Goal: Information Seeking & Learning: Learn about a topic

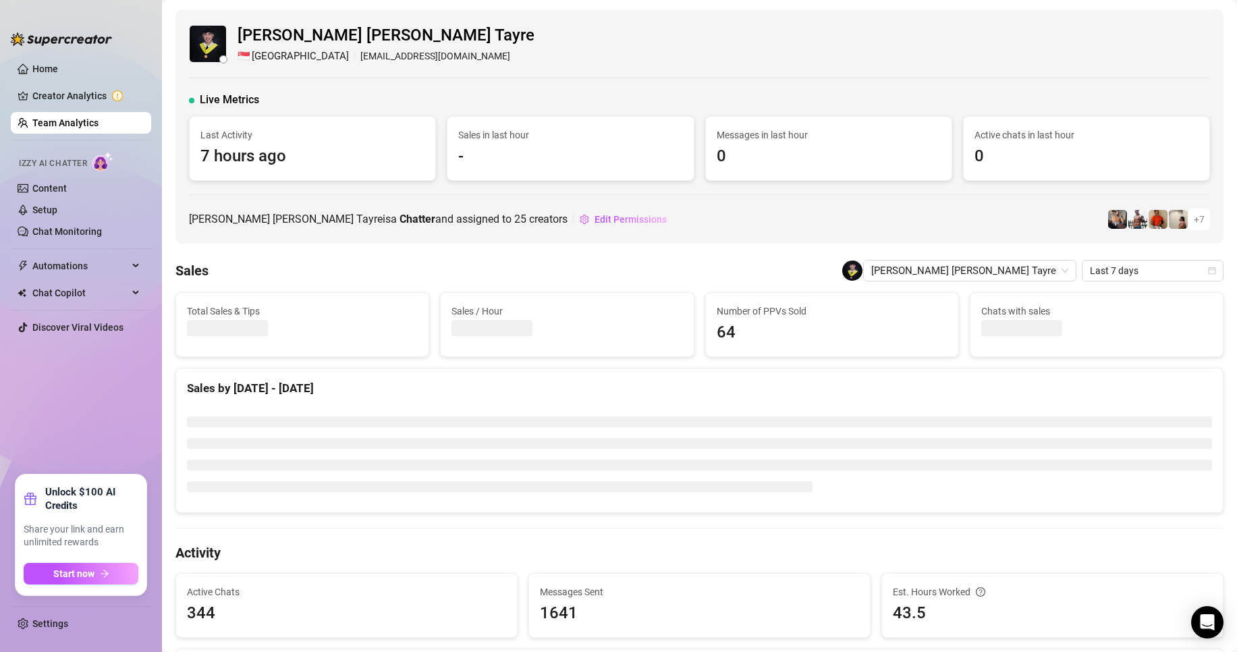
click at [71, 126] on link "Team Analytics" at bounding box center [65, 122] width 66 height 11
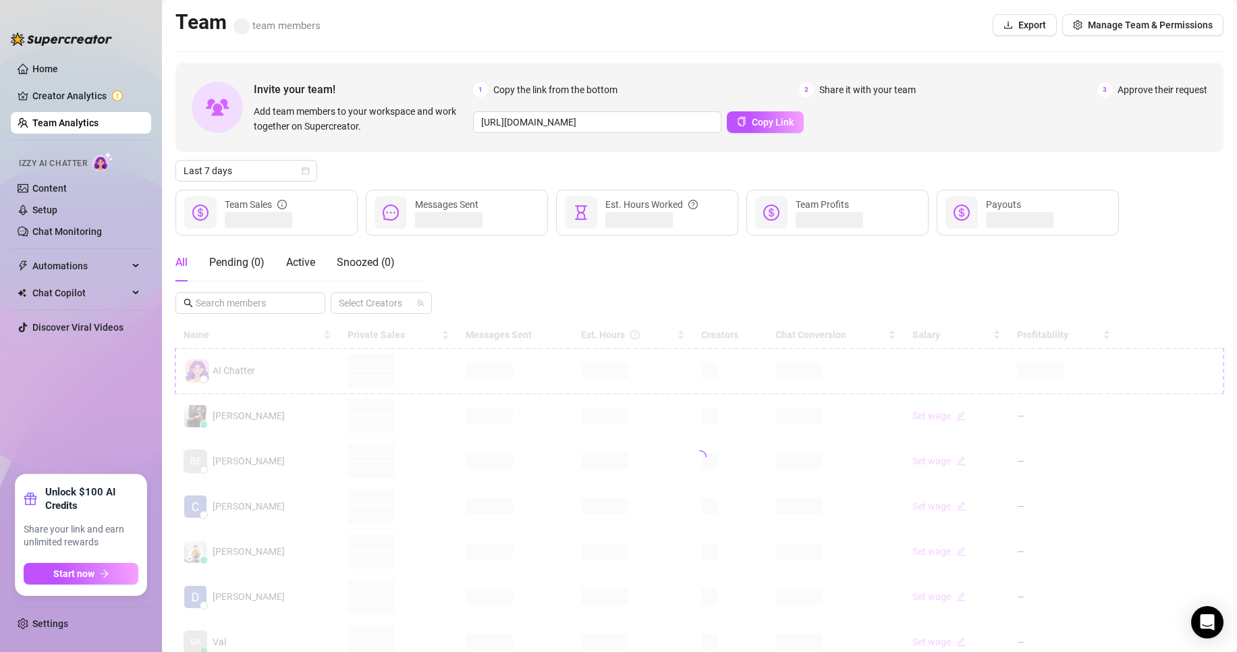
scroll to position [135, 0]
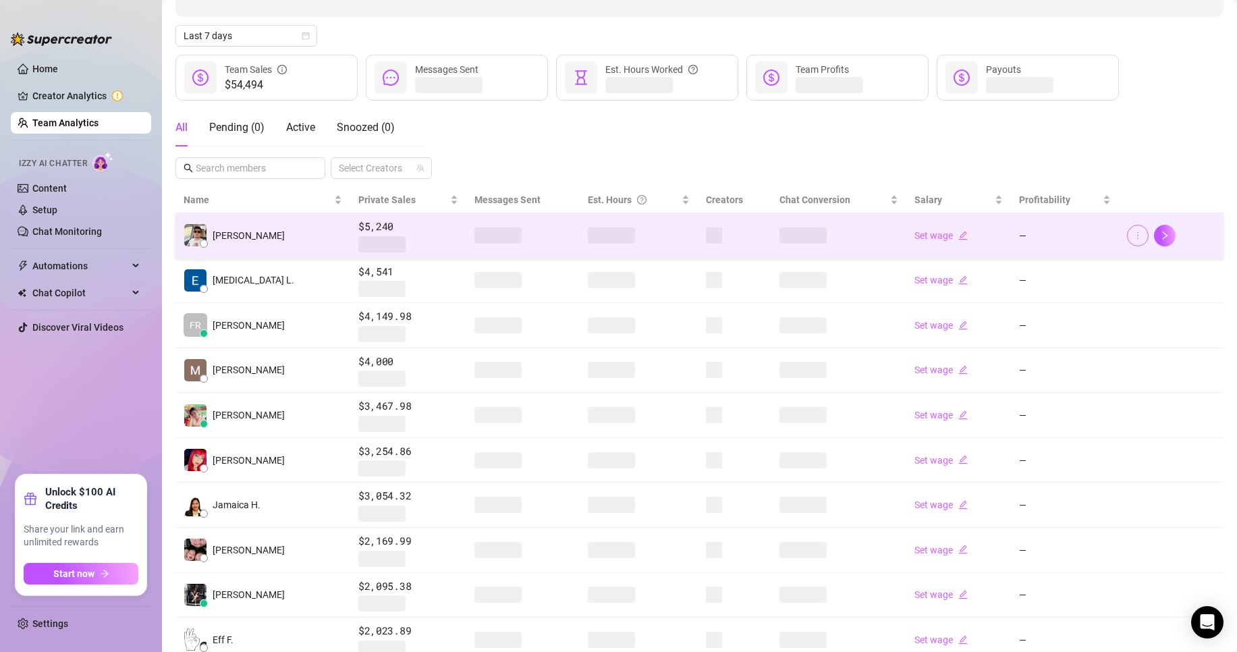
click at [1137, 238] on icon "more" at bounding box center [1137, 234] width 1 height 7
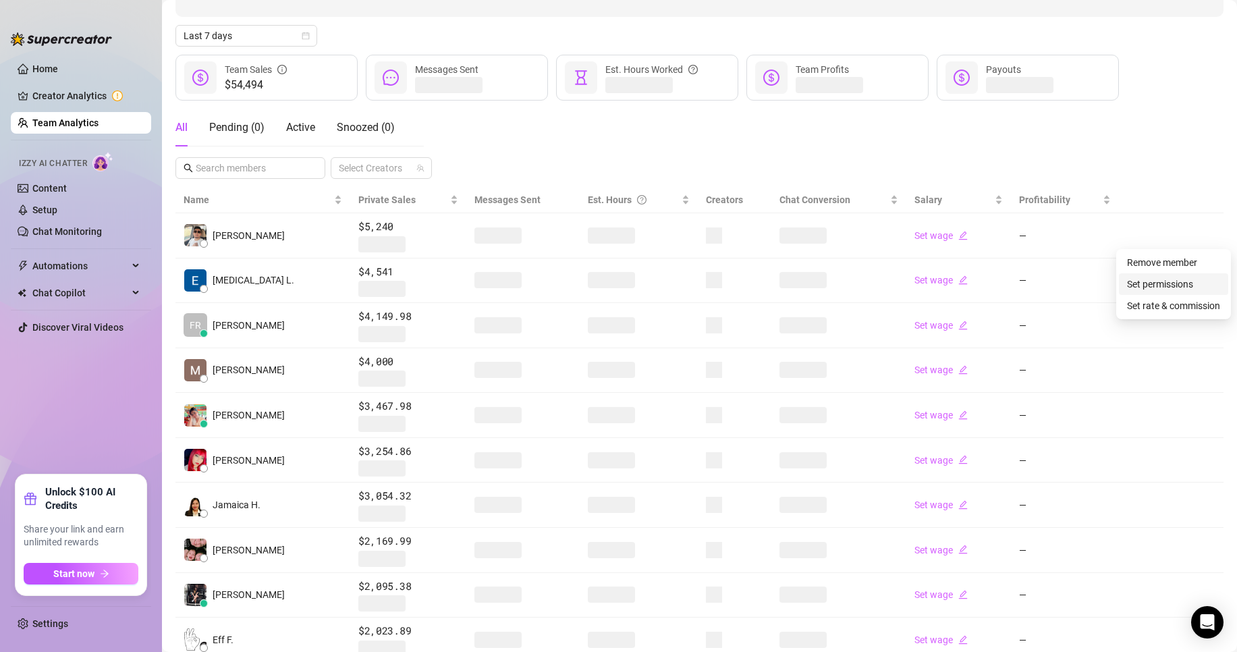
click at [1145, 282] on link "Set permissions" at bounding box center [1160, 284] width 66 height 11
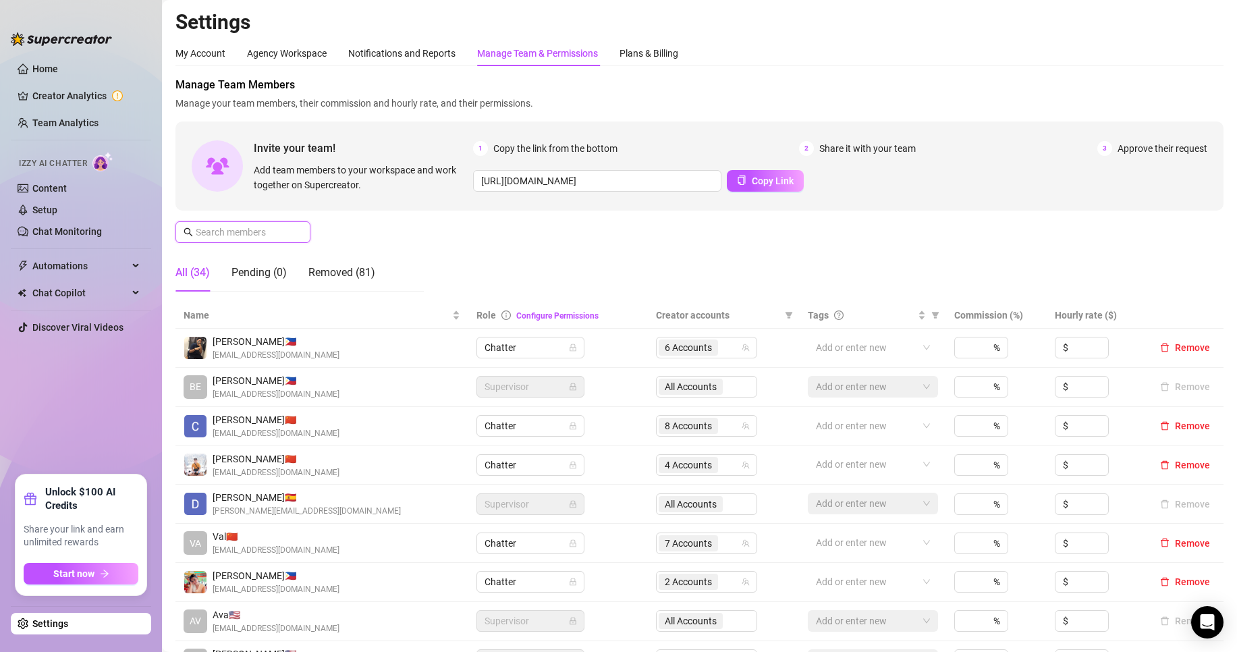
click at [261, 231] on input "text" at bounding box center [244, 232] width 96 height 15
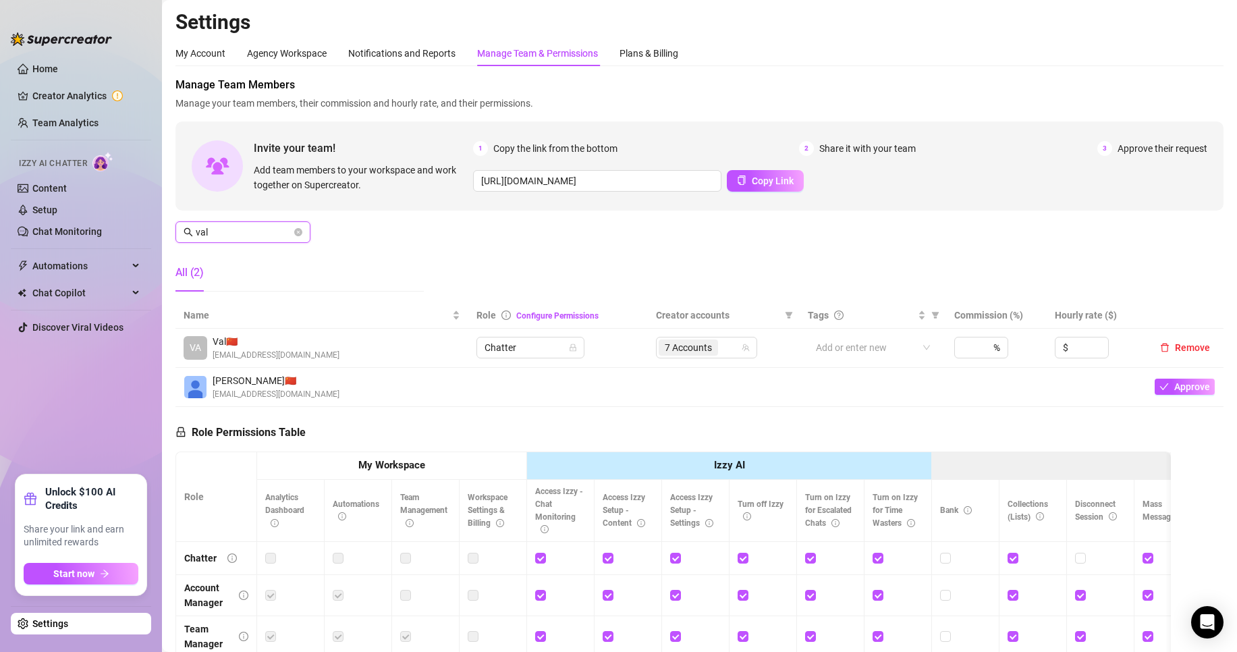
type input "val"
click at [685, 352] on span "7 Accounts" at bounding box center [688, 347] width 47 height 15
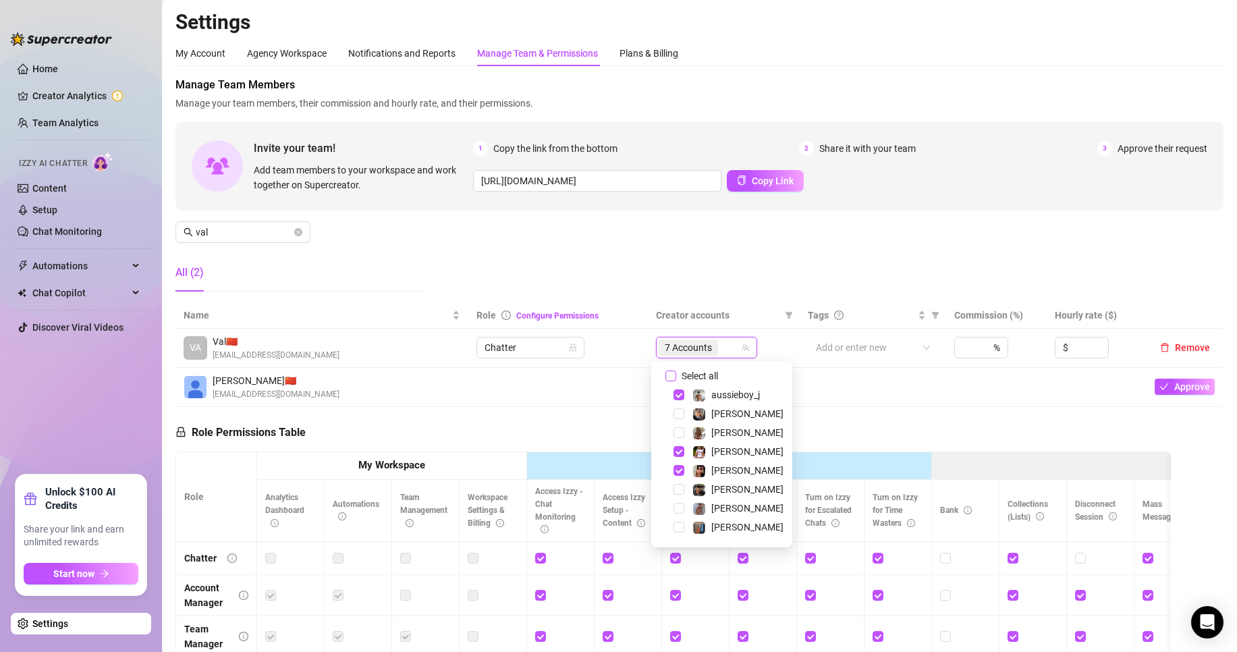
click at [677, 380] on span "Select all" at bounding box center [699, 375] width 47 height 15
click at [676, 380] on input "Select all" at bounding box center [670, 375] width 11 height 11
click at [675, 377] on input "Select all" at bounding box center [670, 375] width 11 height 11
checkbox input "false"
click at [598, 373] on td at bounding box center [558, 387] width 180 height 39
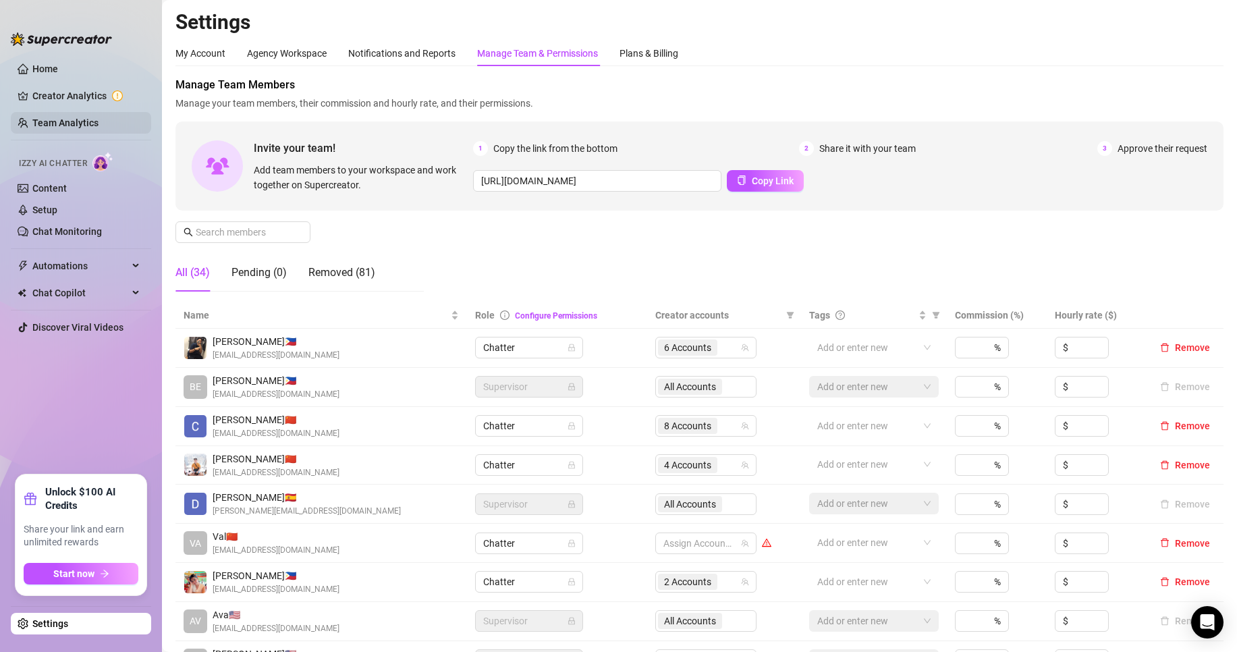
click at [61, 121] on link "Team Analytics" at bounding box center [65, 122] width 66 height 11
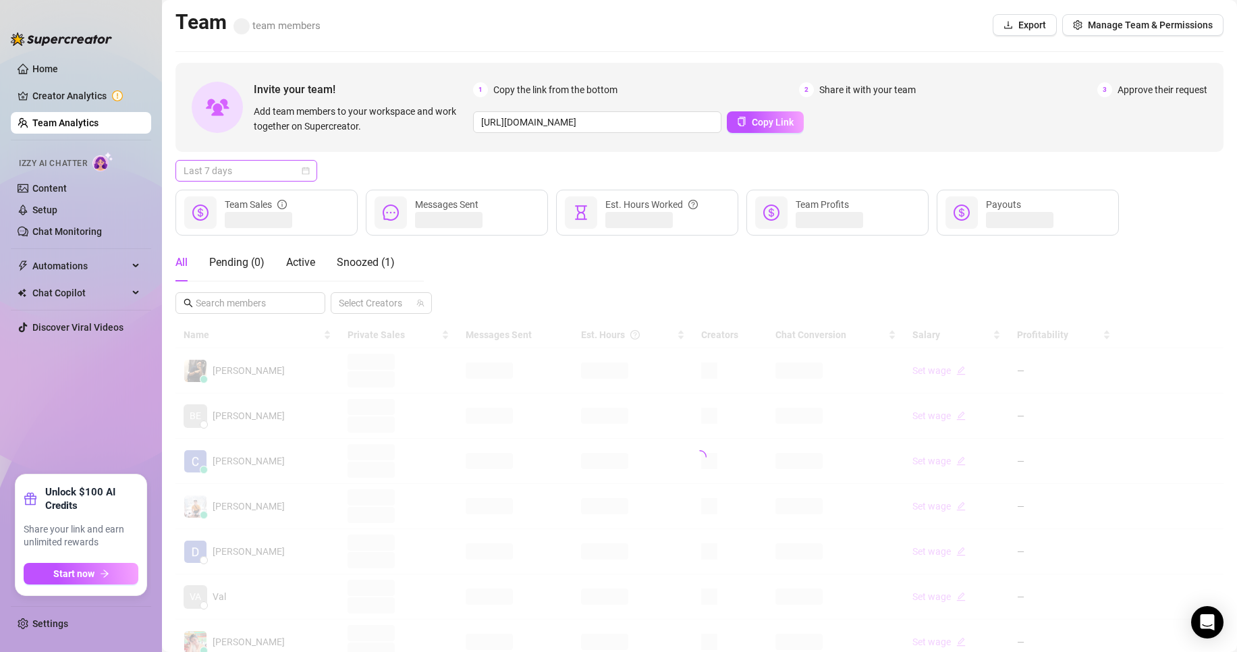
click at [265, 174] on span "Last 7 days" at bounding box center [246, 171] width 125 height 20
click at [204, 286] on div "Custom date" at bounding box center [246, 284] width 120 height 15
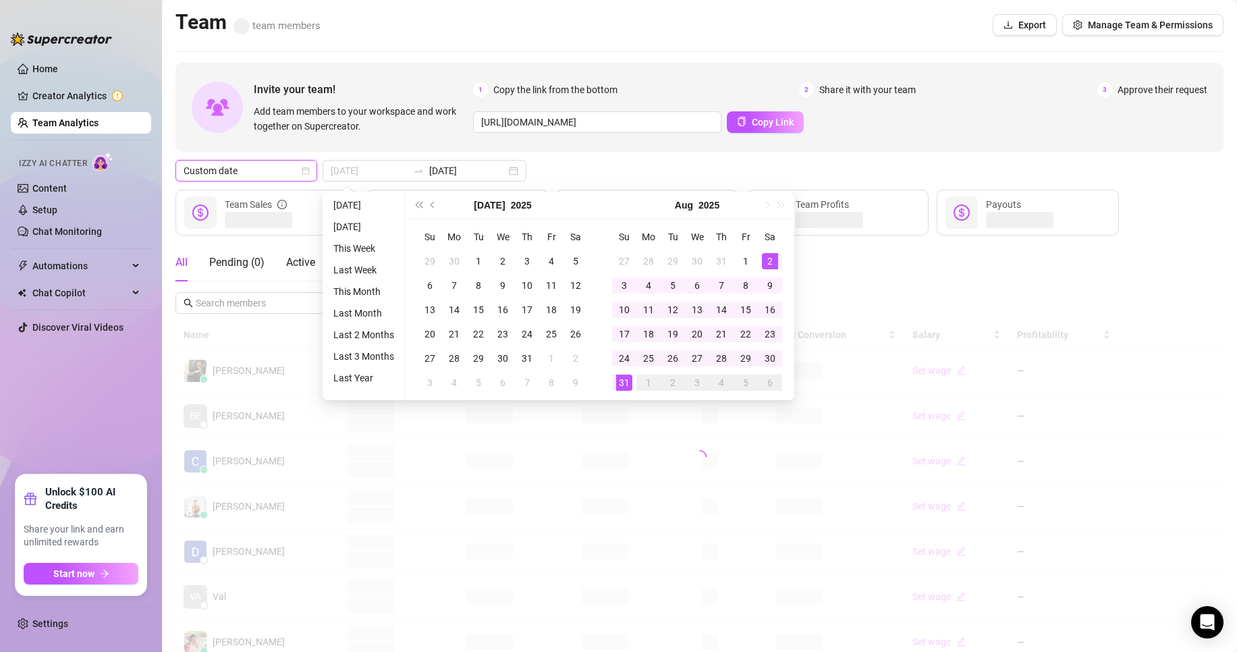
type input "[DATE]"
click at [626, 381] on div "31" at bounding box center [624, 382] width 16 height 16
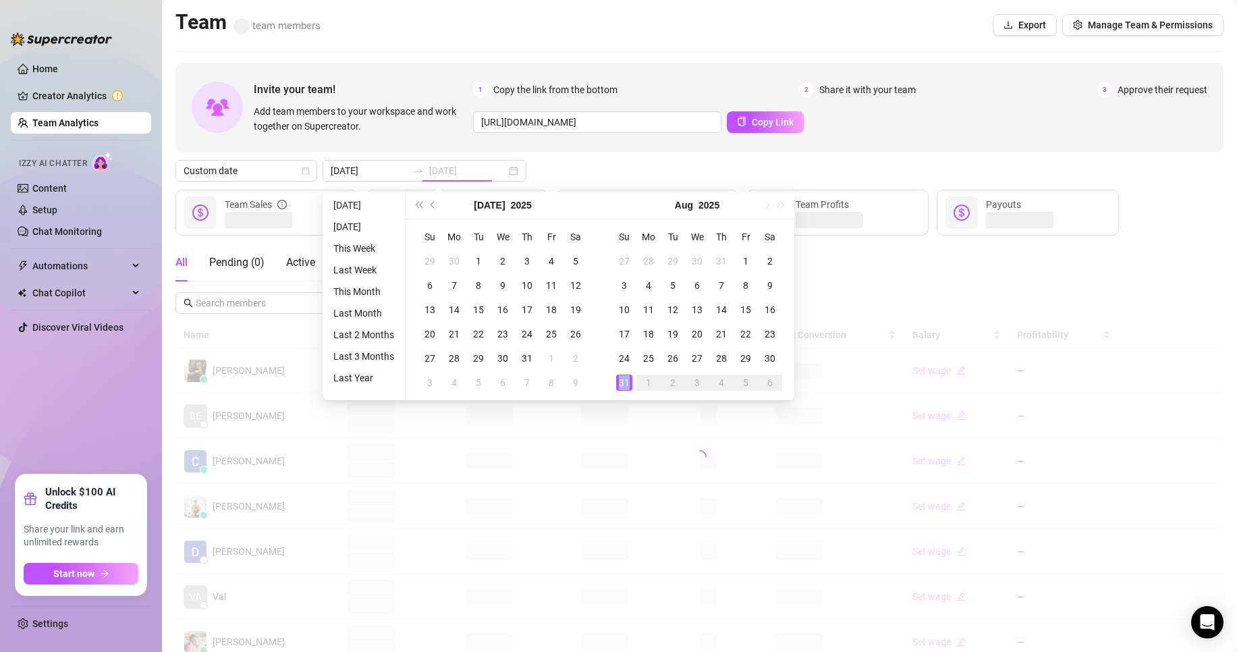
click at [626, 381] on div "31" at bounding box center [624, 382] width 16 height 16
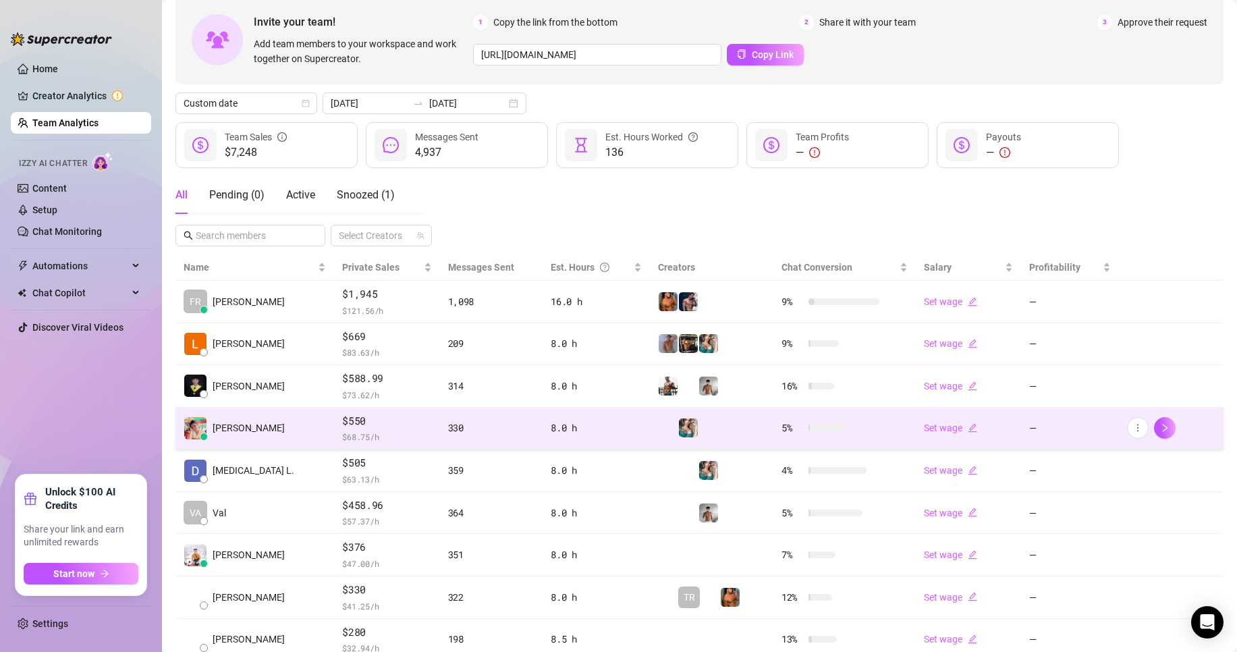
scroll to position [197, 0]
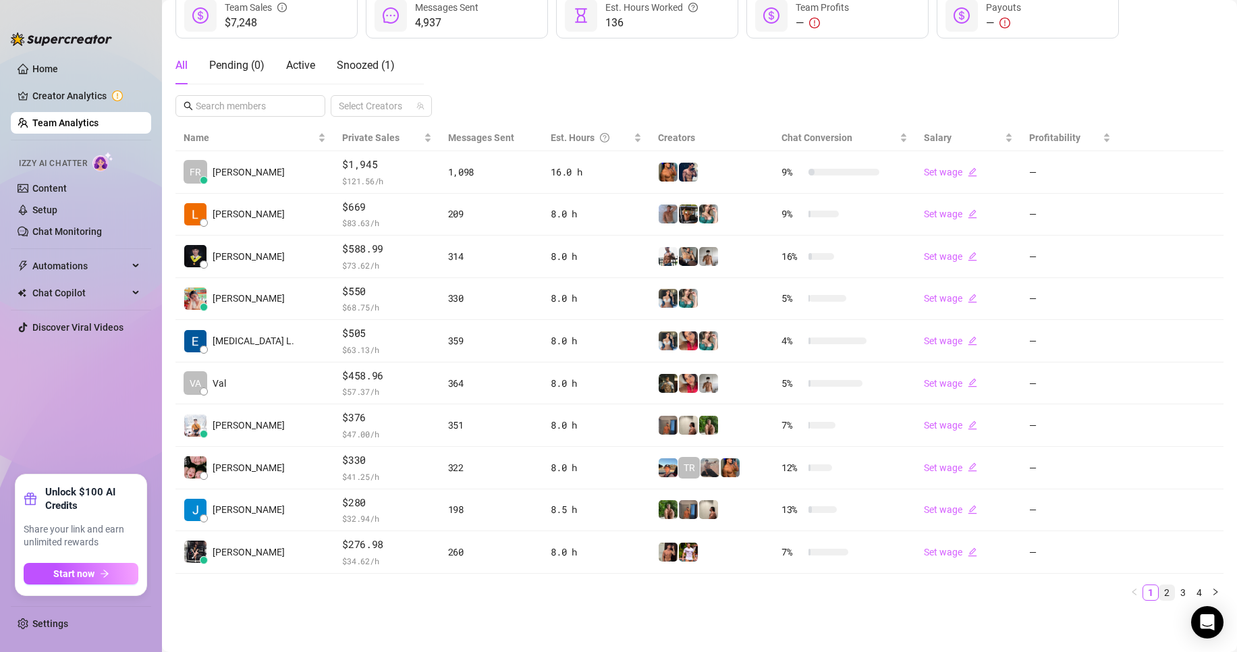
click at [1159, 588] on link "2" at bounding box center [1166, 592] width 15 height 15
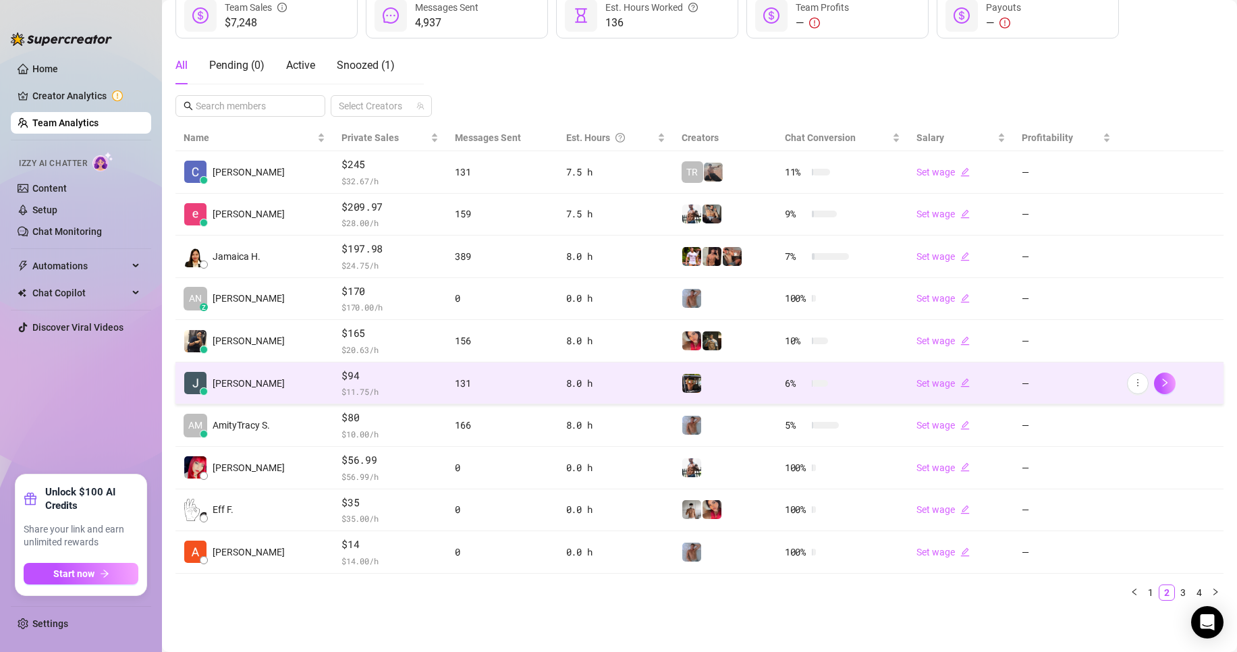
click at [315, 381] on td "[PERSON_NAME]" at bounding box center [254, 383] width 158 height 43
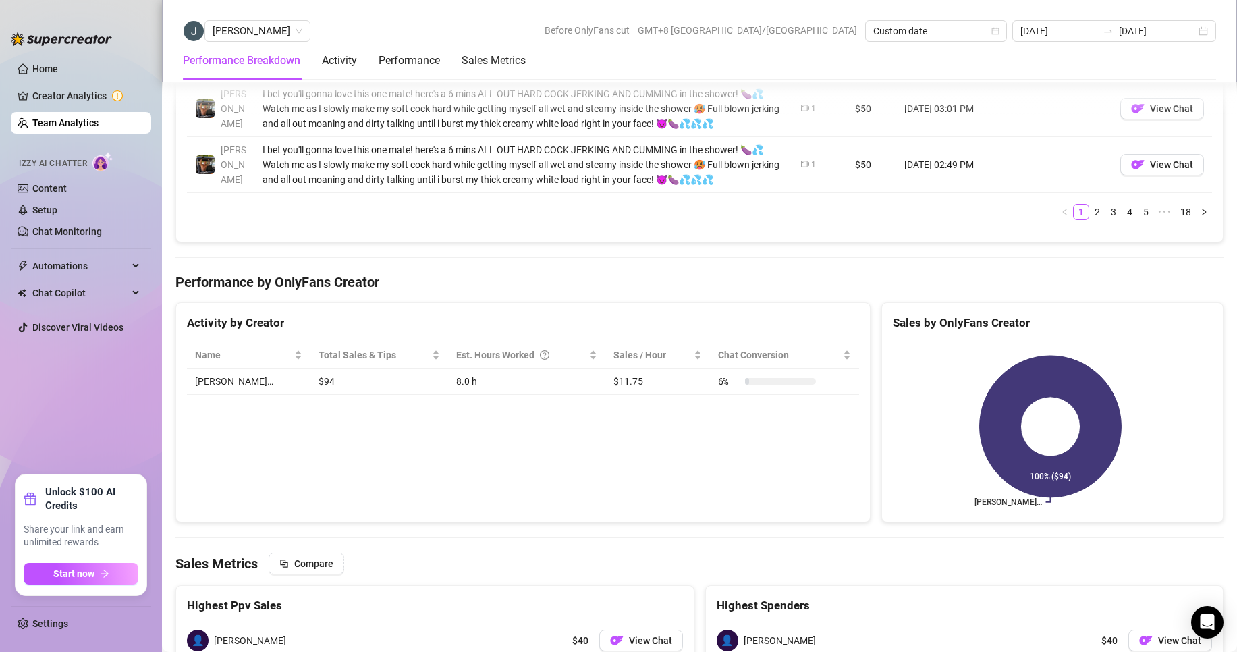
scroll to position [1741, 0]
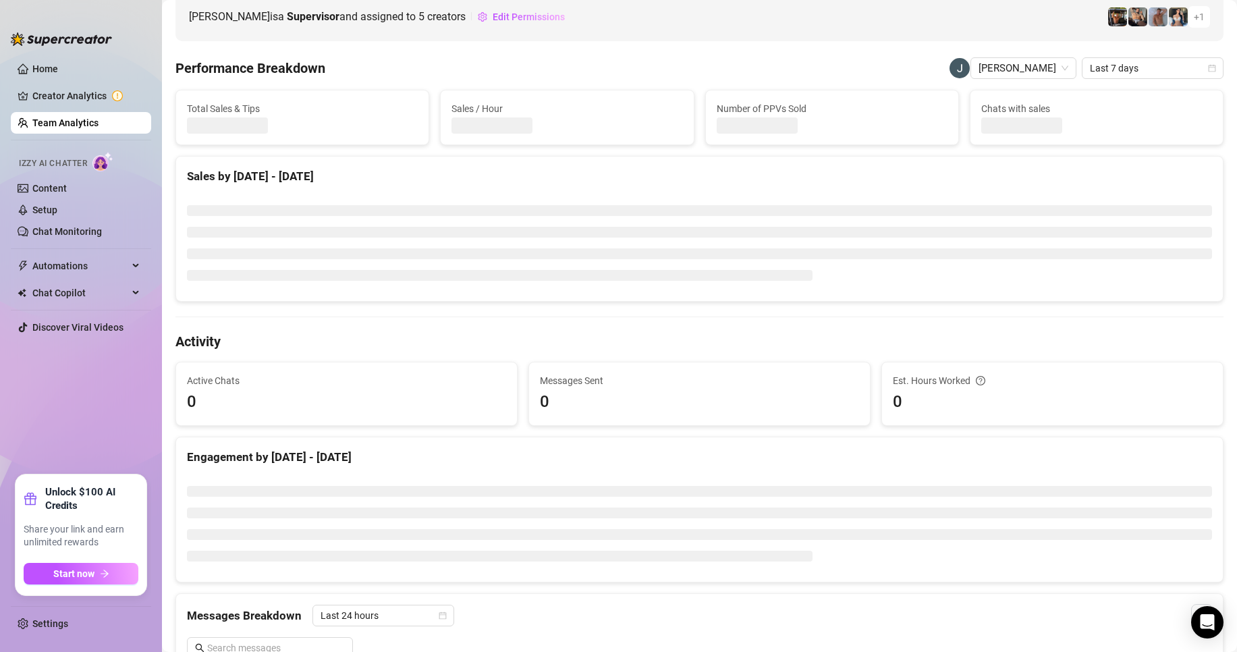
scroll to position [67, 0]
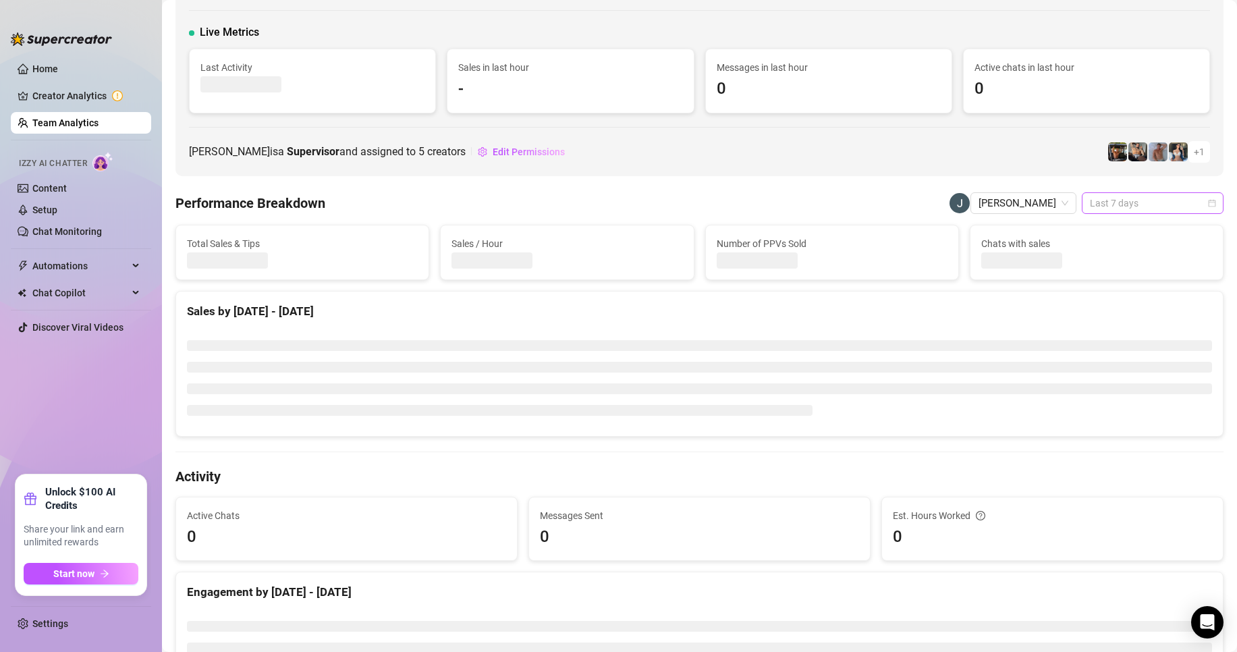
click at [1110, 205] on span "Last 7 days" at bounding box center [1152, 203] width 125 height 20
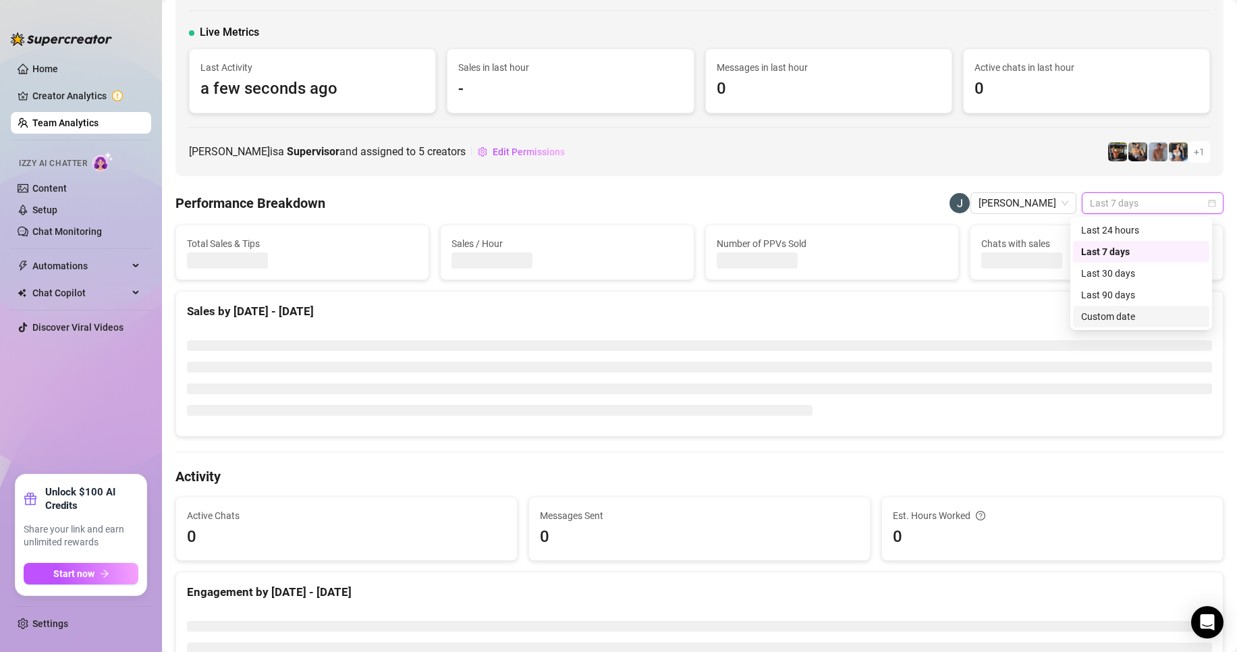
click at [1102, 320] on div "Custom date" at bounding box center [1141, 316] width 120 height 15
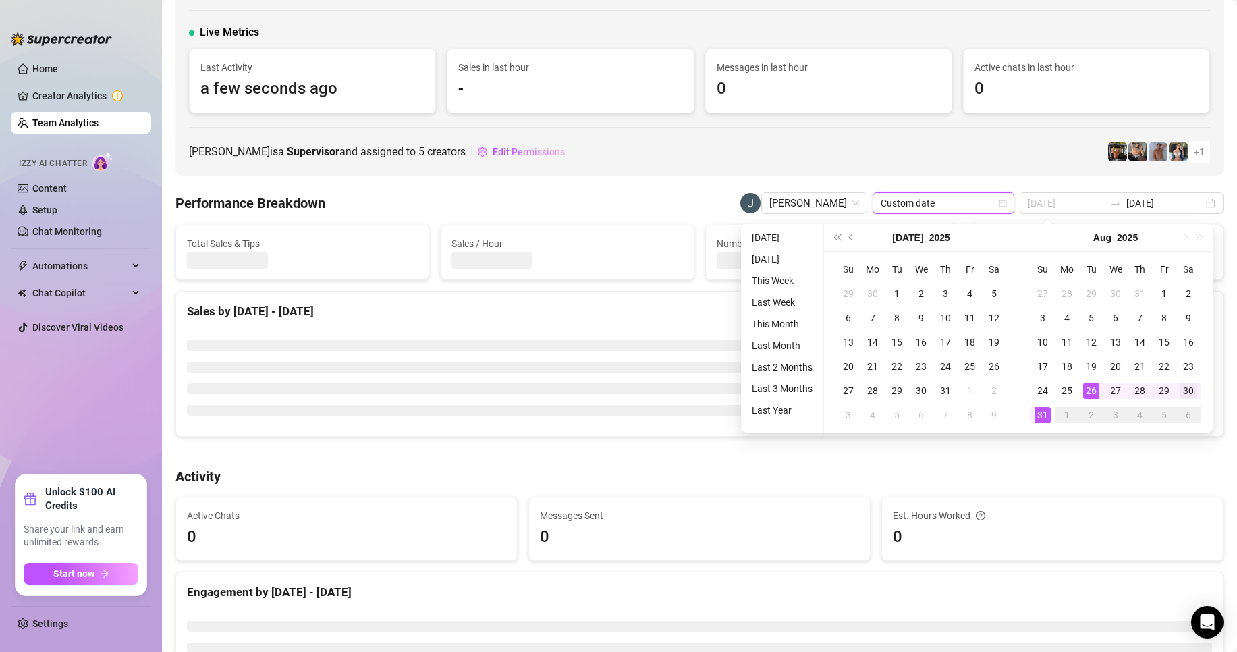
type input "2025-08-30"
click at [1189, 391] on div "30" at bounding box center [1188, 391] width 16 height 16
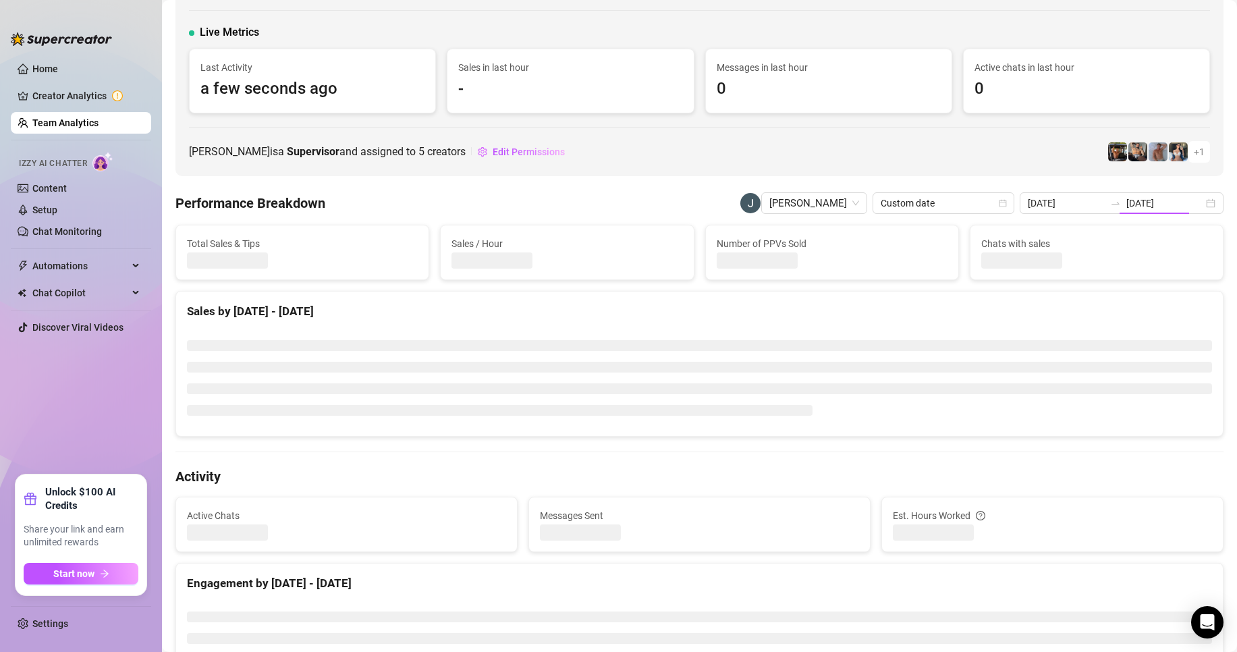
type input "2025-08-30"
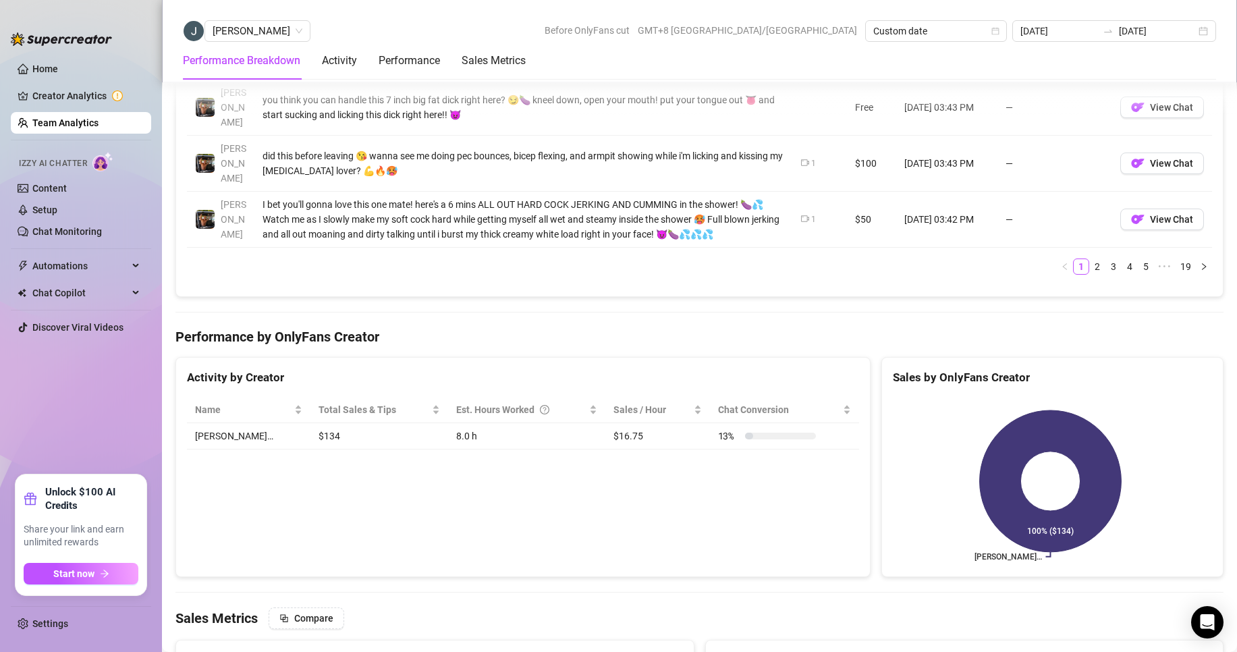
scroll to position [1619, 0]
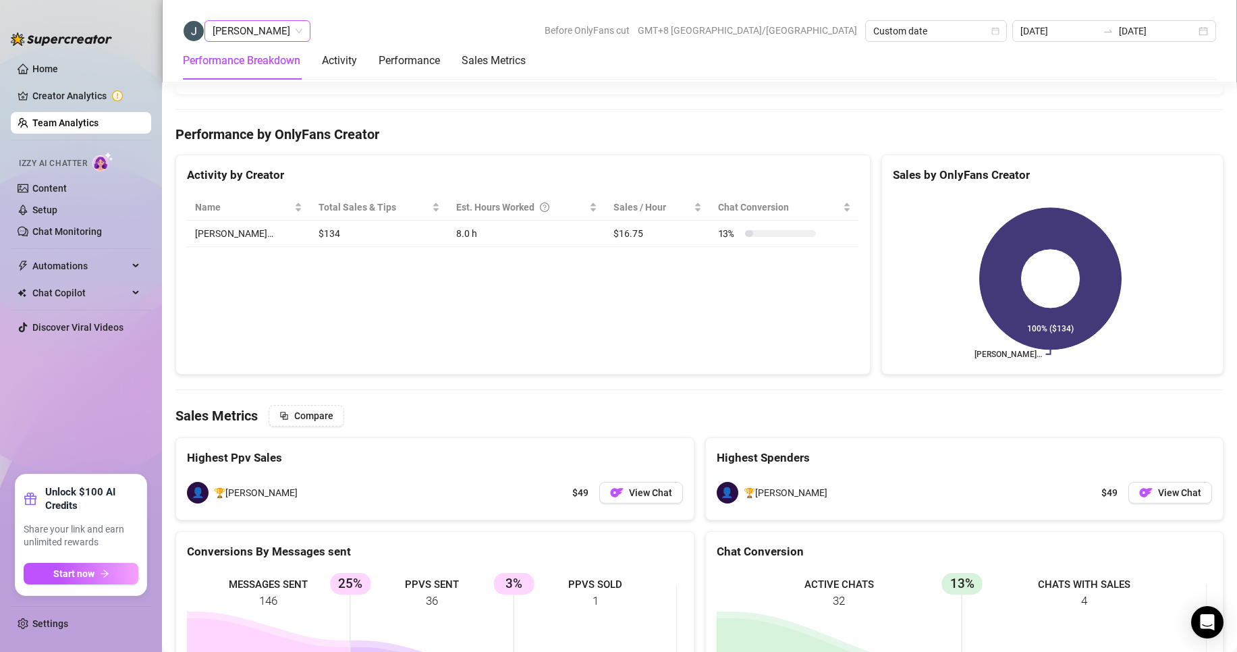
click at [250, 26] on span "[PERSON_NAME]" at bounding box center [258, 31] width 90 height 20
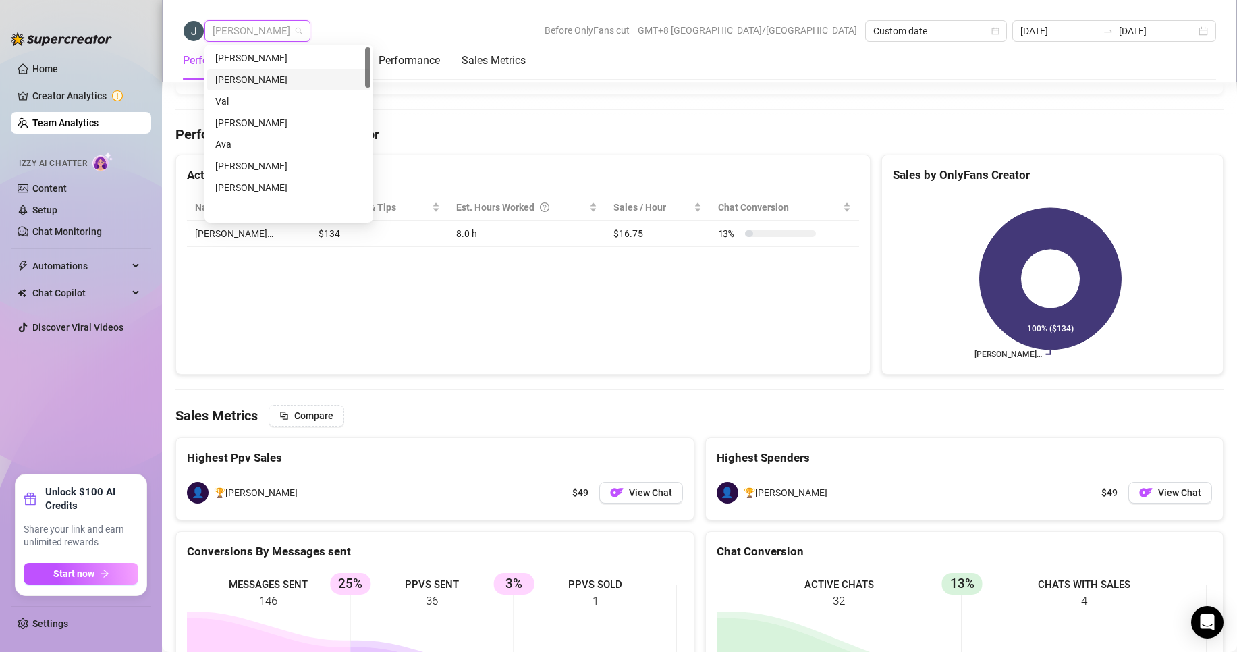
scroll to position [0, 0]
click at [241, 55] on div "Sean Carino" at bounding box center [288, 58] width 147 height 15
drag, startPoint x: 241, startPoint y: 55, endPoint x: 257, endPoint y: 67, distance: 20.7
click at [241, 54] on Breakdown "Performance Breakdown" at bounding box center [241, 61] width 117 height 16
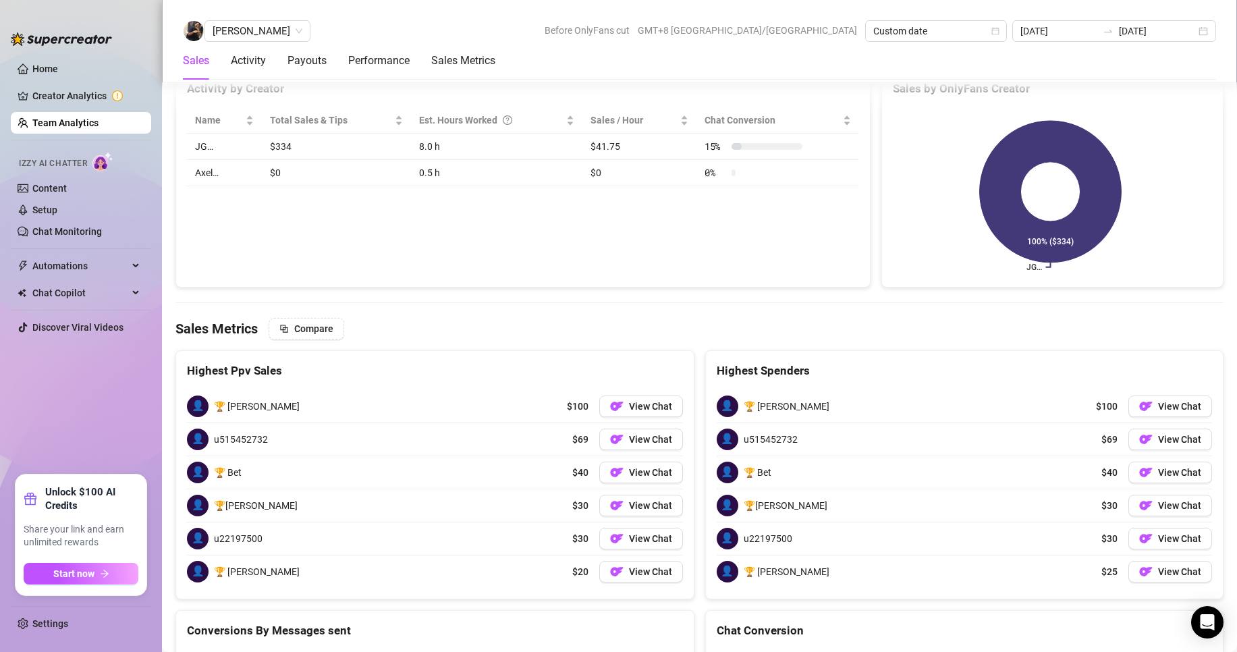
scroll to position [2196, 0]
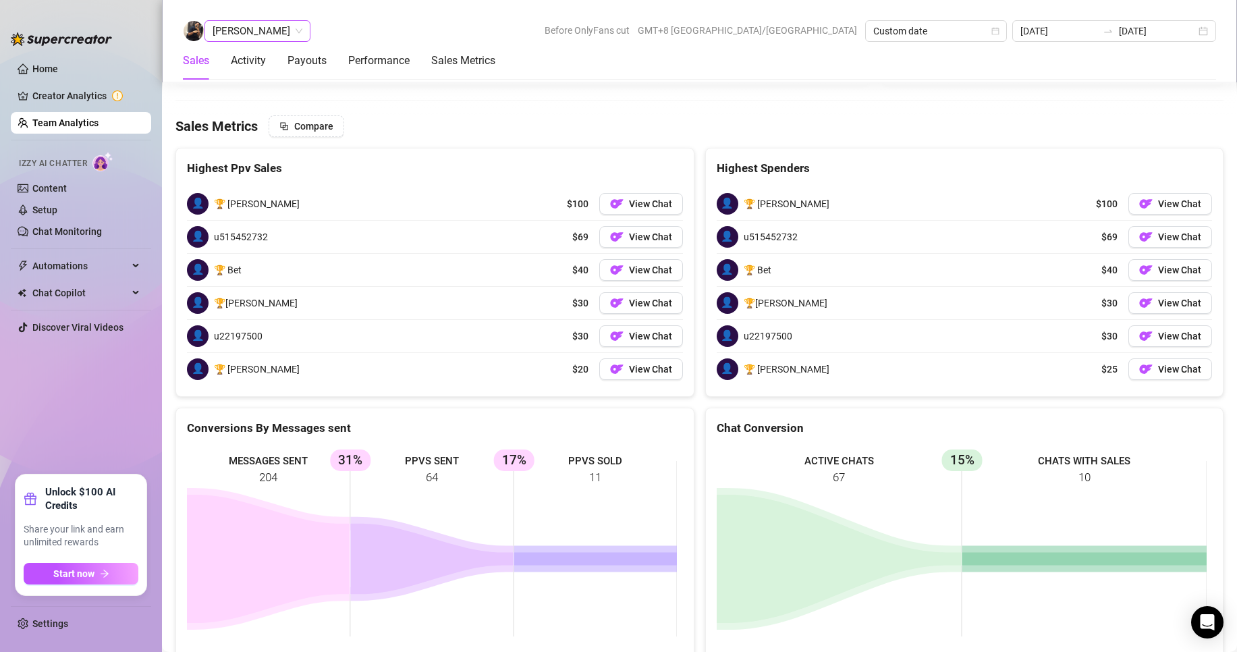
click at [237, 30] on span "Sean Carino" at bounding box center [258, 31] width 90 height 20
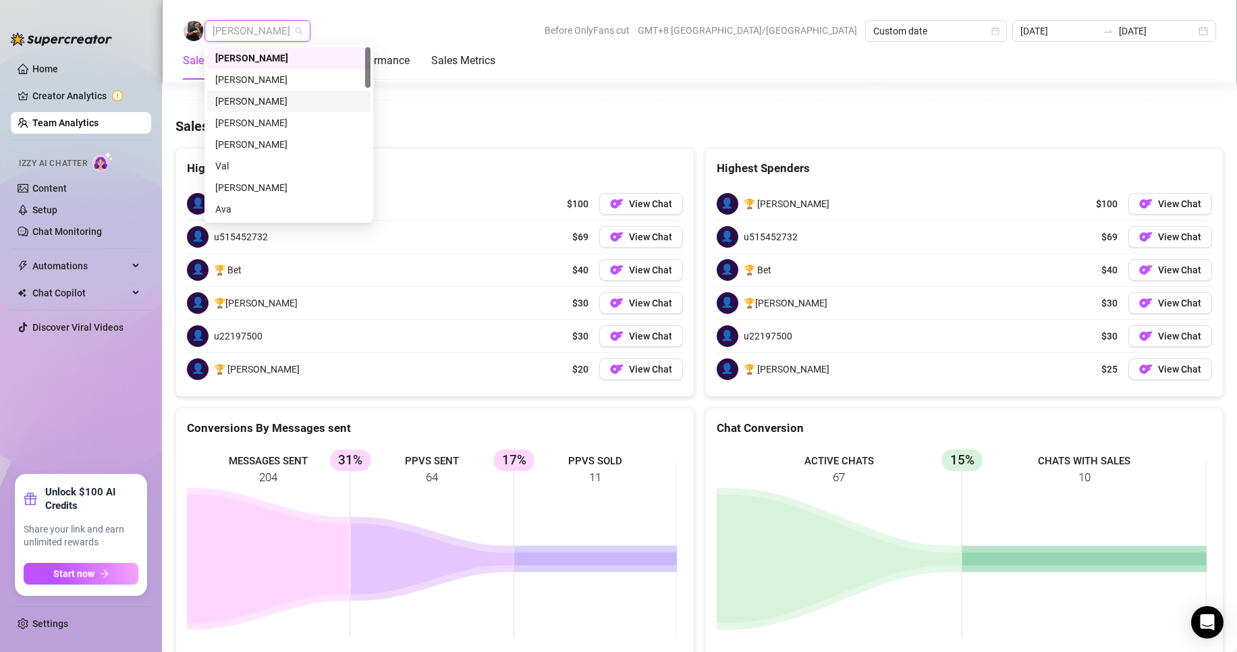
click at [240, 104] on div "Charmaine Javillonar" at bounding box center [288, 101] width 147 height 15
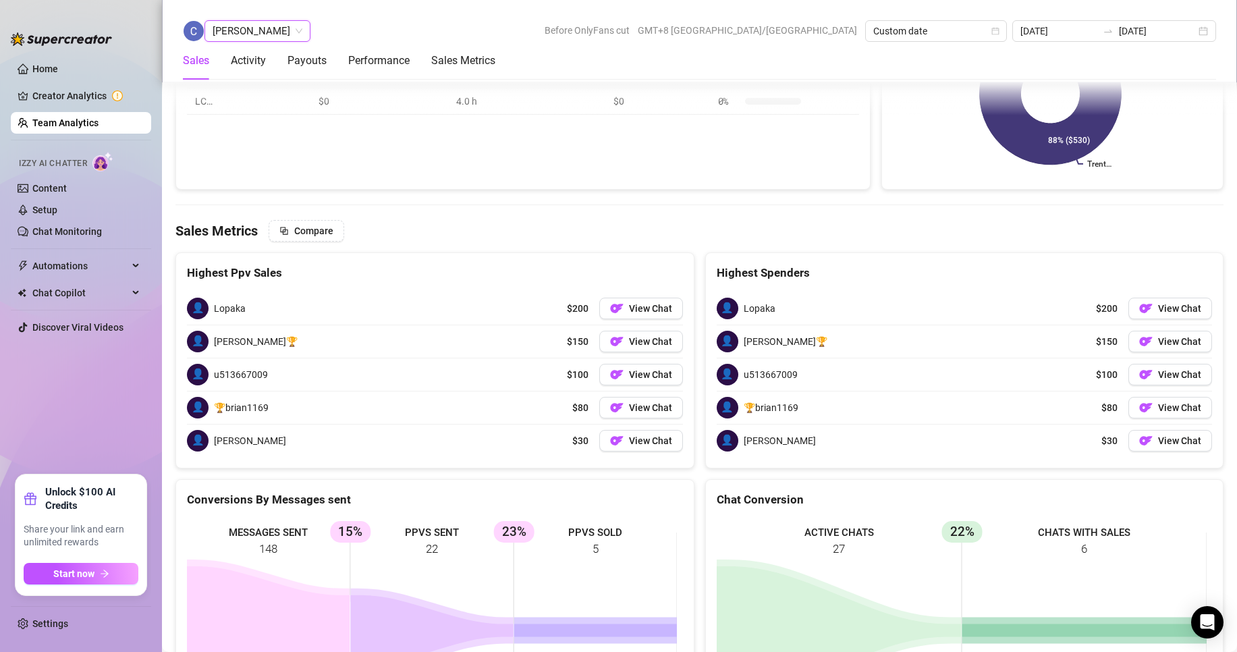
scroll to position [2065, 0]
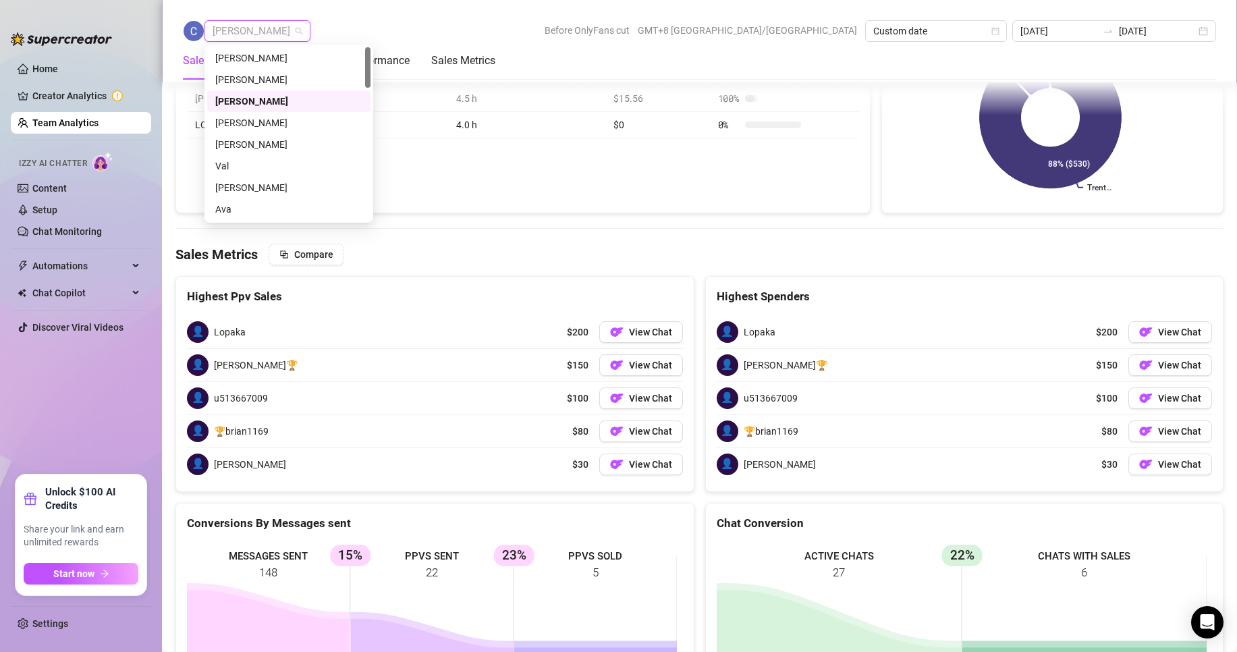
click at [281, 32] on span "Charmaine Javillonar" at bounding box center [258, 31] width 90 height 20
click at [232, 117] on div "Jayson Roa" at bounding box center [288, 122] width 147 height 15
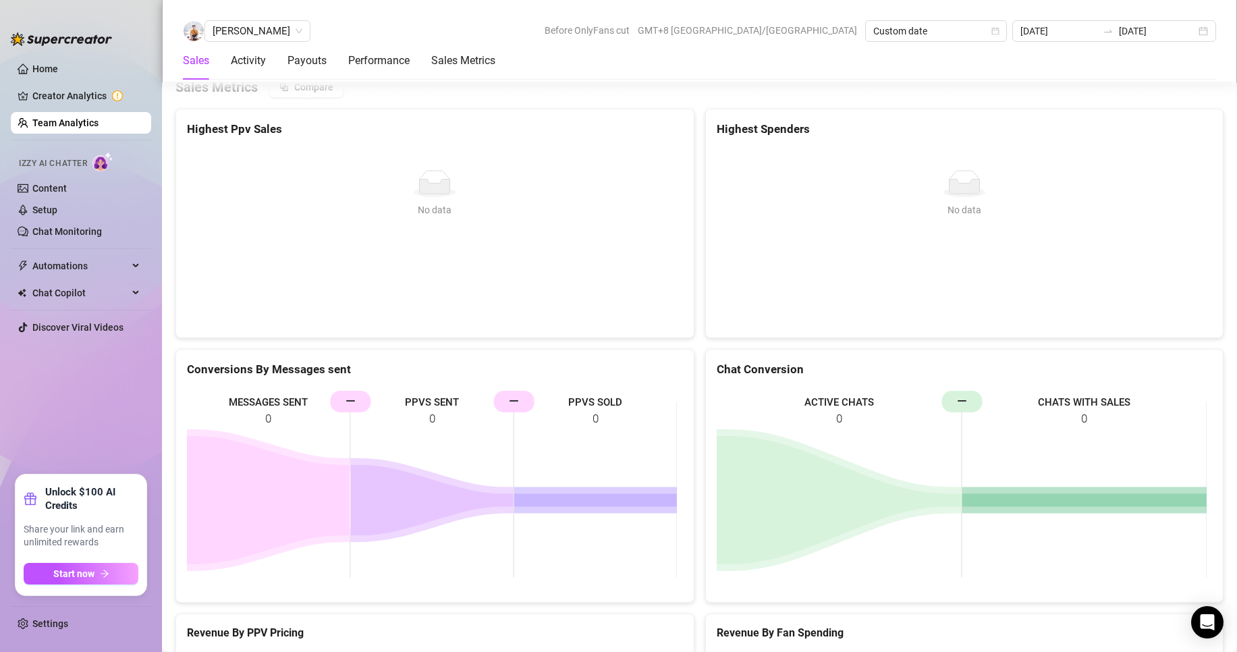
scroll to position [2289, 0]
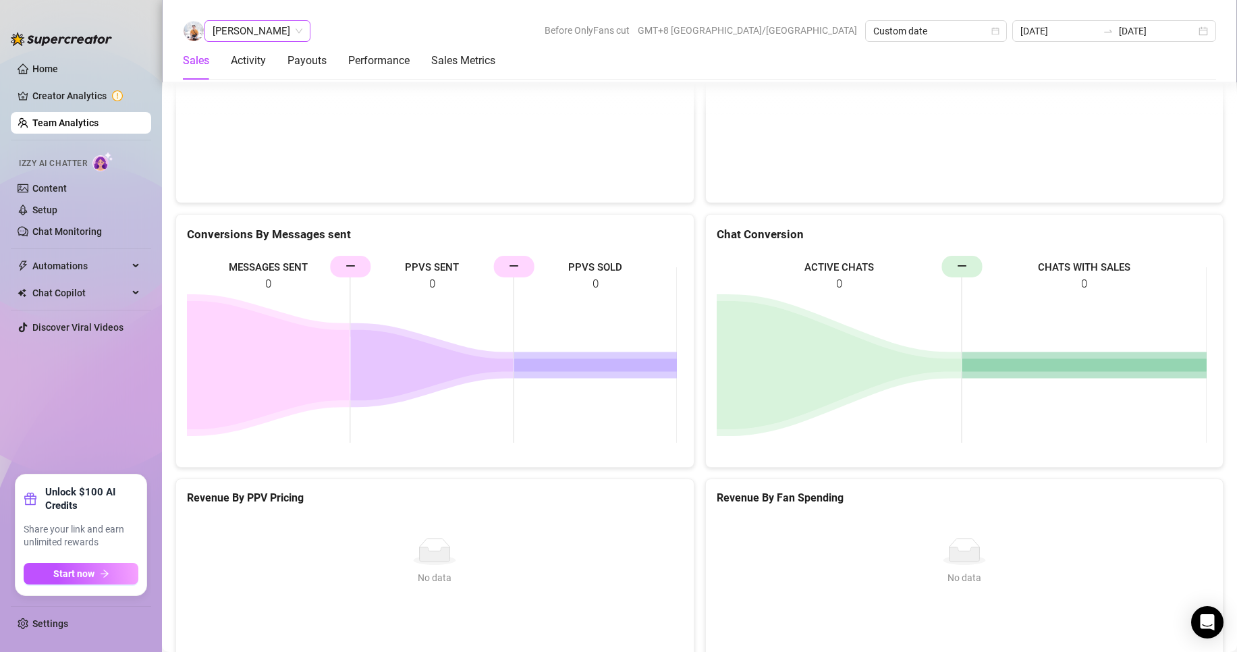
click at [235, 38] on span "Jayson Roa" at bounding box center [258, 31] width 90 height 20
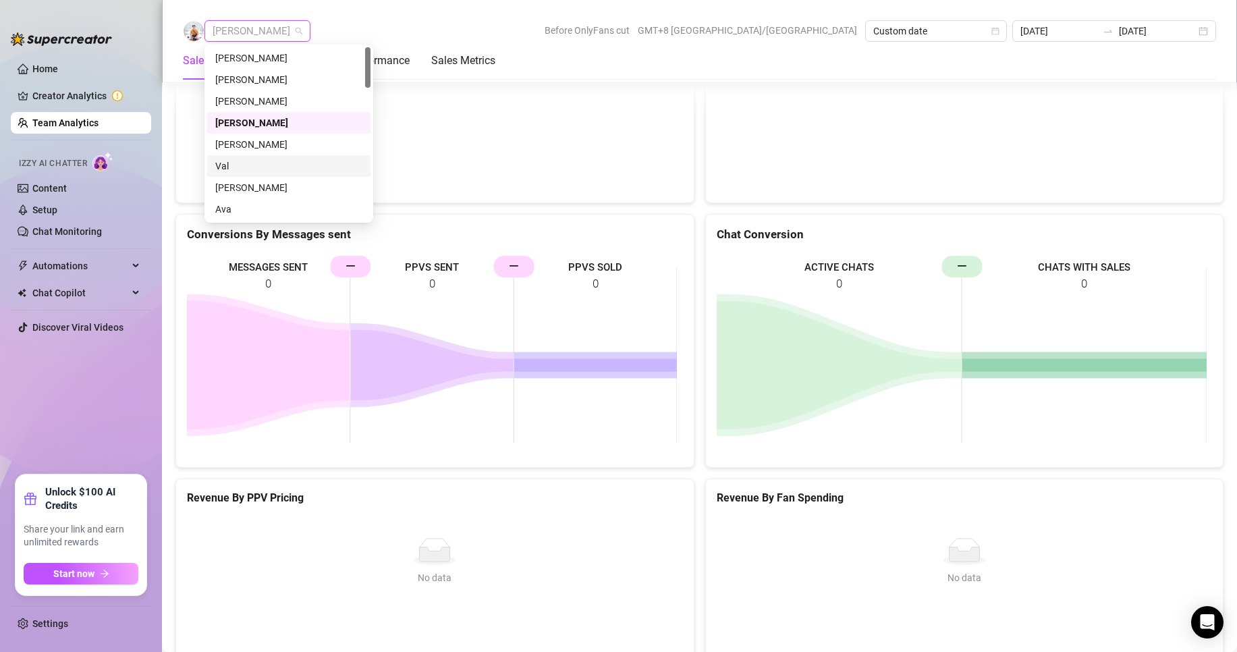
click at [220, 159] on div "Val" at bounding box center [288, 166] width 147 height 15
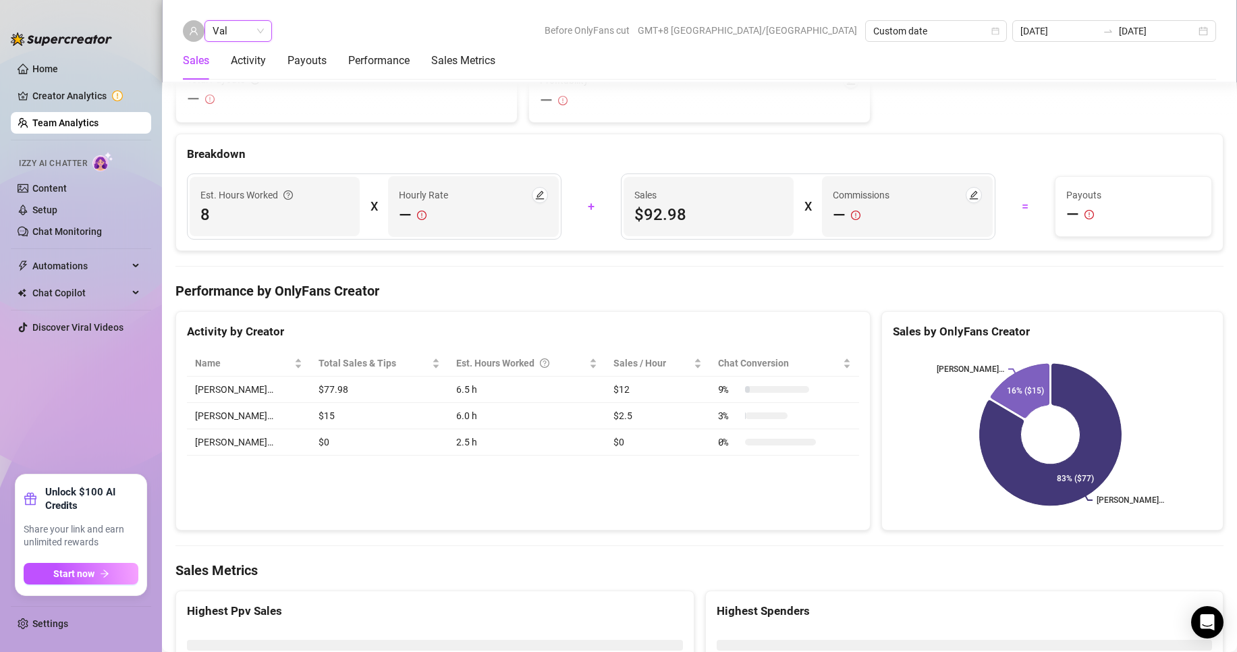
scroll to position [2196, 0]
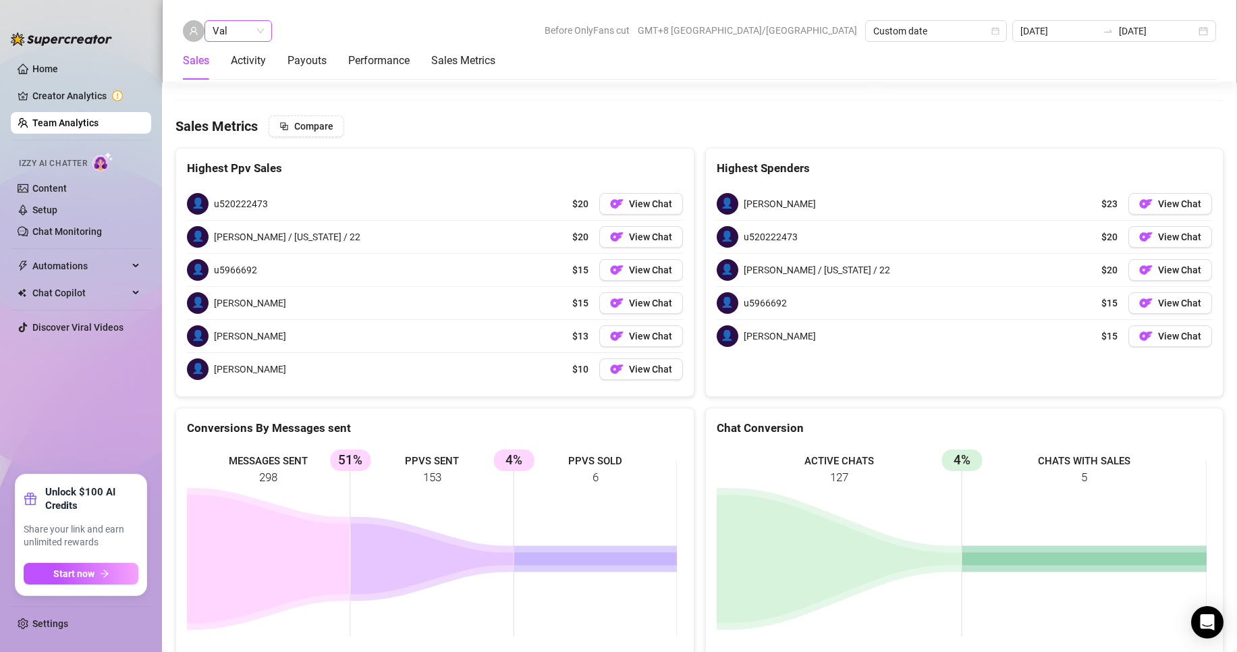
click at [251, 24] on span "Val" at bounding box center [238, 31] width 51 height 20
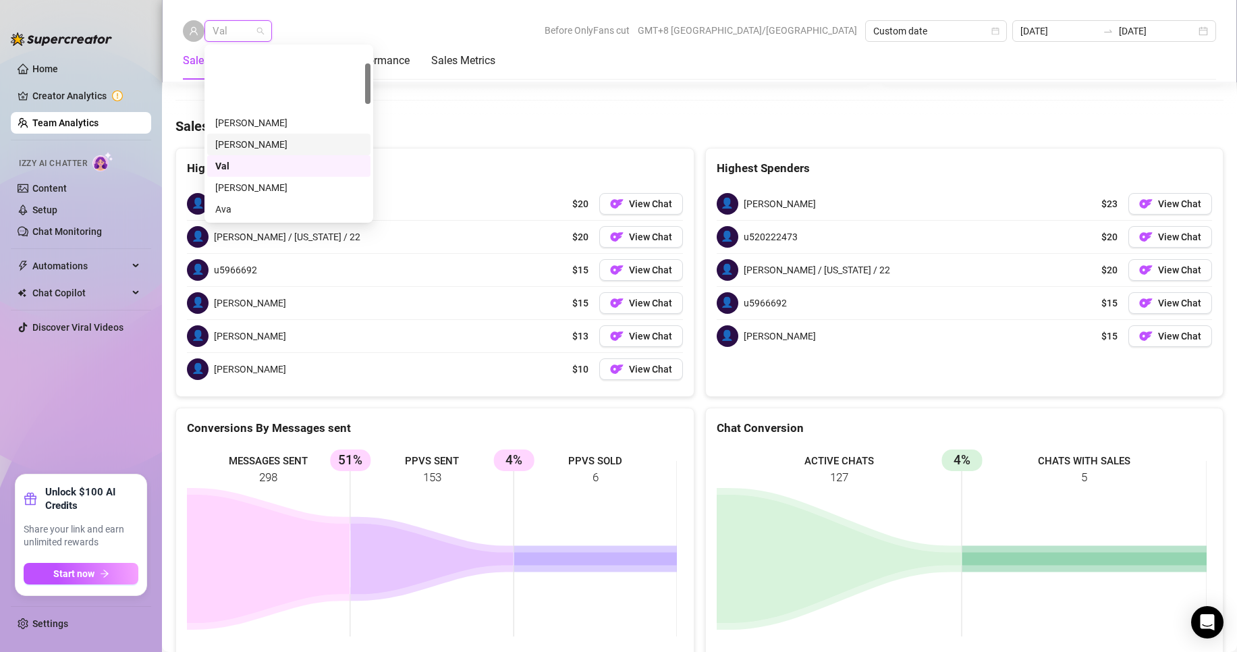
scroll to position [67, 0]
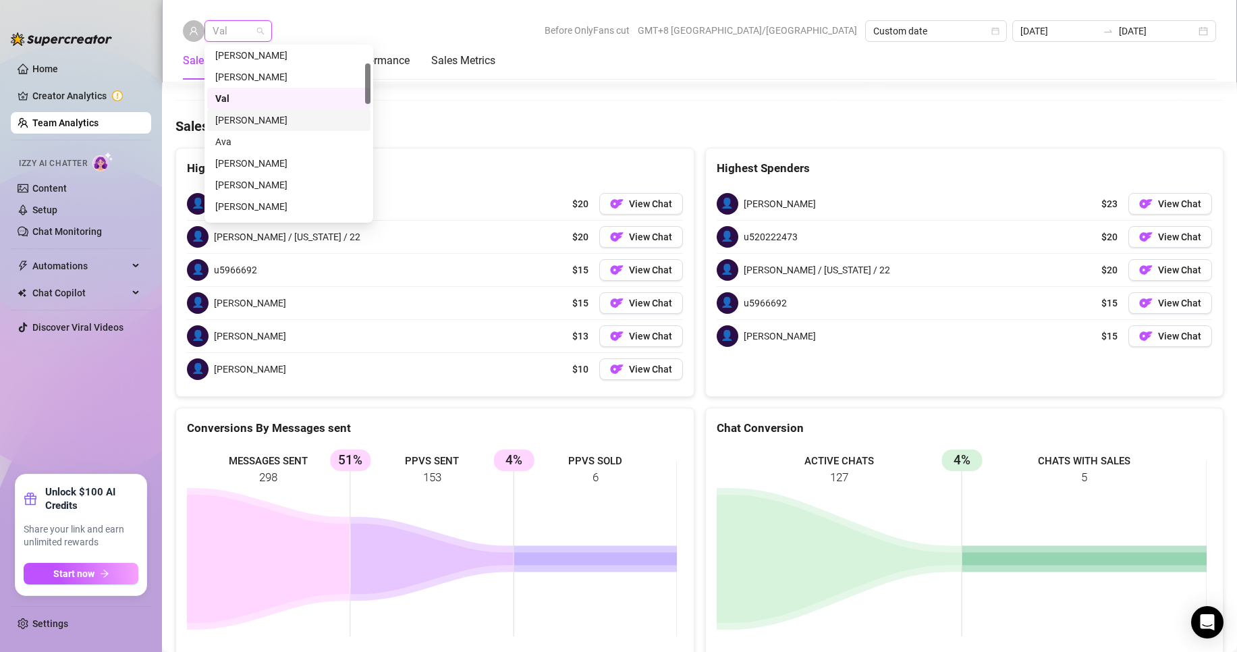
click at [240, 123] on div "Aira Marie" at bounding box center [288, 120] width 147 height 15
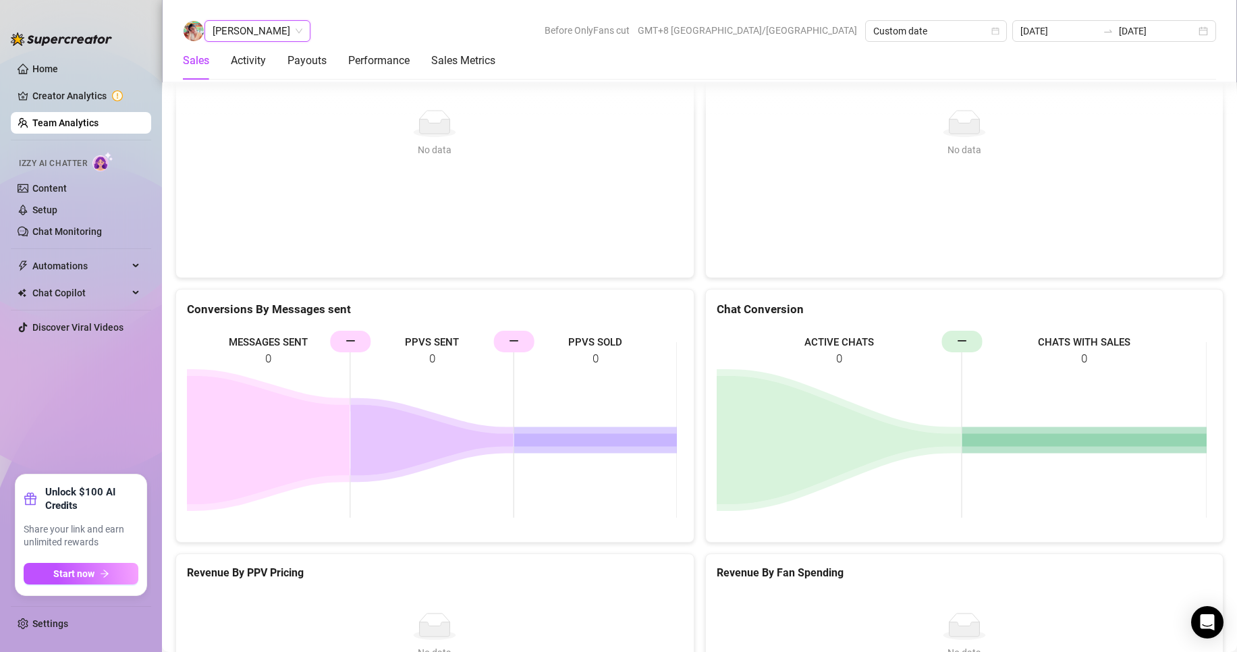
scroll to position [2081, 0]
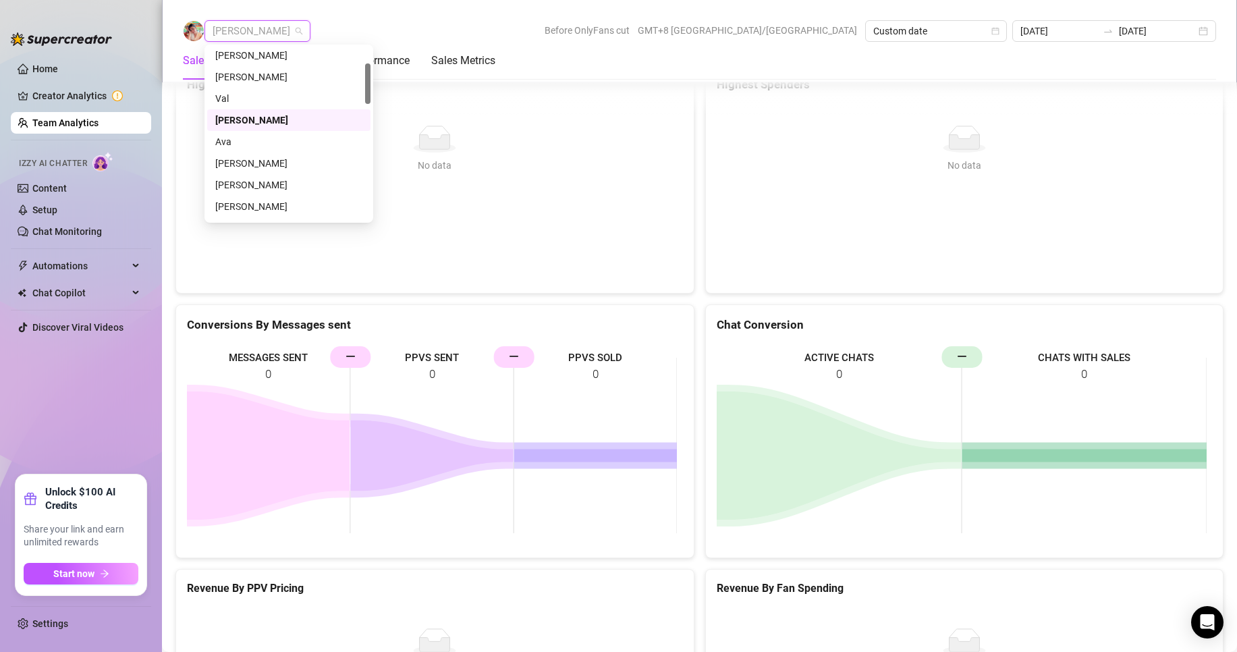
click at [237, 28] on span "Aira Marie" at bounding box center [258, 31] width 90 height 20
click at [244, 162] on div "Chloe Louise" at bounding box center [288, 163] width 147 height 15
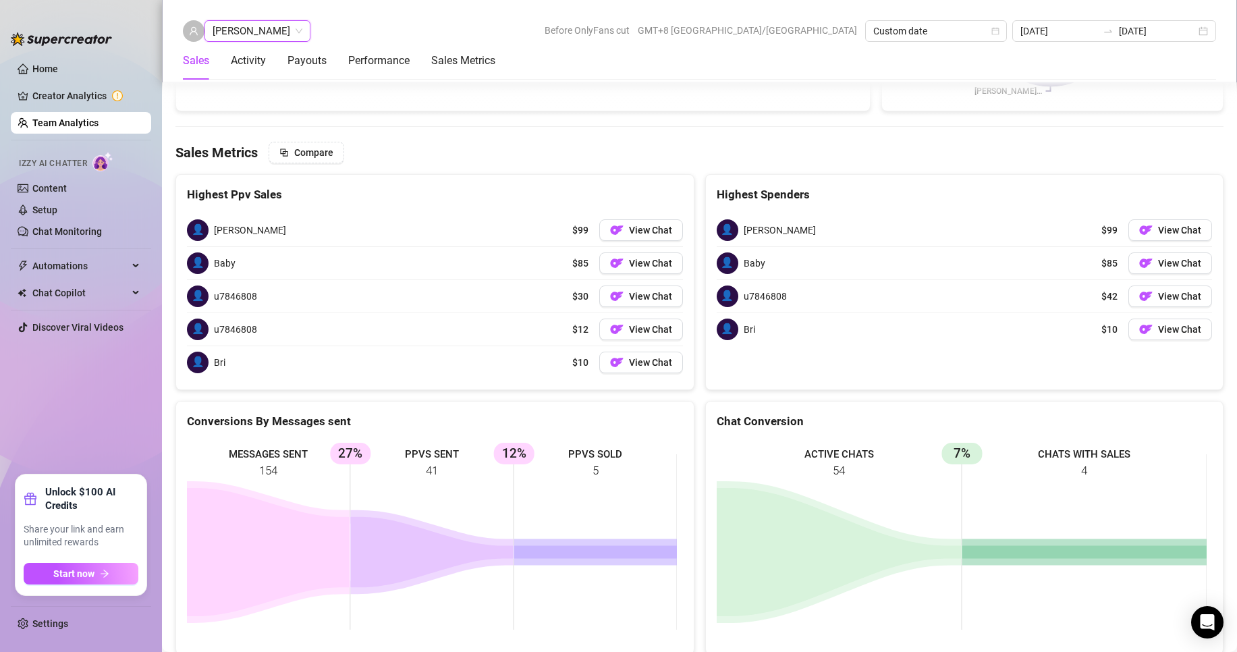
scroll to position [2146, 0]
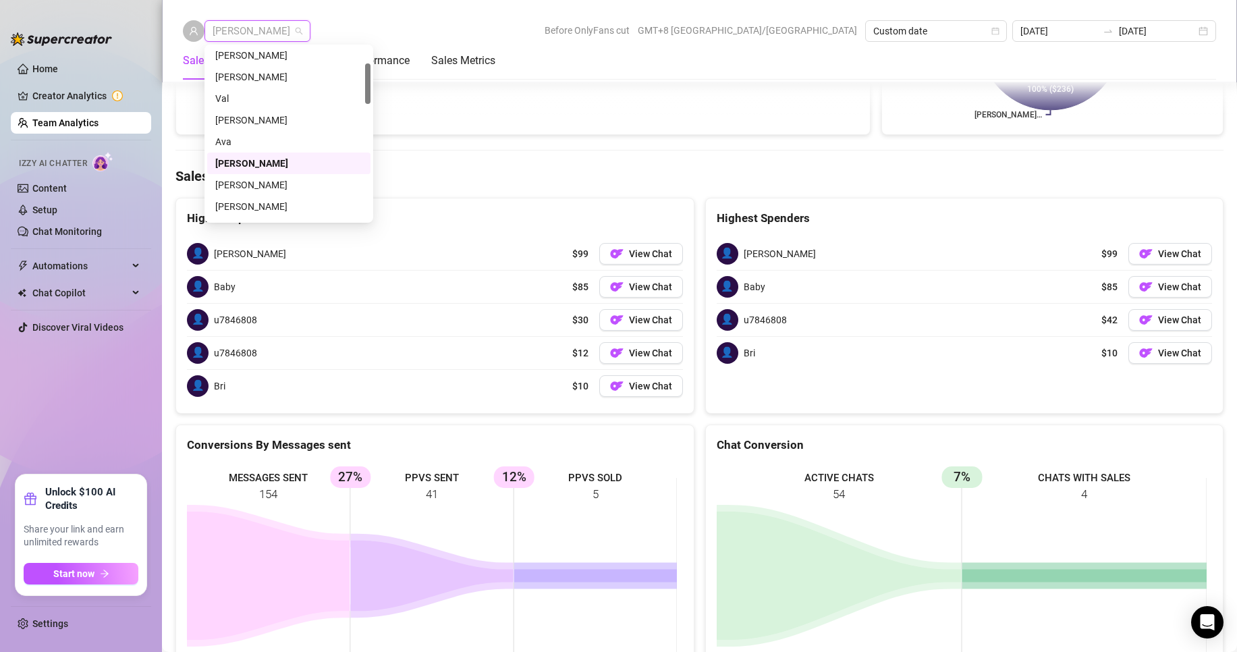
click at [269, 36] on span "Chloe Louise" at bounding box center [258, 31] width 90 height 20
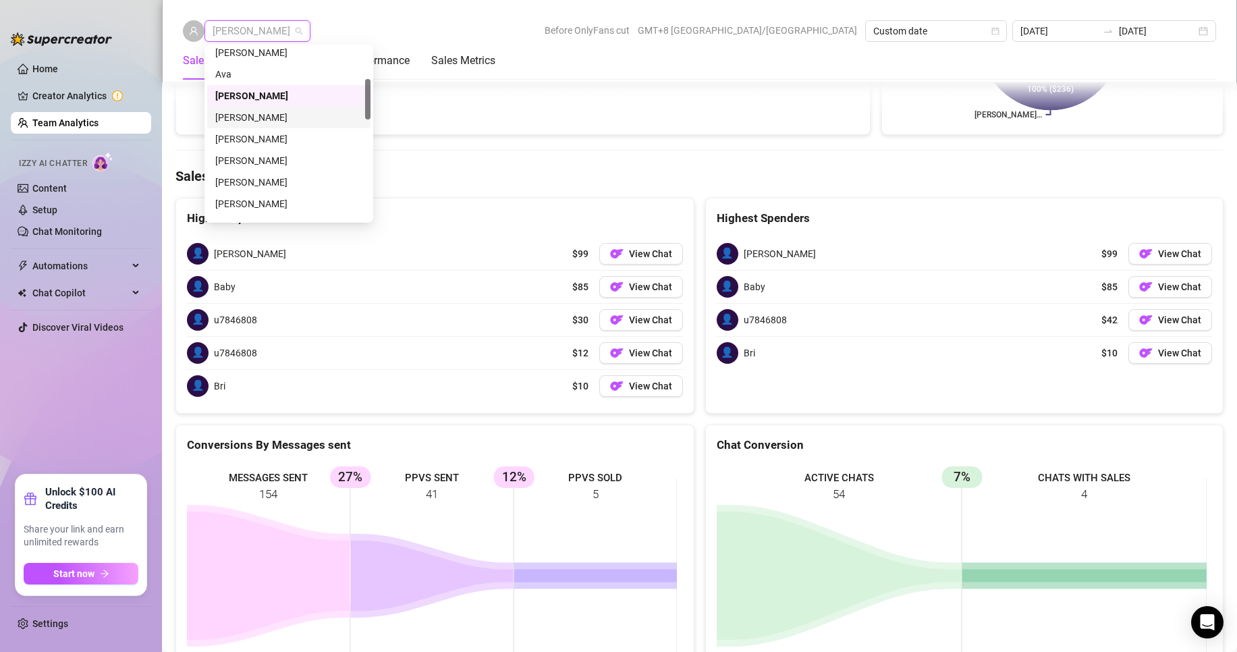
click at [229, 118] on div "[PERSON_NAME]" at bounding box center [288, 117] width 147 height 15
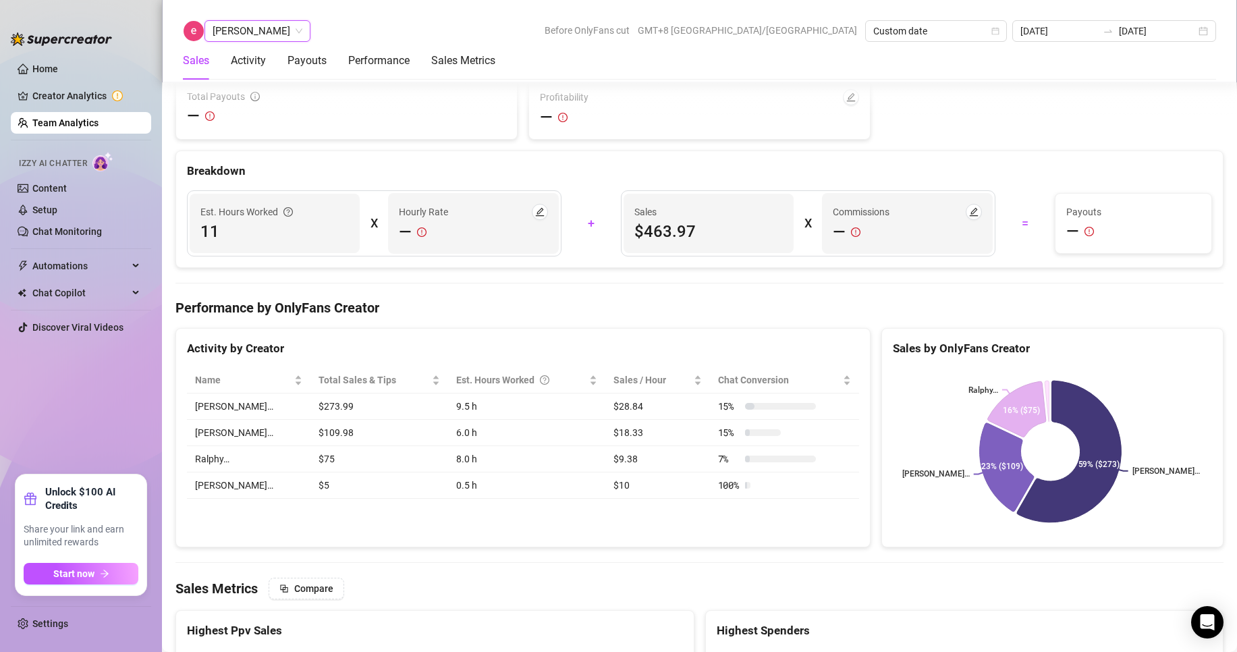
scroll to position [2146, 0]
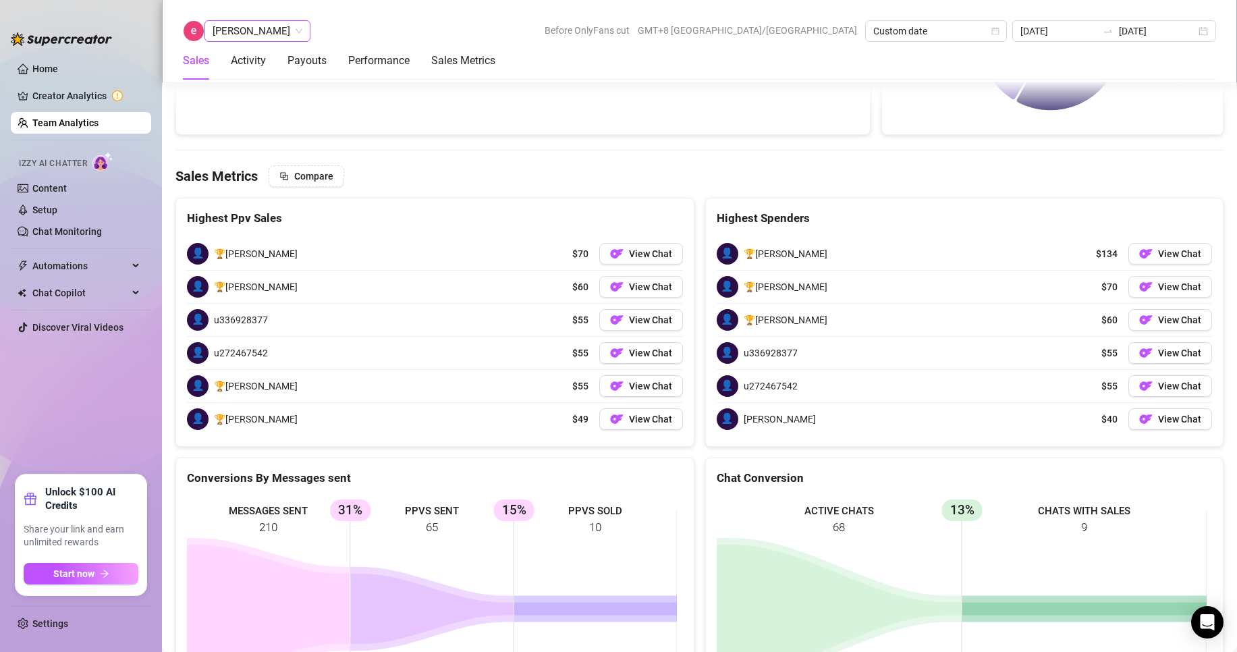
click at [236, 33] on span "[PERSON_NAME]" at bounding box center [258, 31] width 90 height 20
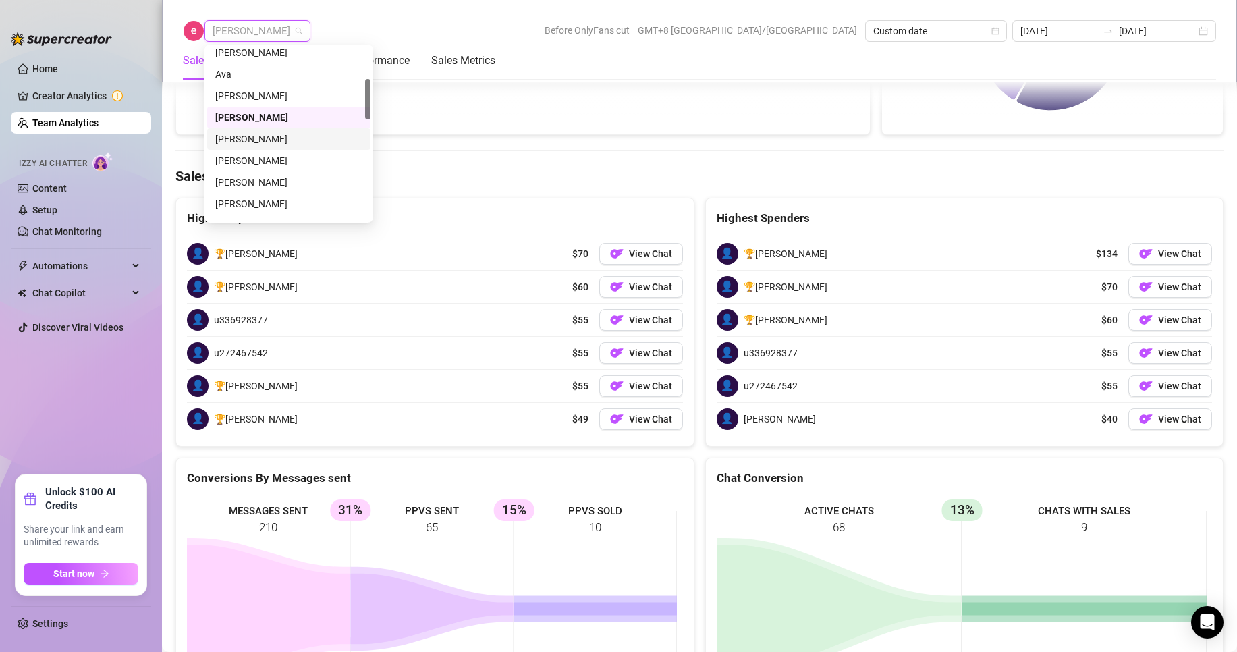
click at [248, 138] on div "[PERSON_NAME]" at bounding box center [288, 139] width 147 height 15
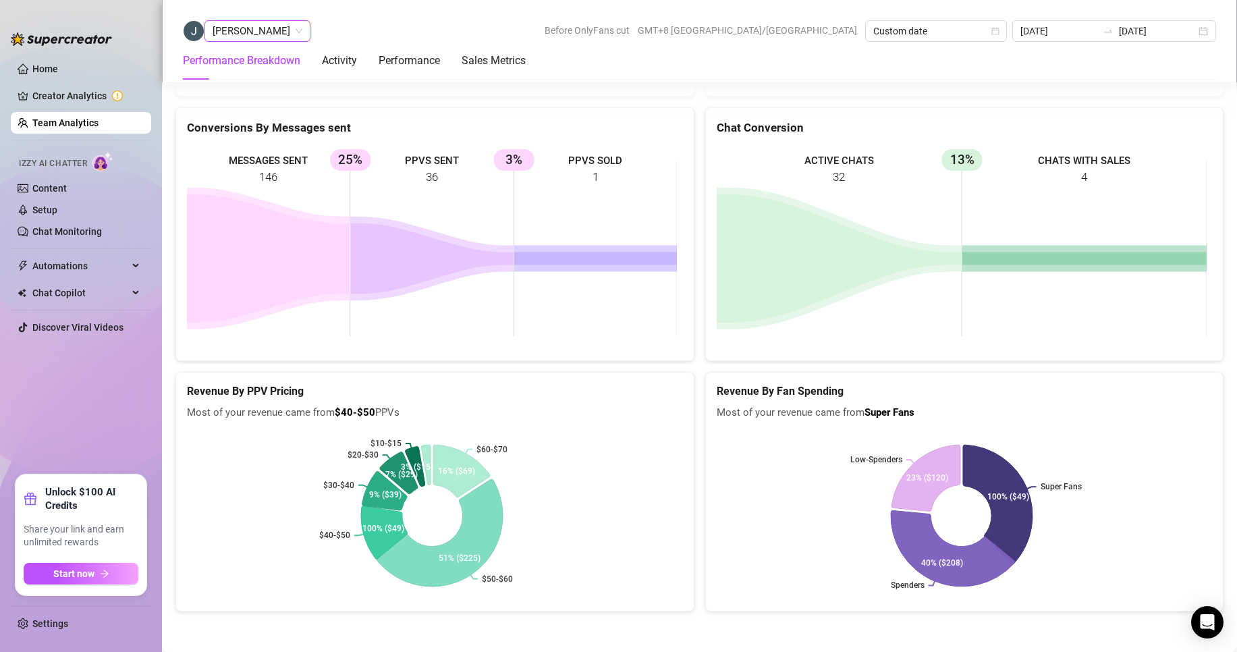
scroll to position [1918, 0]
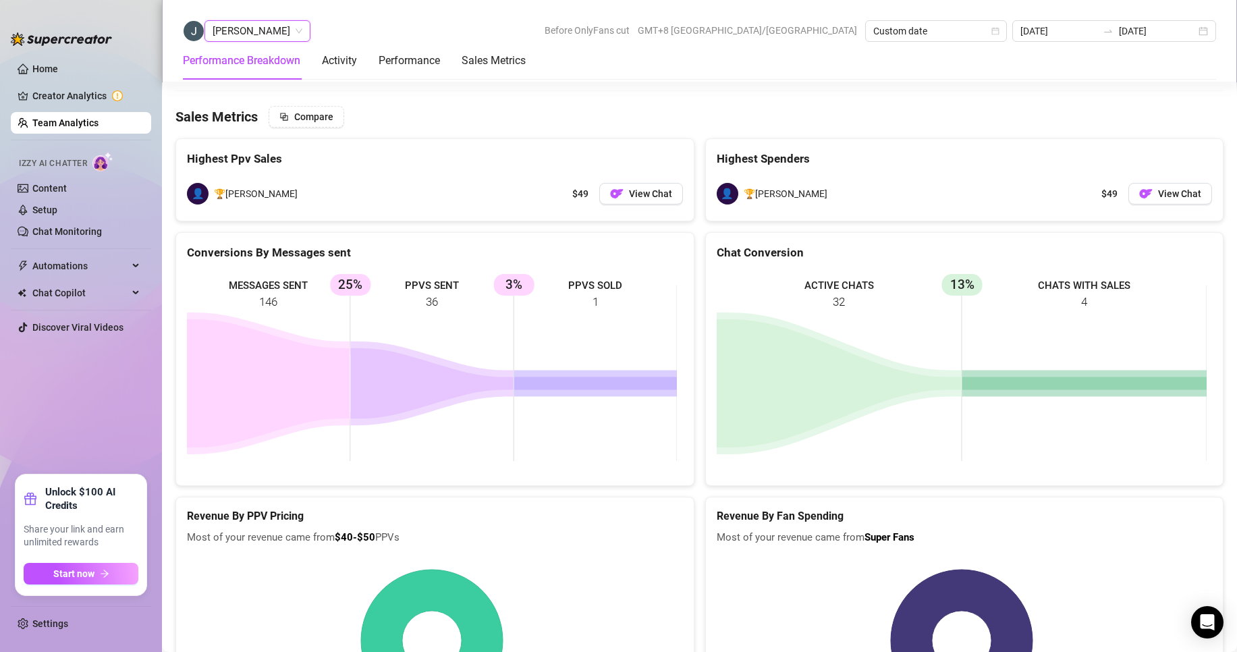
click at [249, 32] on span "[PERSON_NAME]" at bounding box center [258, 31] width 90 height 20
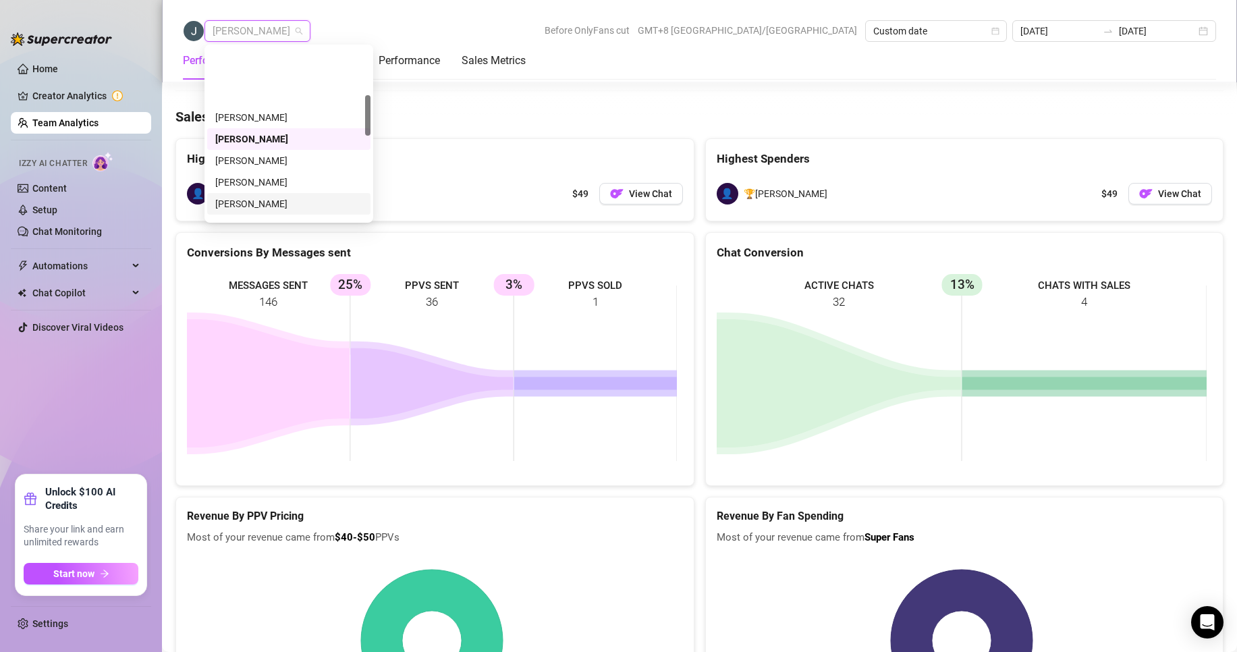
scroll to position [202, 0]
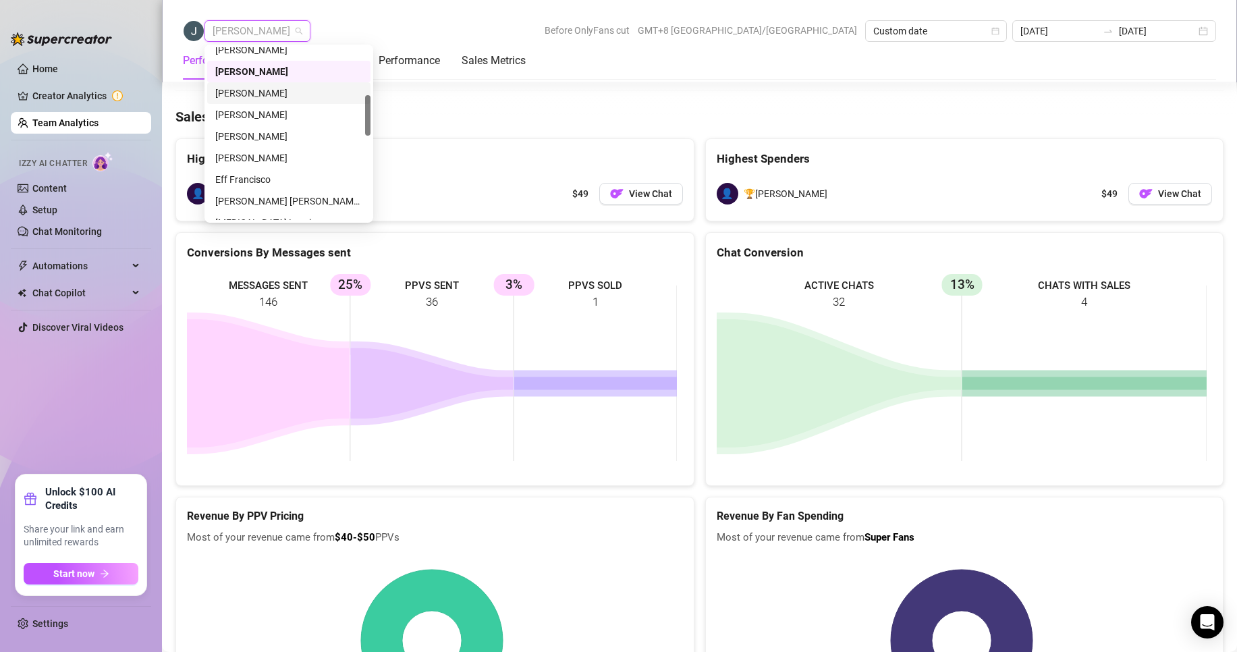
click at [248, 93] on div "Frank Vincent Coco" at bounding box center [288, 93] width 147 height 15
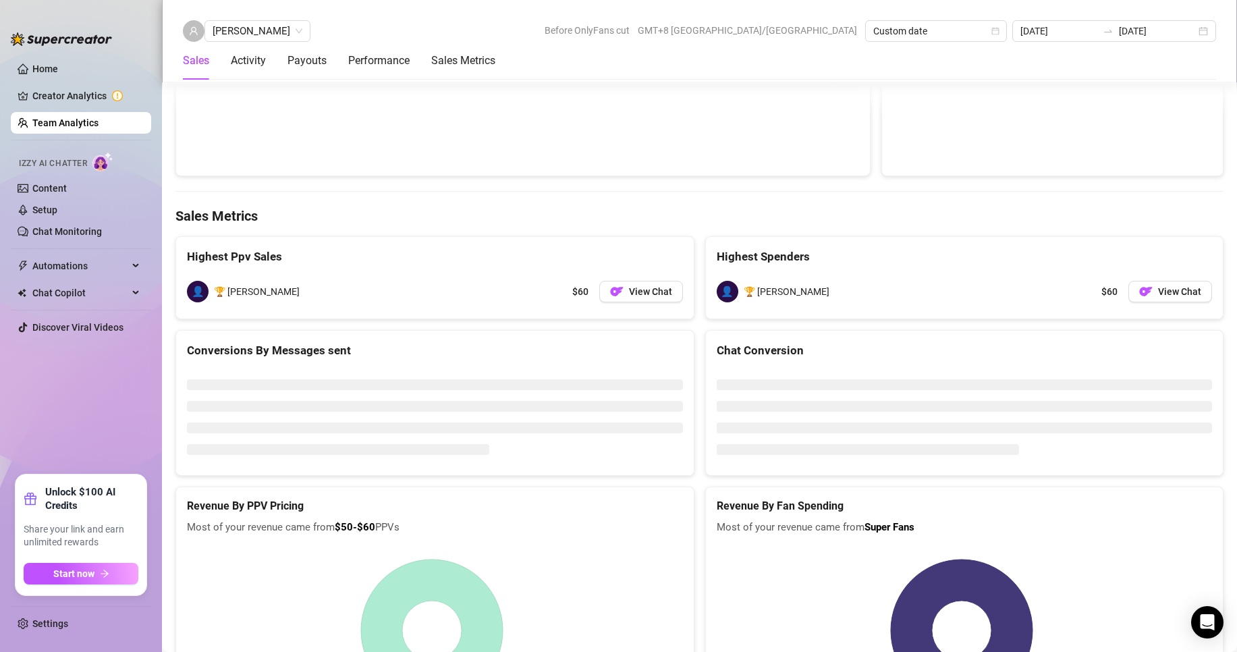
scroll to position [2073, 0]
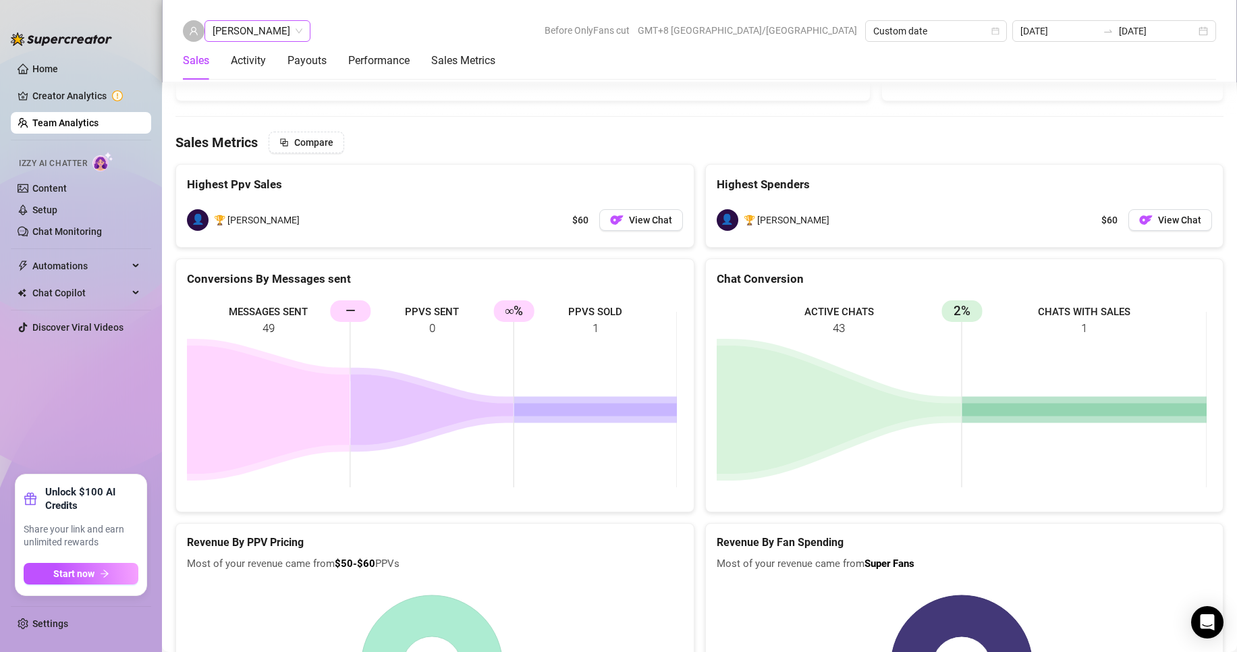
click at [266, 25] on span "Frank Vincent Coco" at bounding box center [258, 31] width 90 height 20
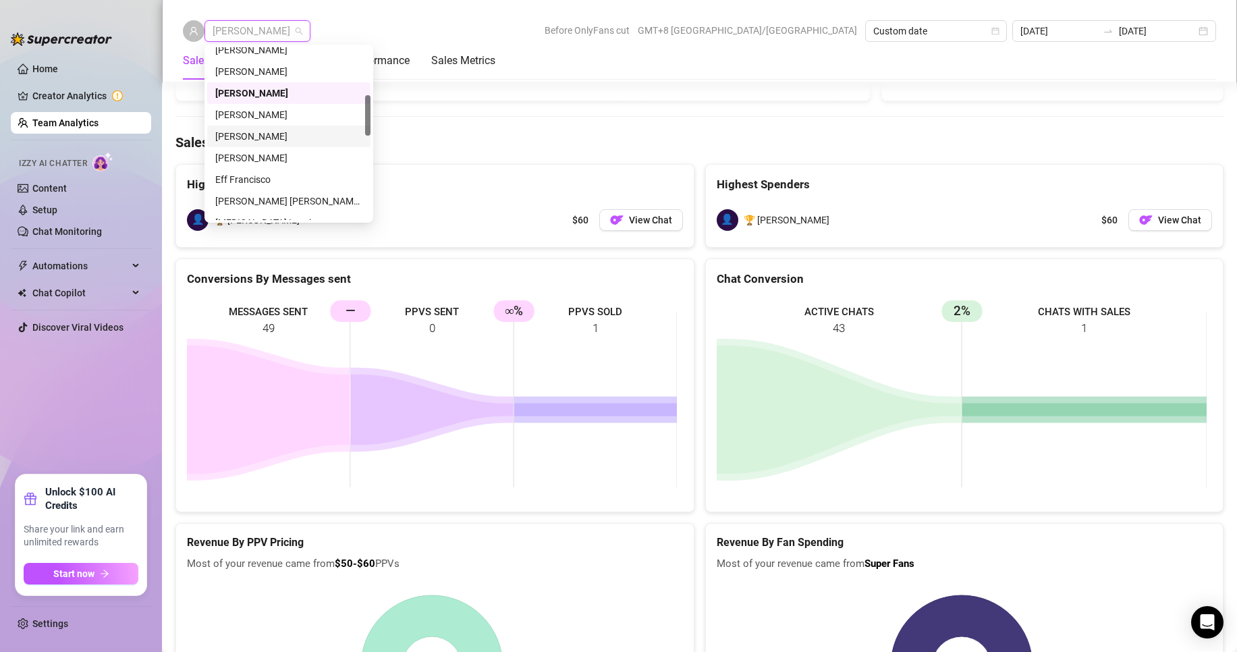
drag, startPoint x: 235, startPoint y: 135, endPoint x: 242, endPoint y: 157, distance: 22.6
click at [306, 144] on div "Derik Barron" at bounding box center [288, 136] width 163 height 22
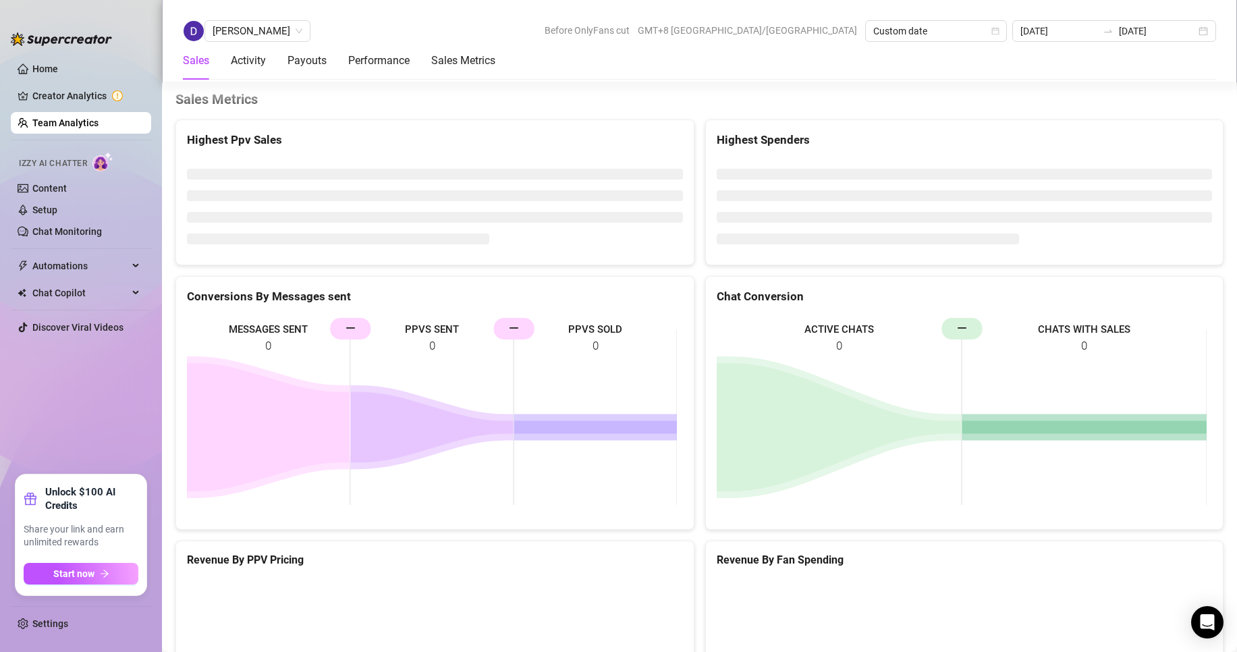
scroll to position [1807, 0]
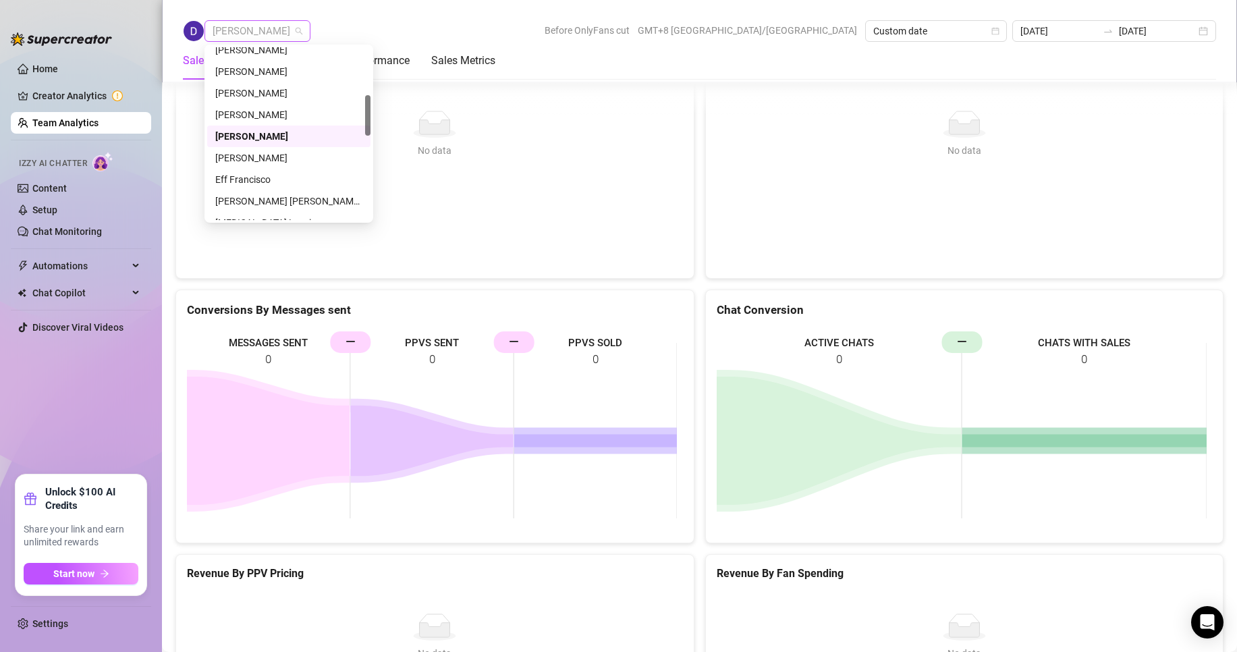
click at [237, 26] on span "Derik Barron" at bounding box center [258, 31] width 90 height 20
click at [245, 157] on div "[PERSON_NAME]" at bounding box center [288, 157] width 147 height 15
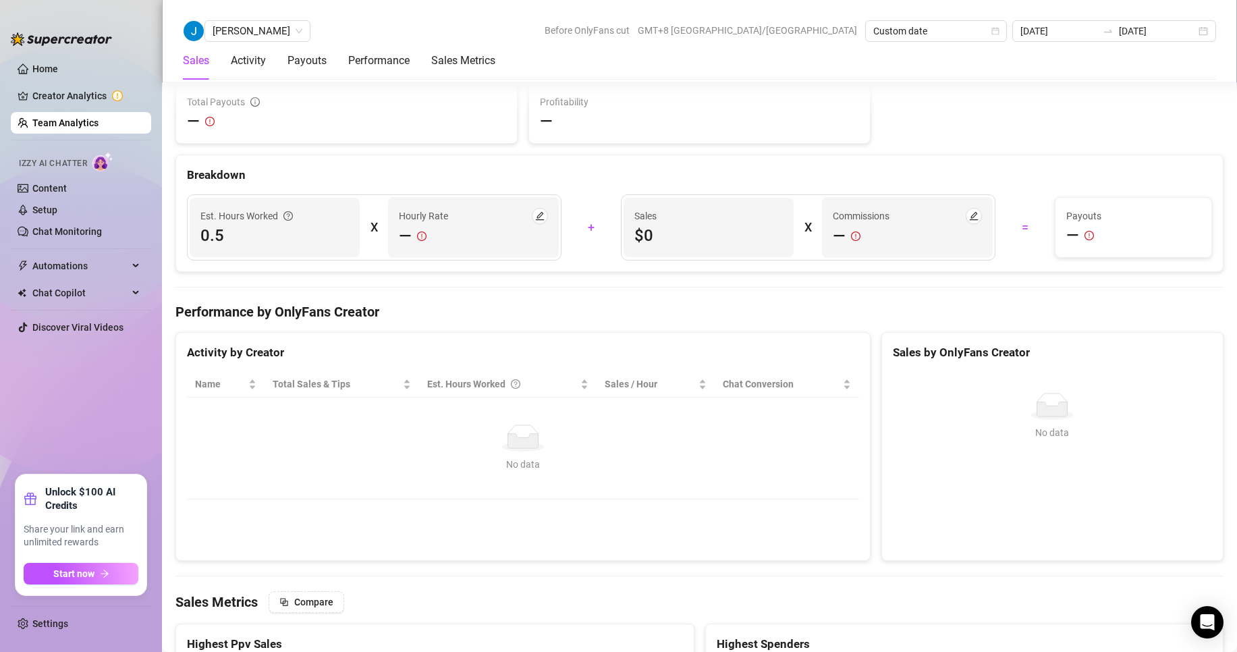
scroll to position [2184, 0]
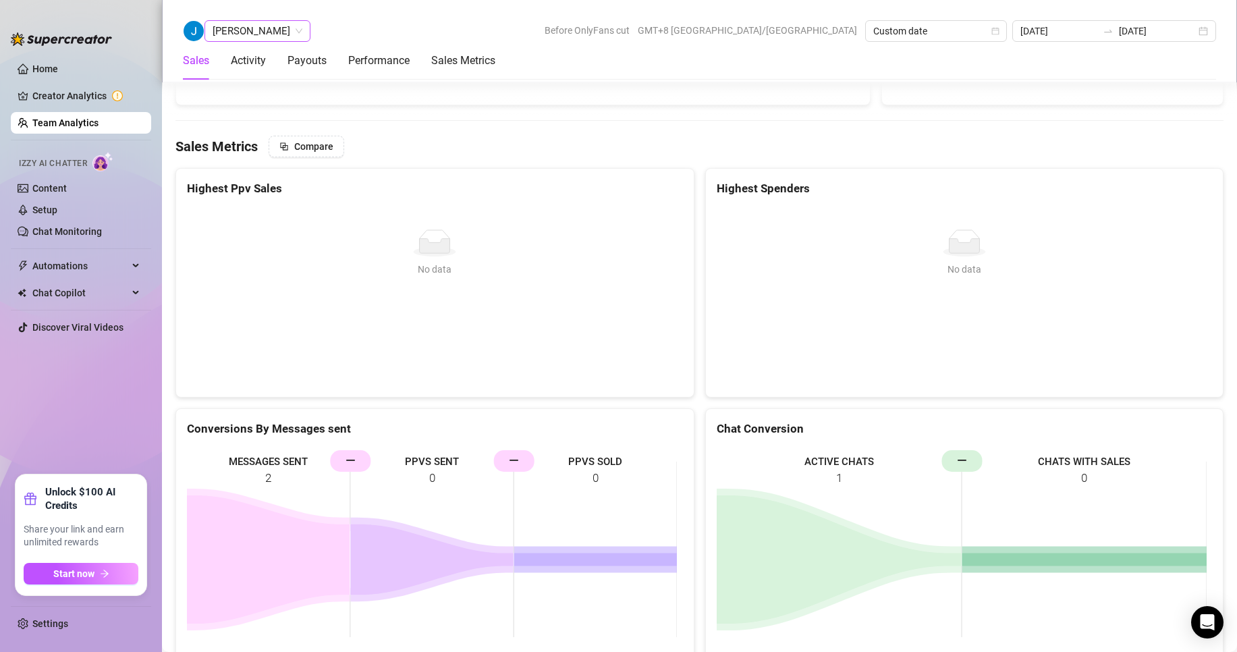
click at [233, 34] on span "[PERSON_NAME]" at bounding box center [258, 31] width 90 height 20
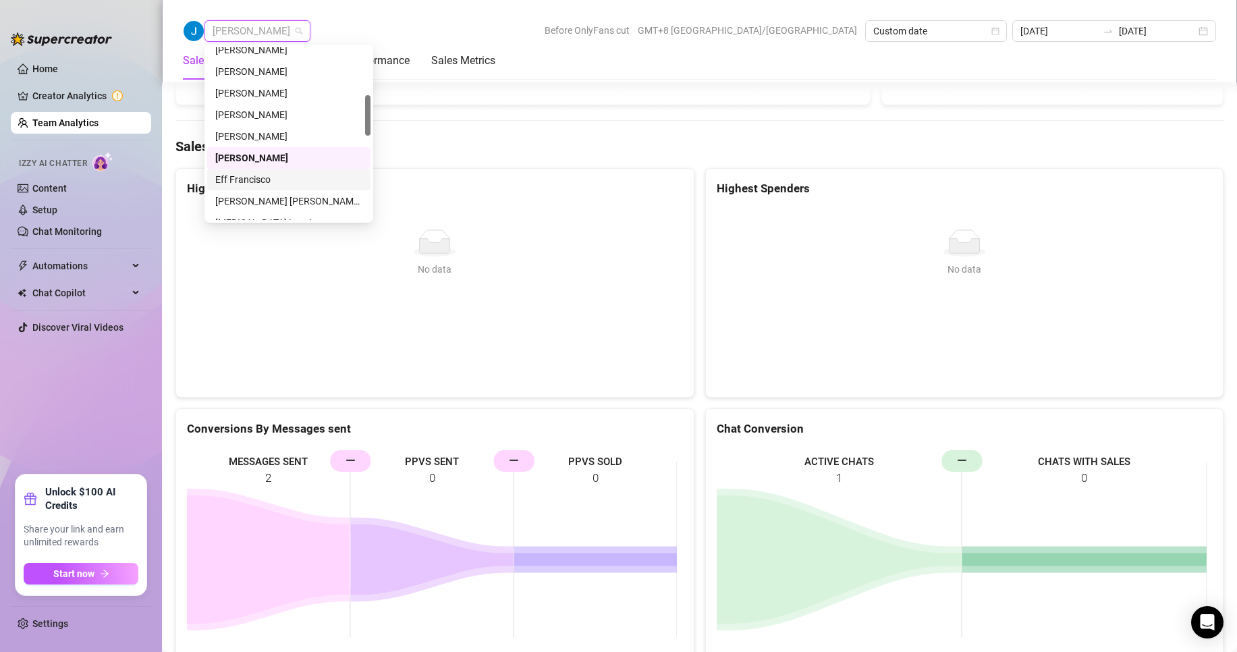
click at [237, 178] on div "Eff Francisco" at bounding box center [288, 179] width 147 height 15
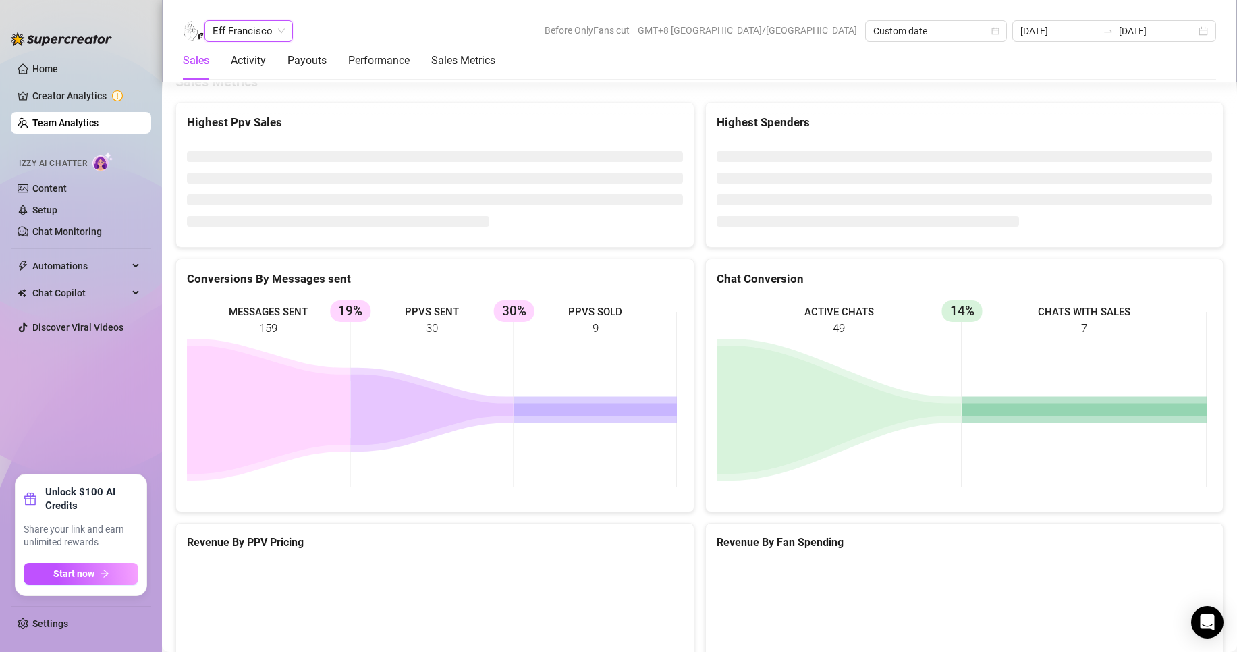
scroll to position [1796, 0]
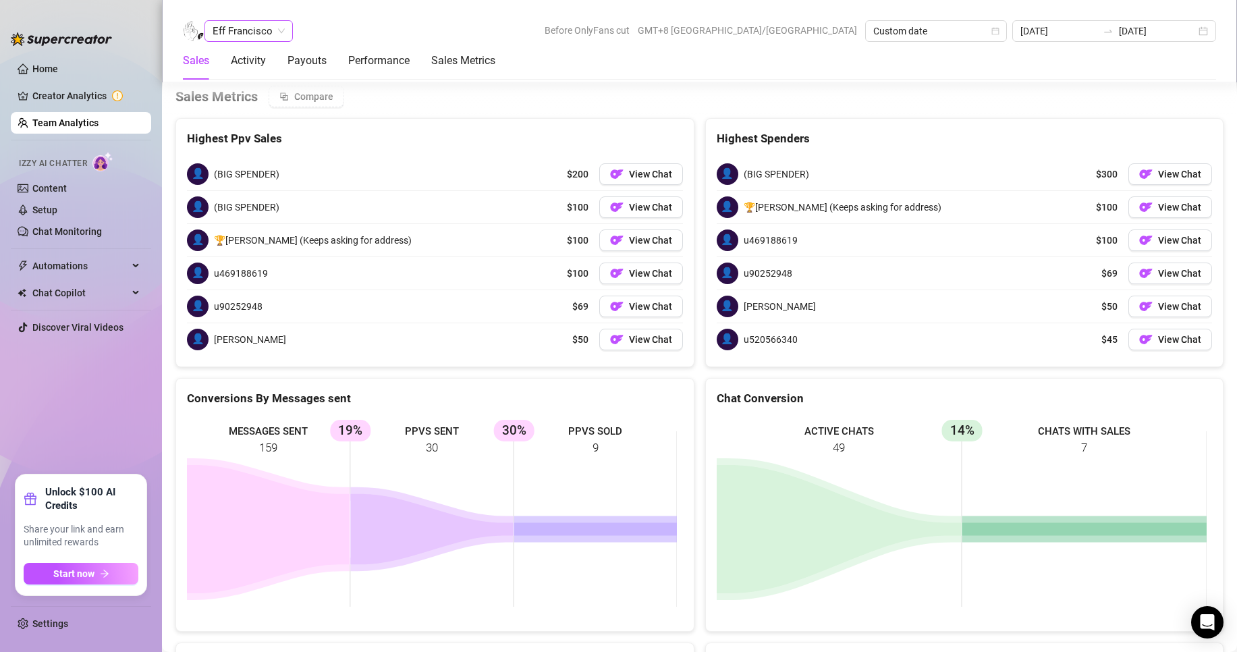
click at [259, 34] on span "Eff Francisco" at bounding box center [249, 31] width 72 height 20
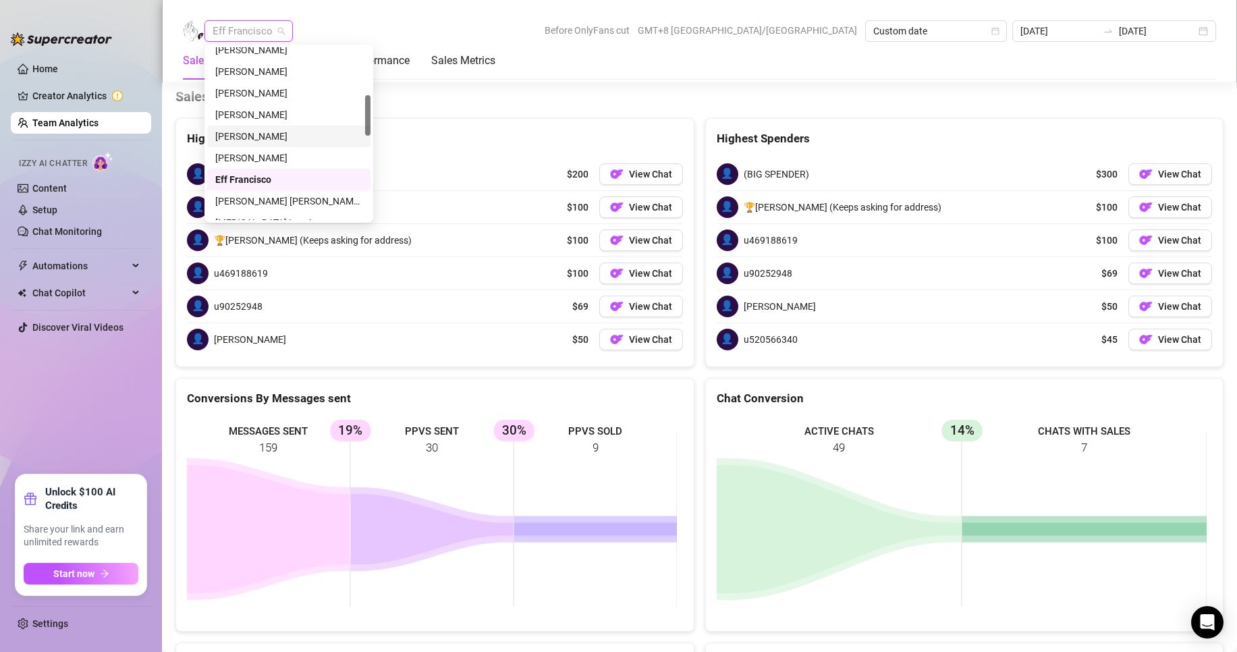
scroll to position [270, 0]
click at [252, 130] on div "Rick Gino Tarcena" at bounding box center [288, 133] width 147 height 15
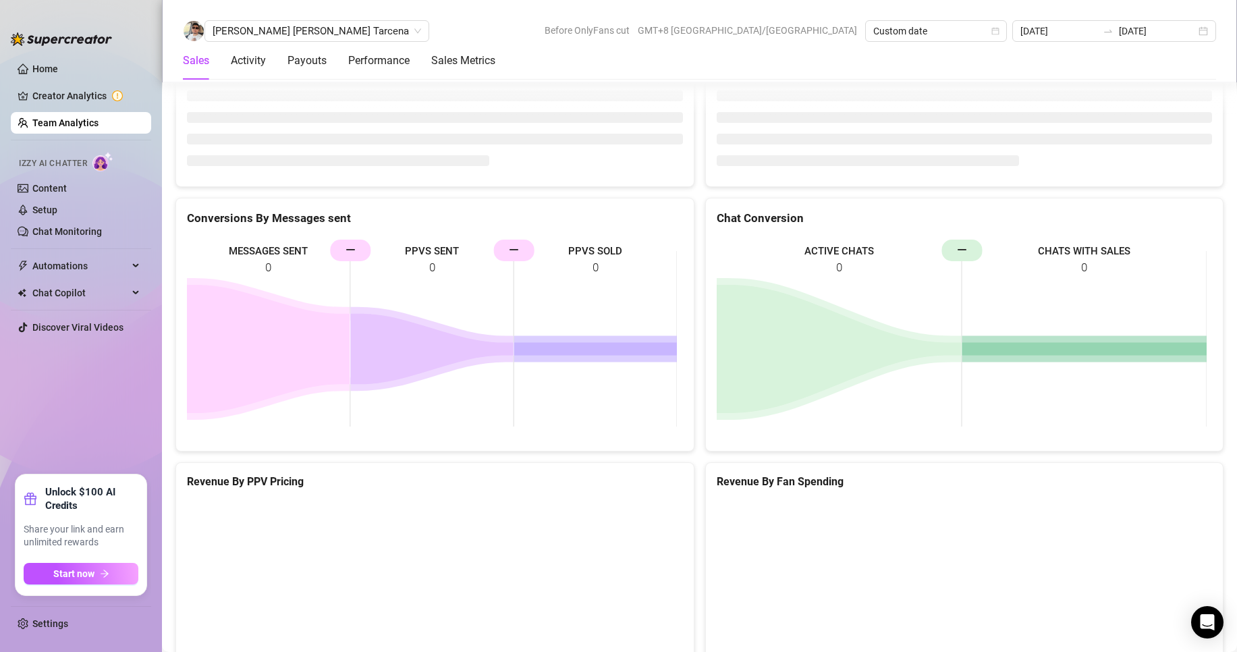
scroll to position [1807, 0]
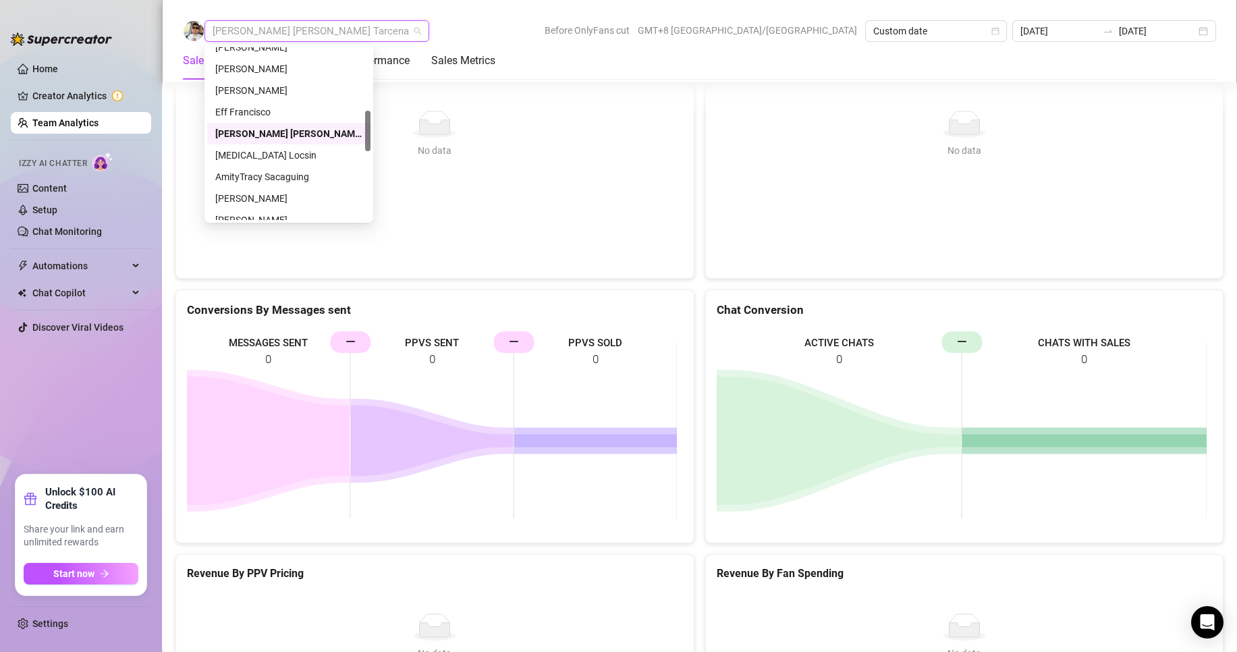
click at [254, 30] on span "Rick Gino Tarcena" at bounding box center [317, 31] width 208 height 20
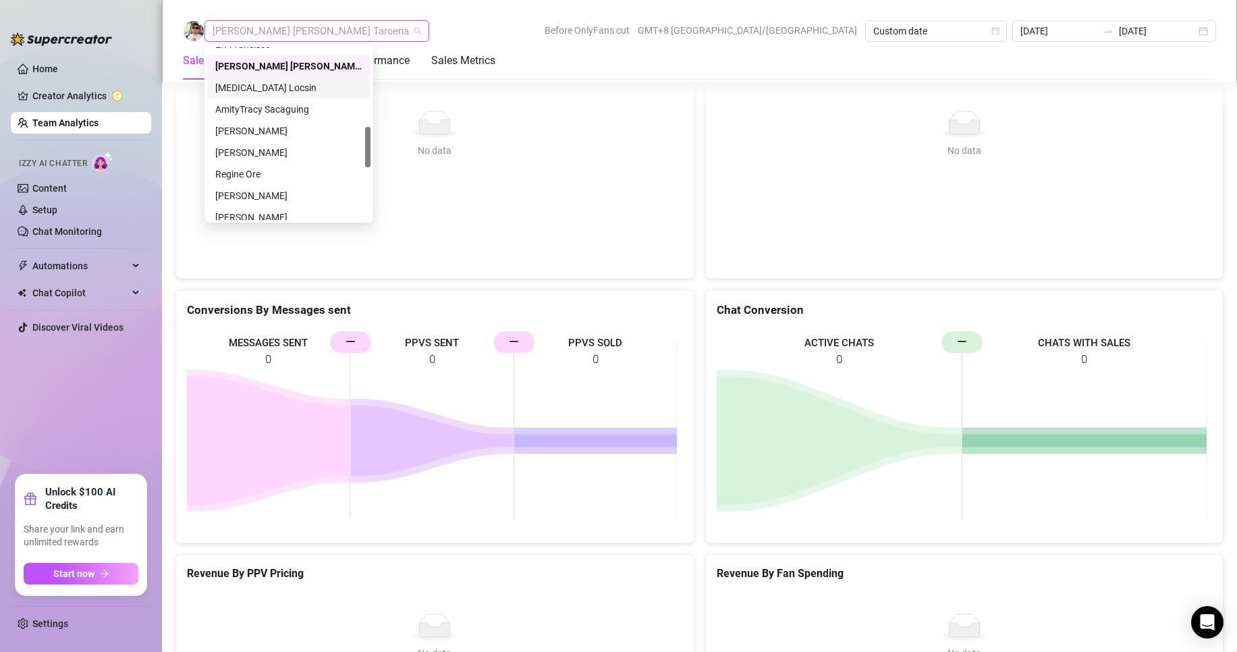
click at [240, 88] on div "Exon Locsin" at bounding box center [288, 87] width 147 height 15
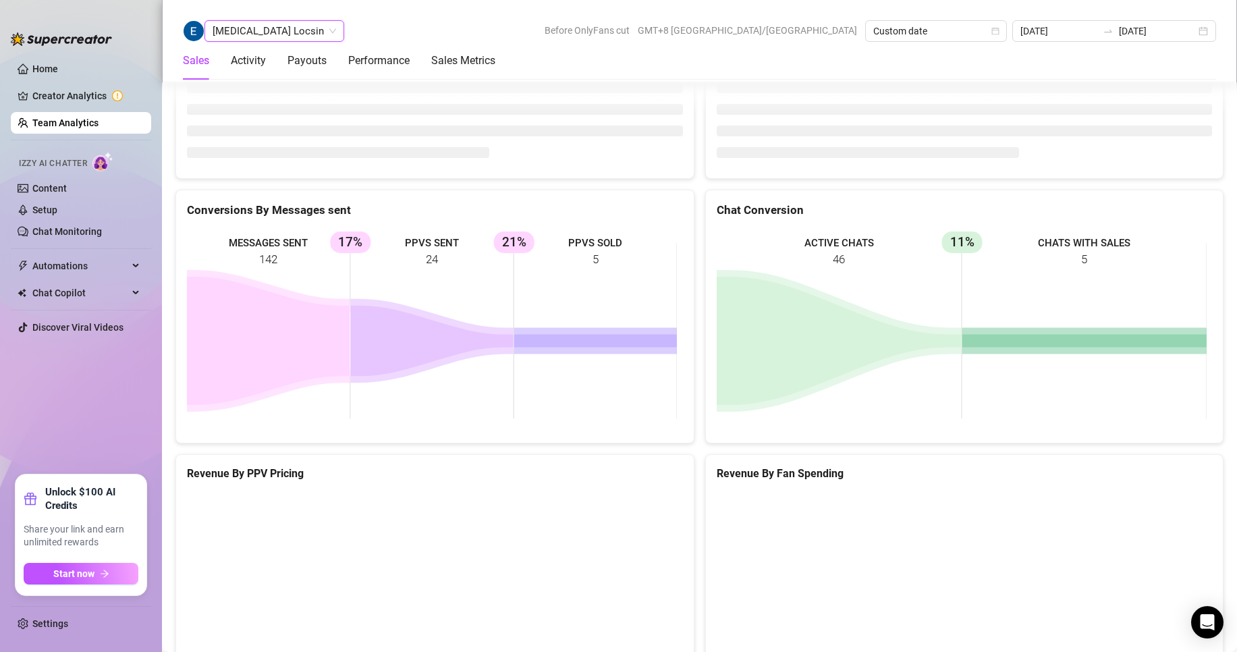
scroll to position [2065, 0]
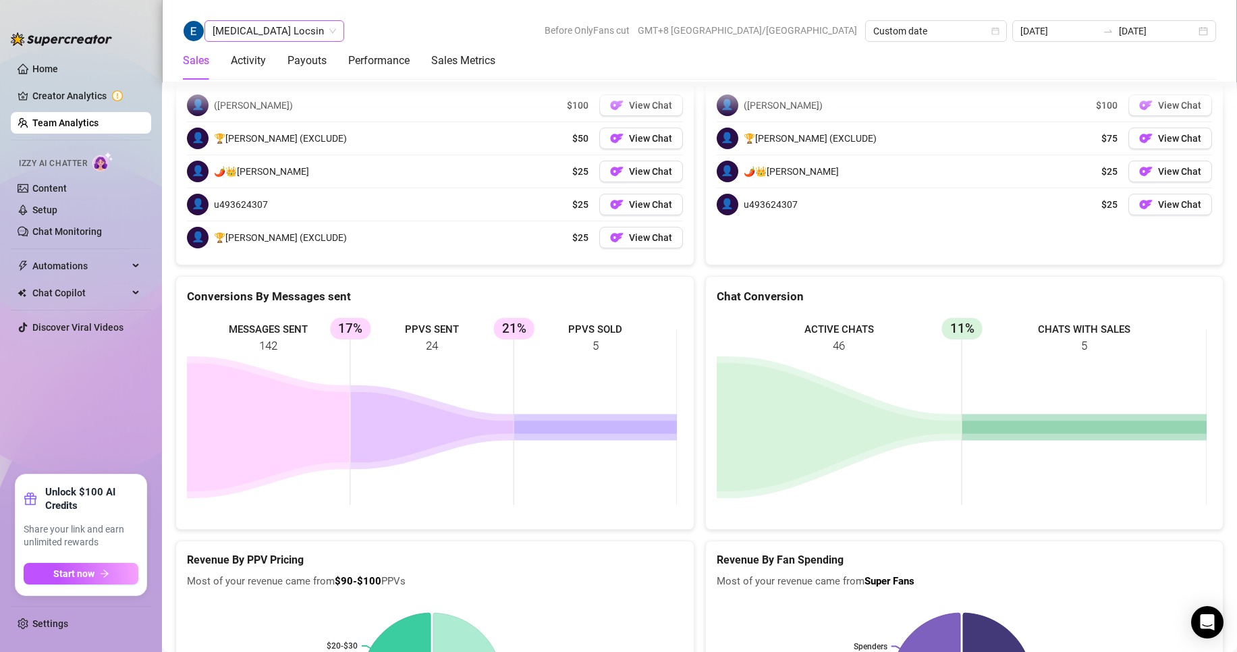
click at [262, 36] on span "Exon Locsin" at bounding box center [274, 31] width 123 height 20
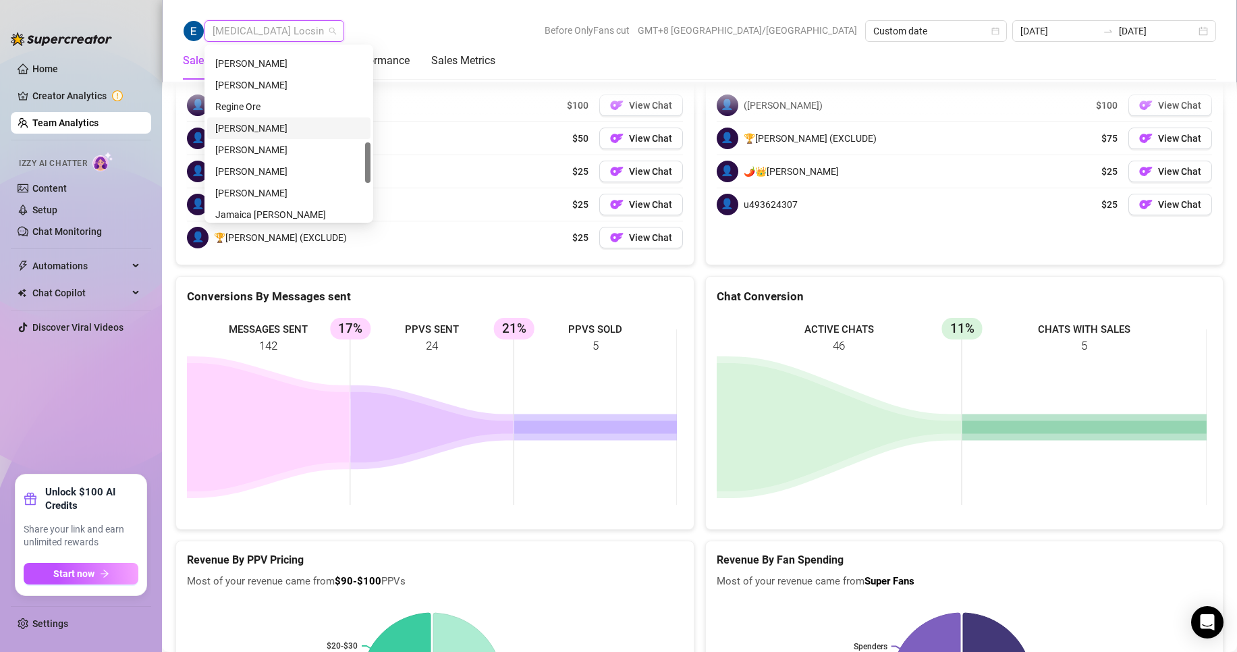
scroll to position [337, 0]
click at [251, 111] on div "AmityTracy Sacaguing" at bounding box center [288, 109] width 147 height 15
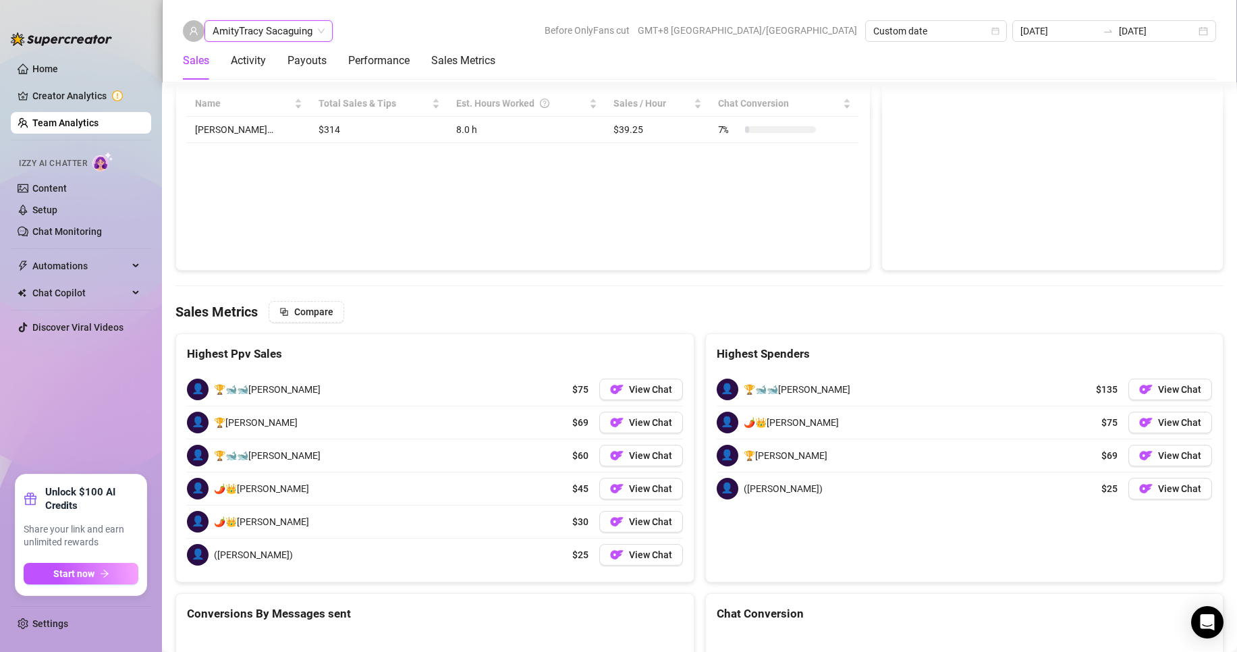
scroll to position [2065, 0]
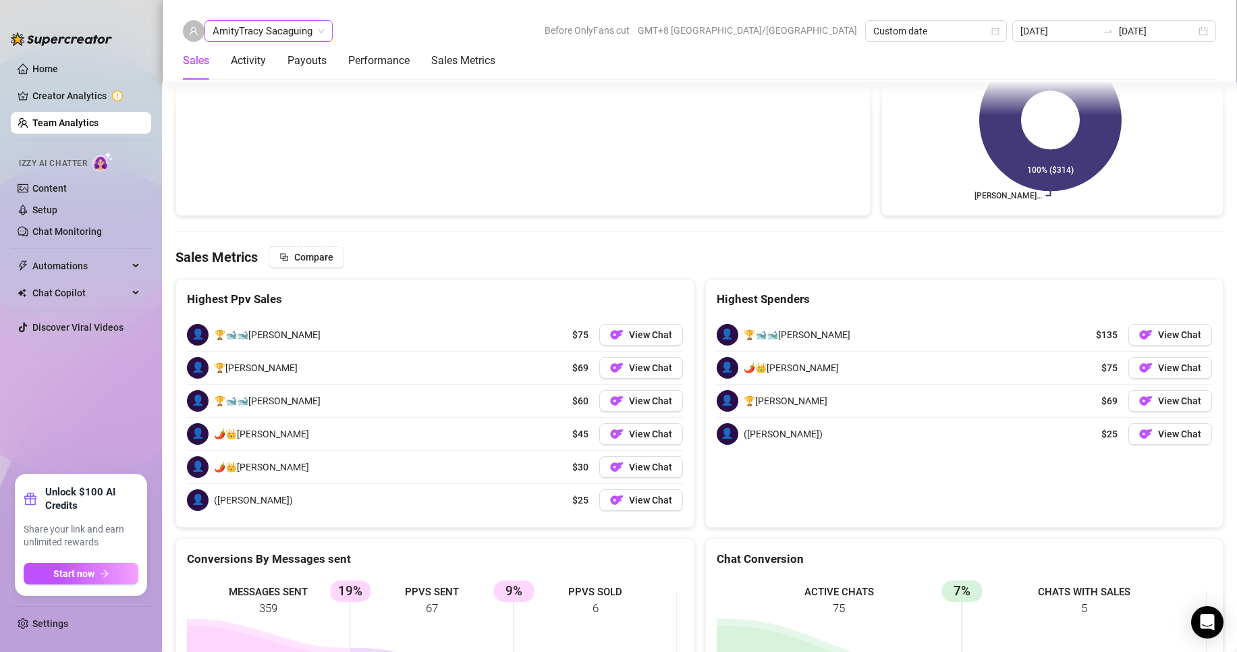
click at [256, 26] on span "AmityTracy Sacaguing" at bounding box center [269, 31] width 112 height 20
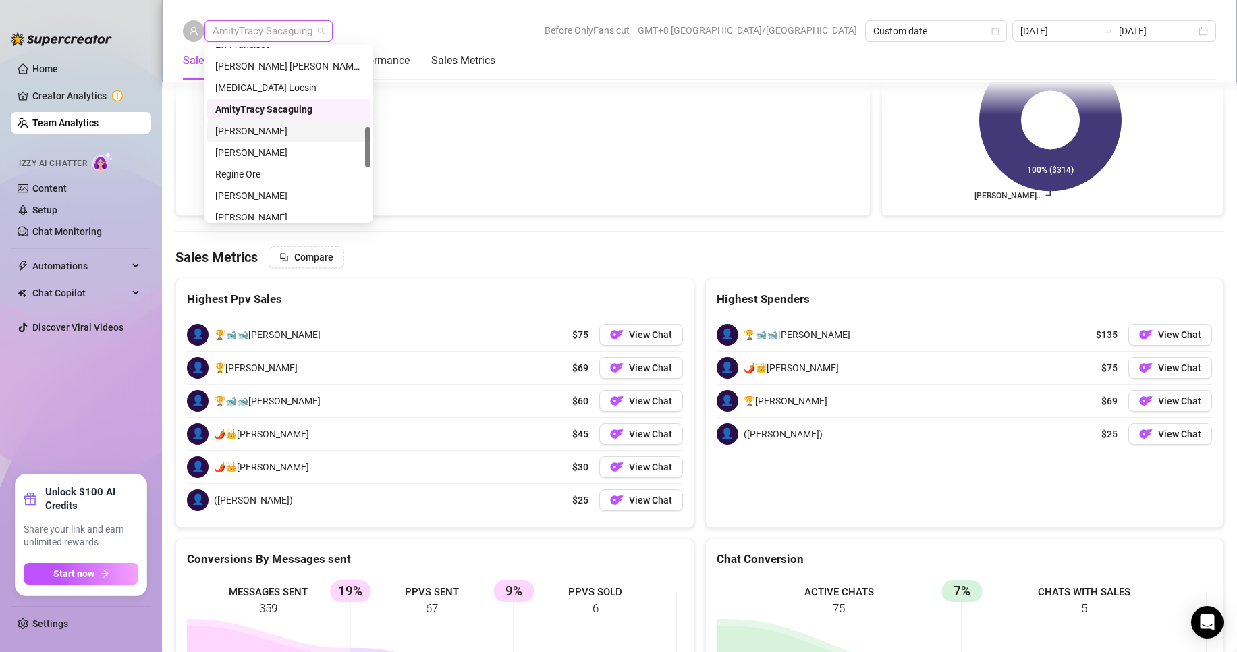
click at [256, 128] on div "Mary Jane Moreno" at bounding box center [288, 130] width 147 height 15
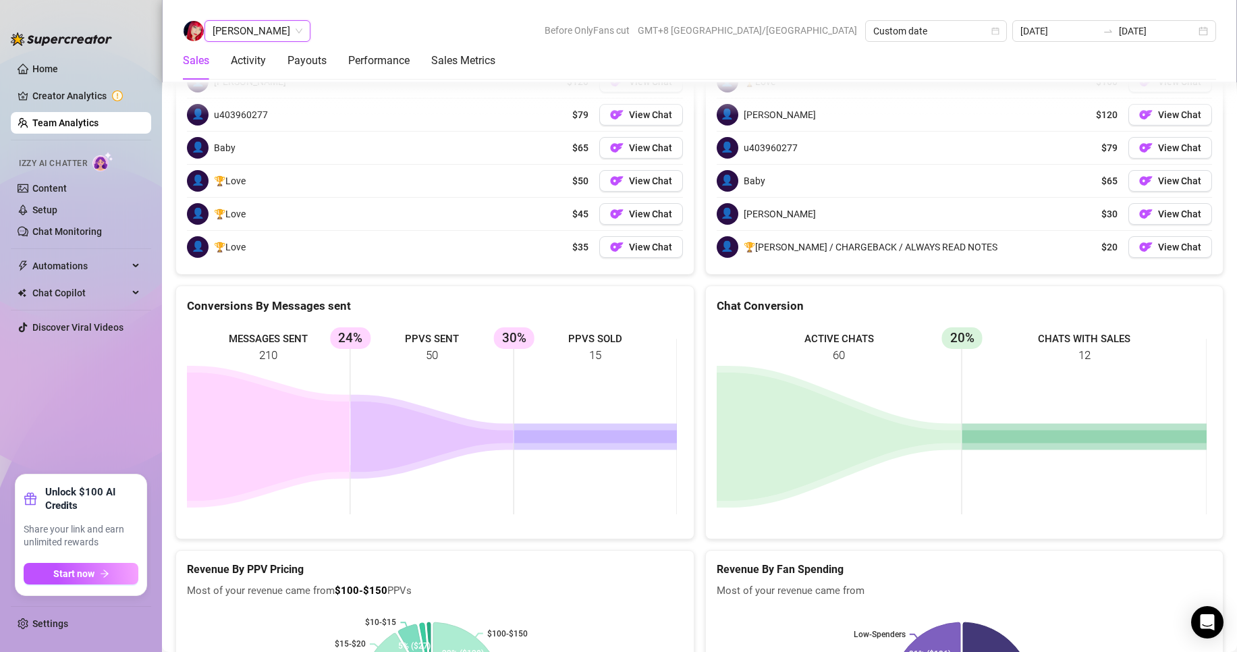
scroll to position [1799, 0]
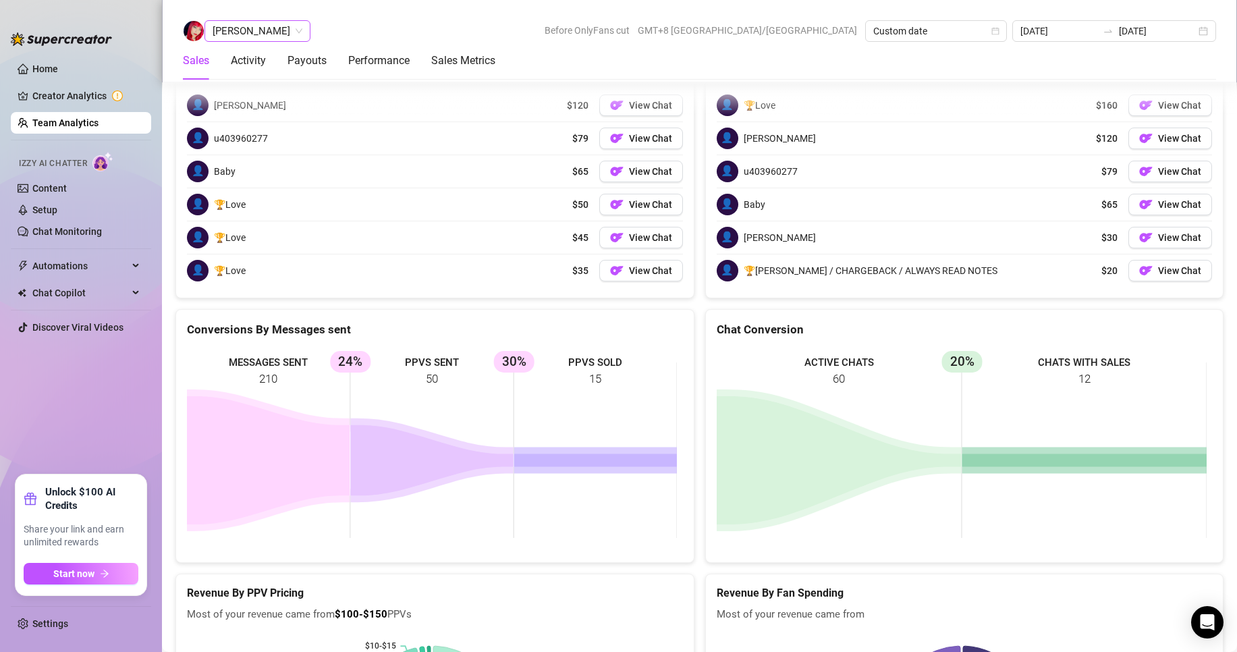
click at [236, 28] on span "Mary Jane Moreno" at bounding box center [258, 31] width 90 height 20
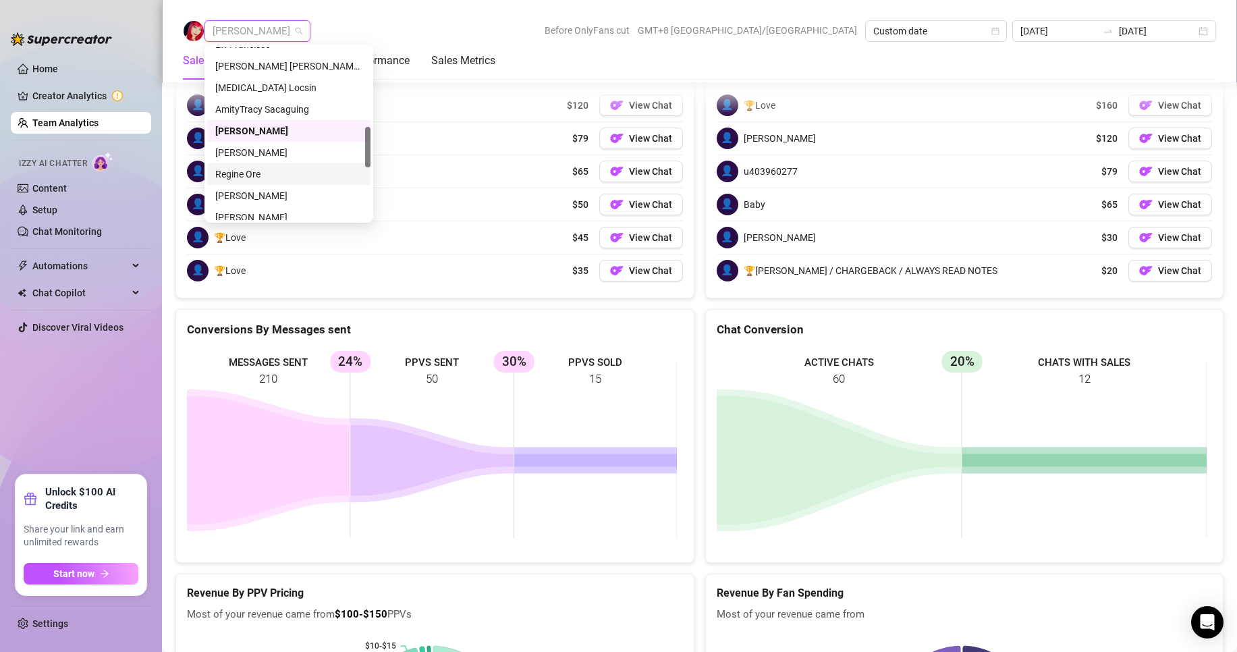
click at [240, 174] on div "Regine Ore" at bounding box center [288, 174] width 147 height 15
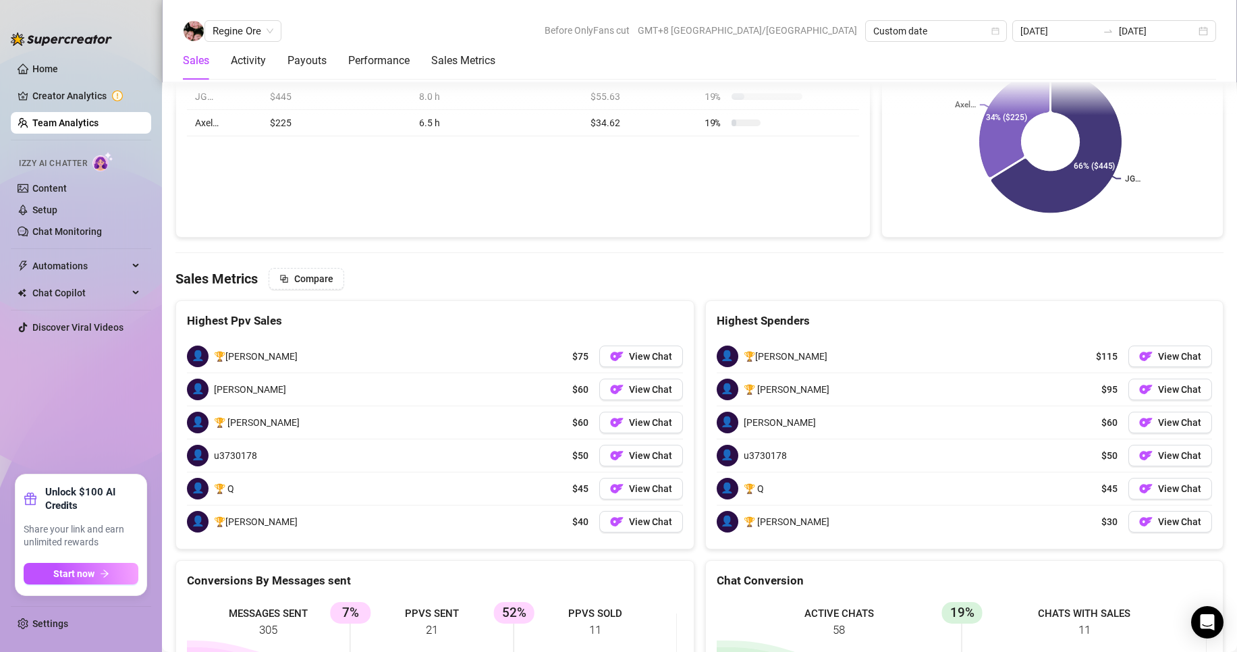
scroll to position [2065, 0]
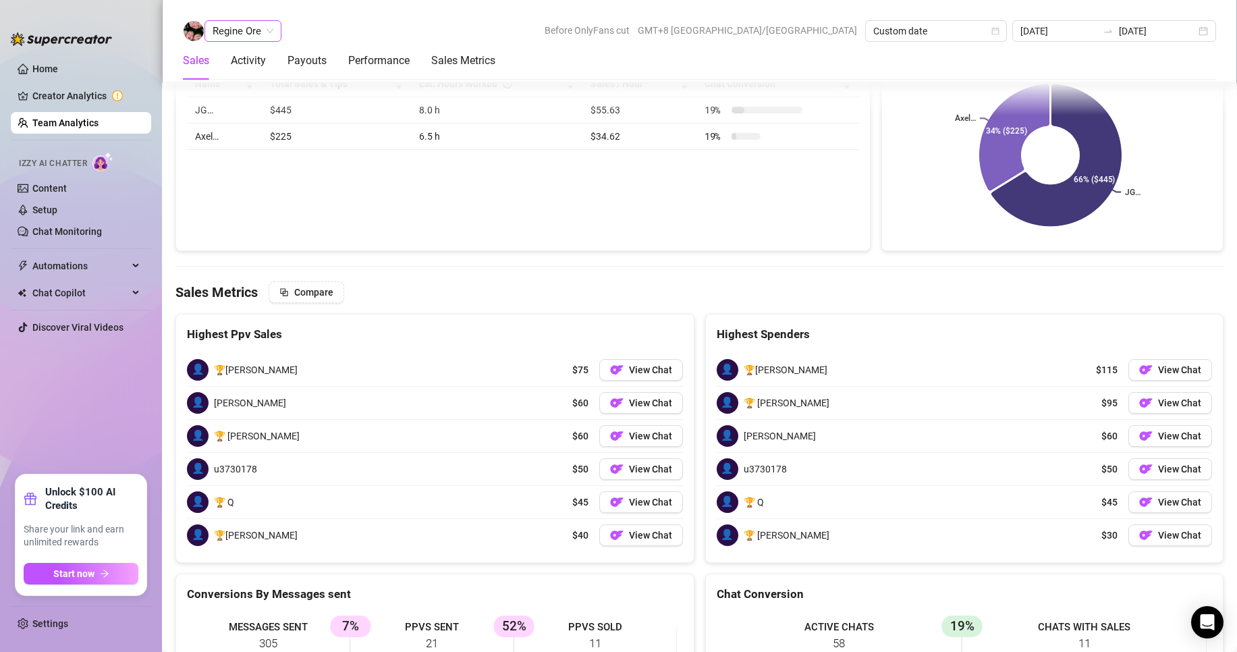
click at [256, 30] on span "Regine Ore" at bounding box center [243, 31] width 61 height 20
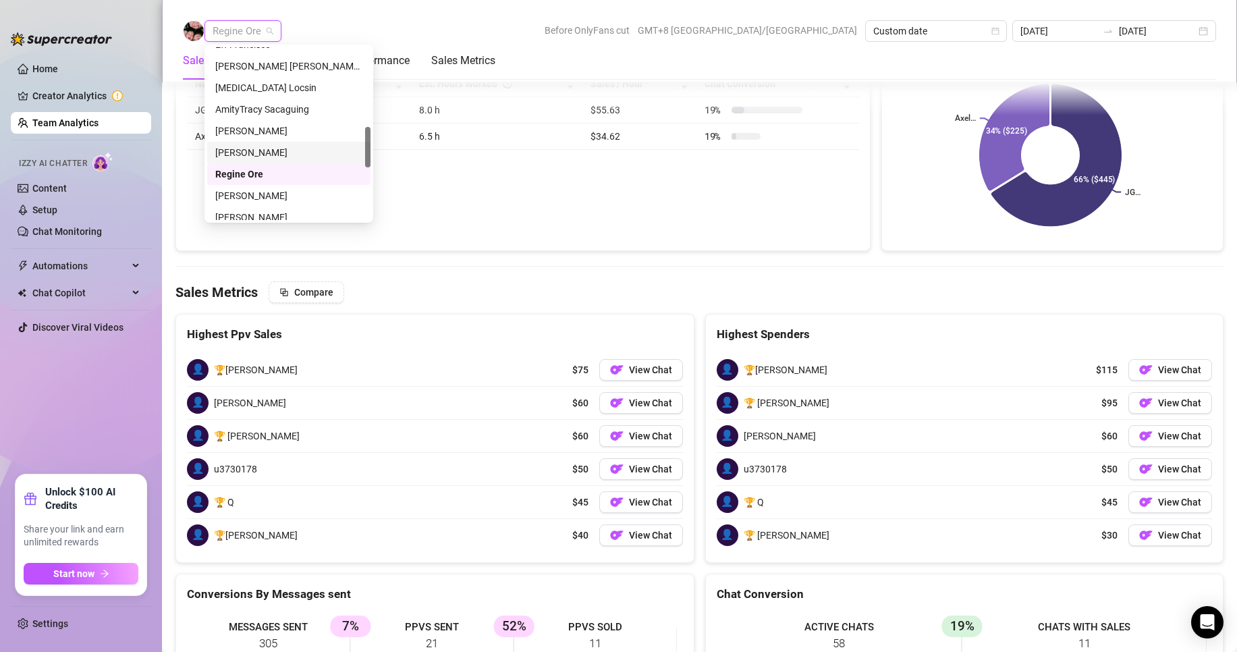
scroll to position [405, 0]
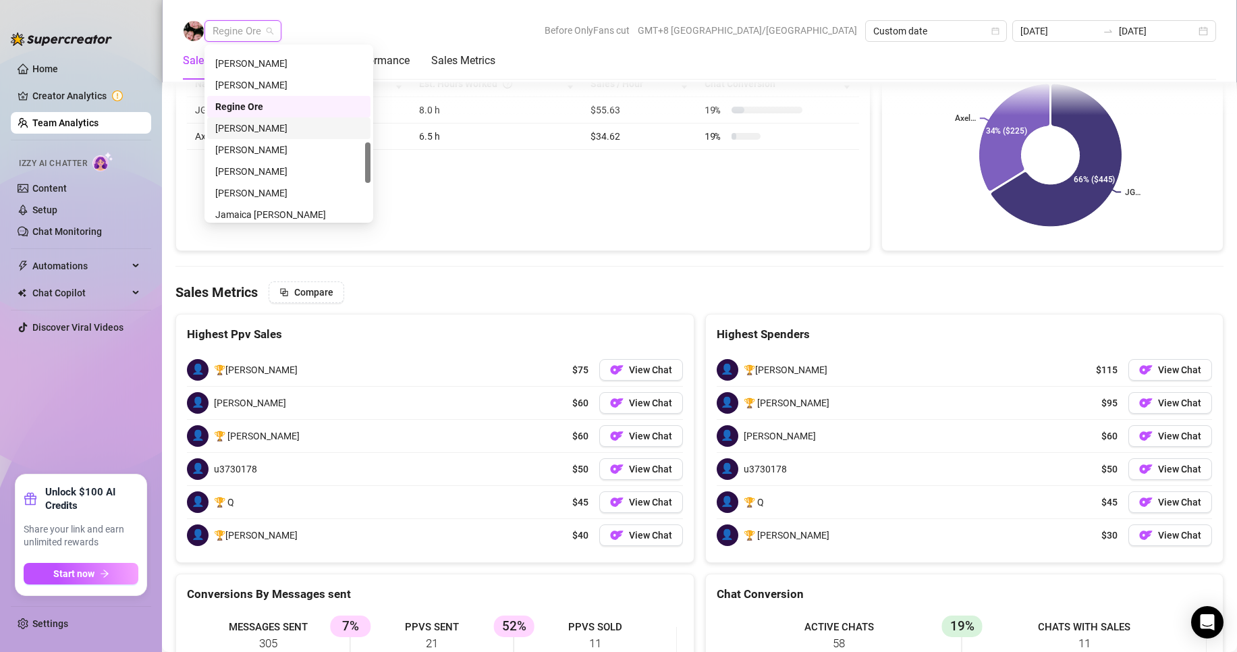
click at [247, 124] on div "Adrian Custodio" at bounding box center [288, 128] width 147 height 15
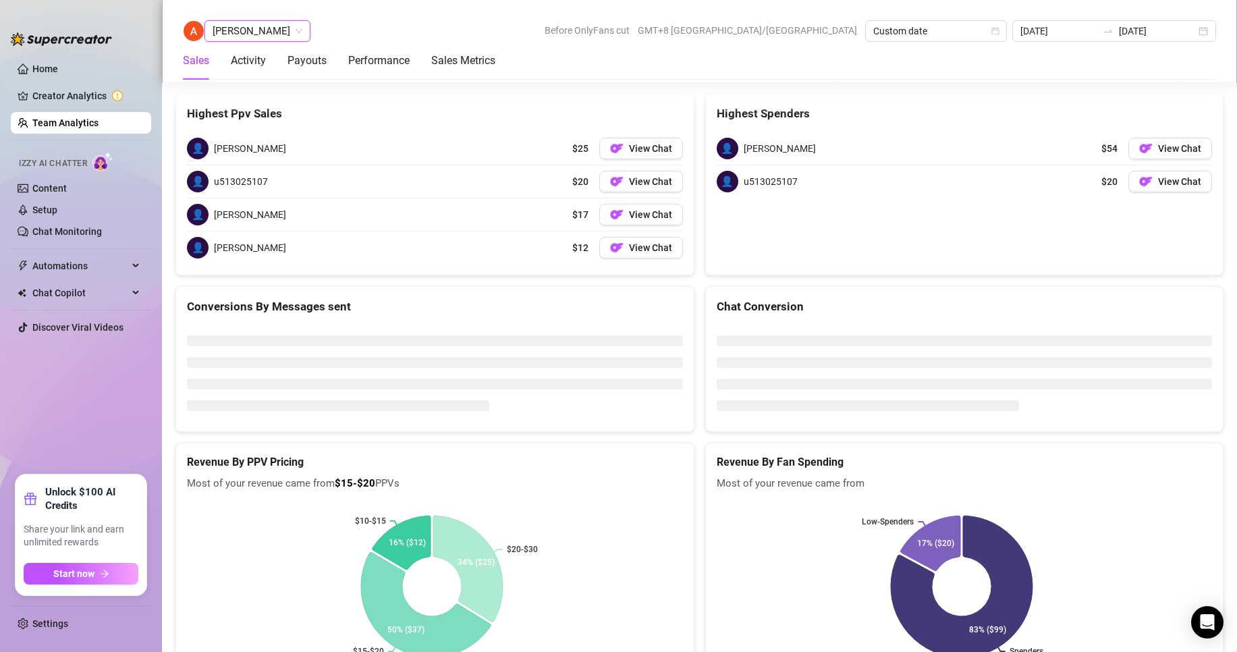
scroll to position [1799, 0]
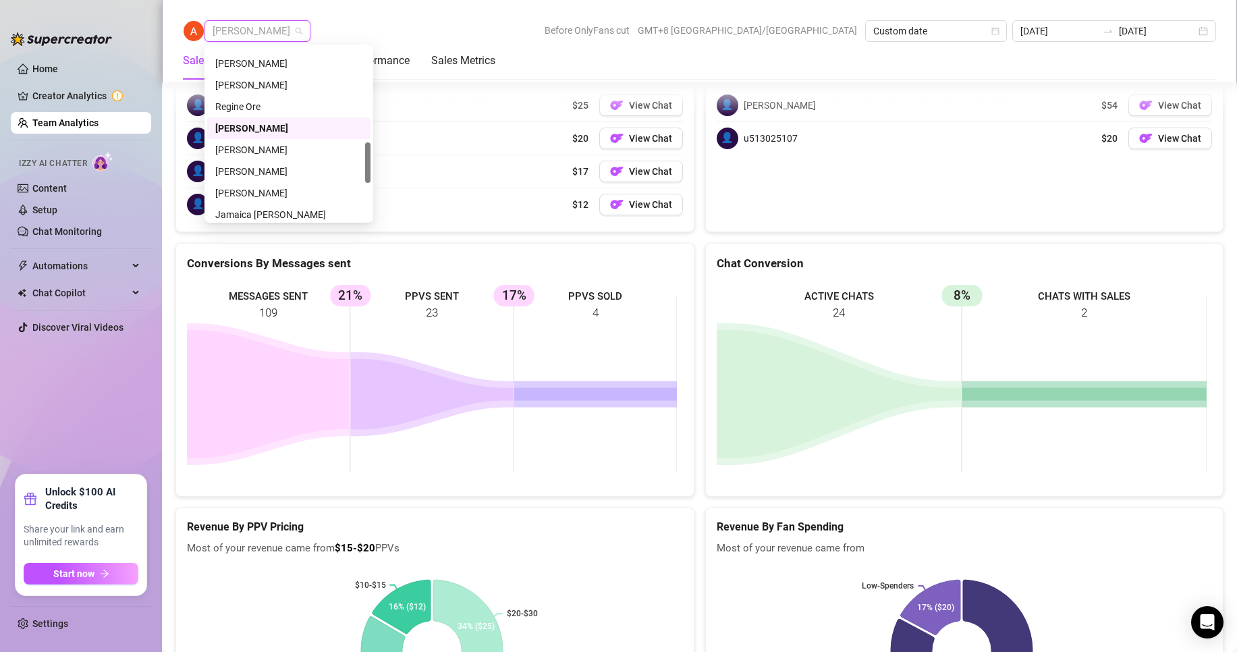
click at [262, 30] on span "Adrian Custodio" at bounding box center [258, 31] width 90 height 20
click at [252, 144] on div "Arianna Aguilar" at bounding box center [288, 149] width 147 height 15
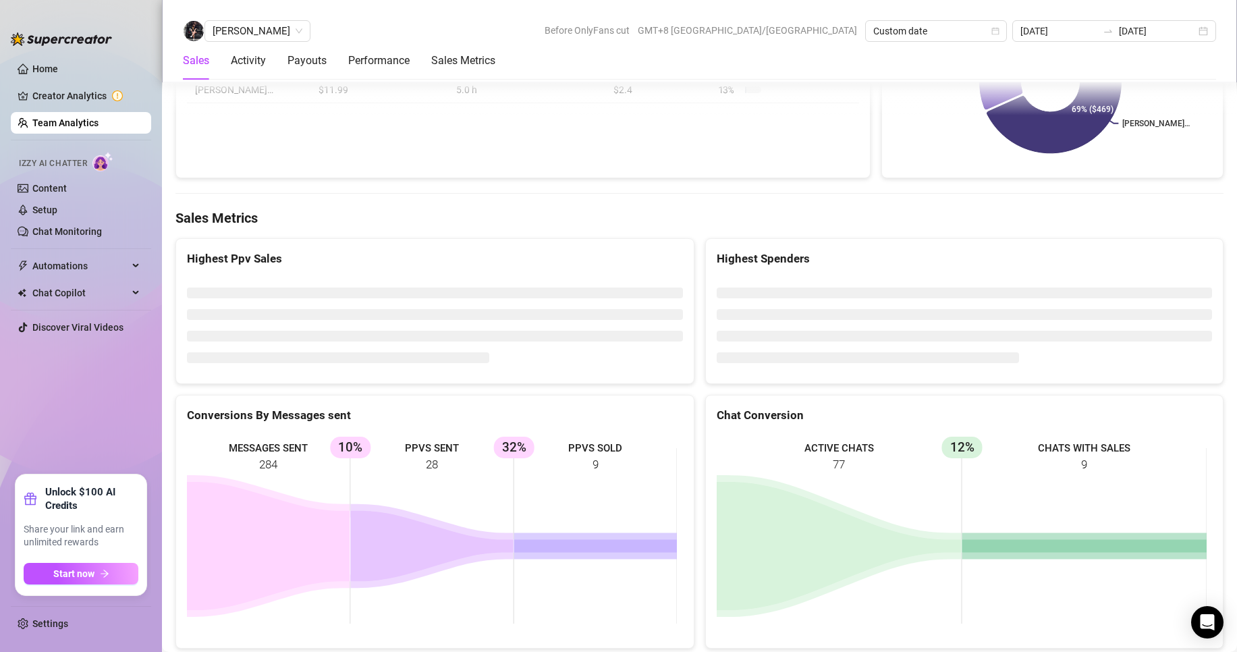
scroll to position [2089, 0]
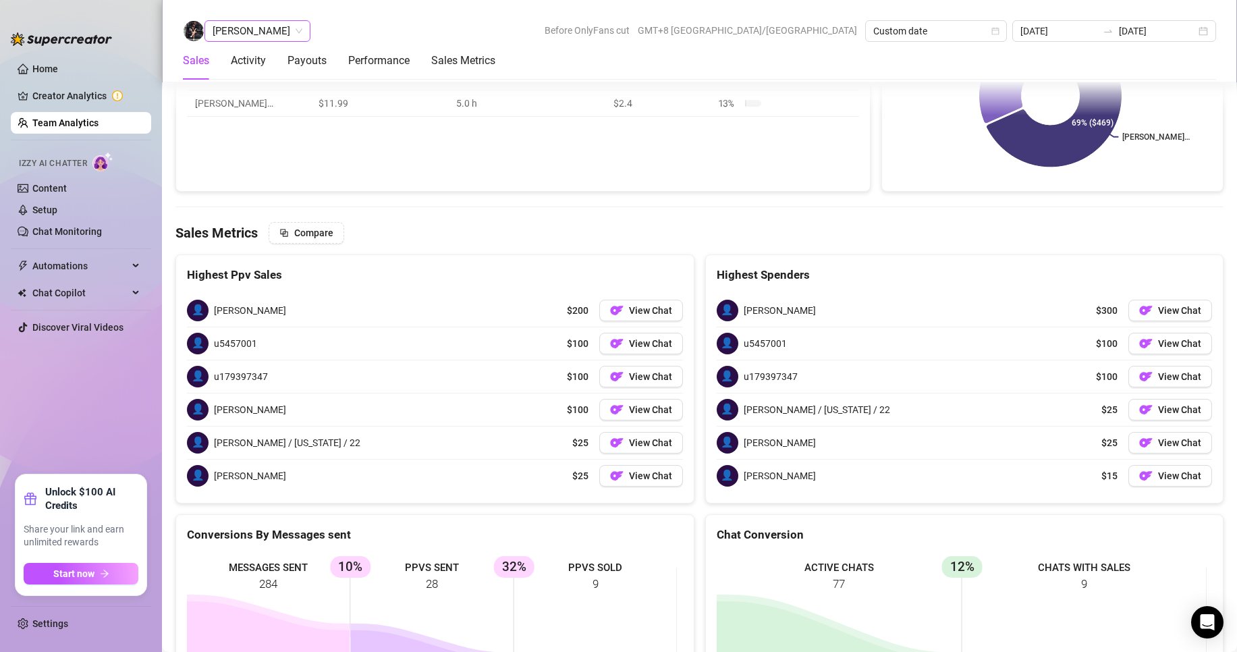
click at [276, 33] on span "Arianna Aguilar" at bounding box center [258, 31] width 90 height 20
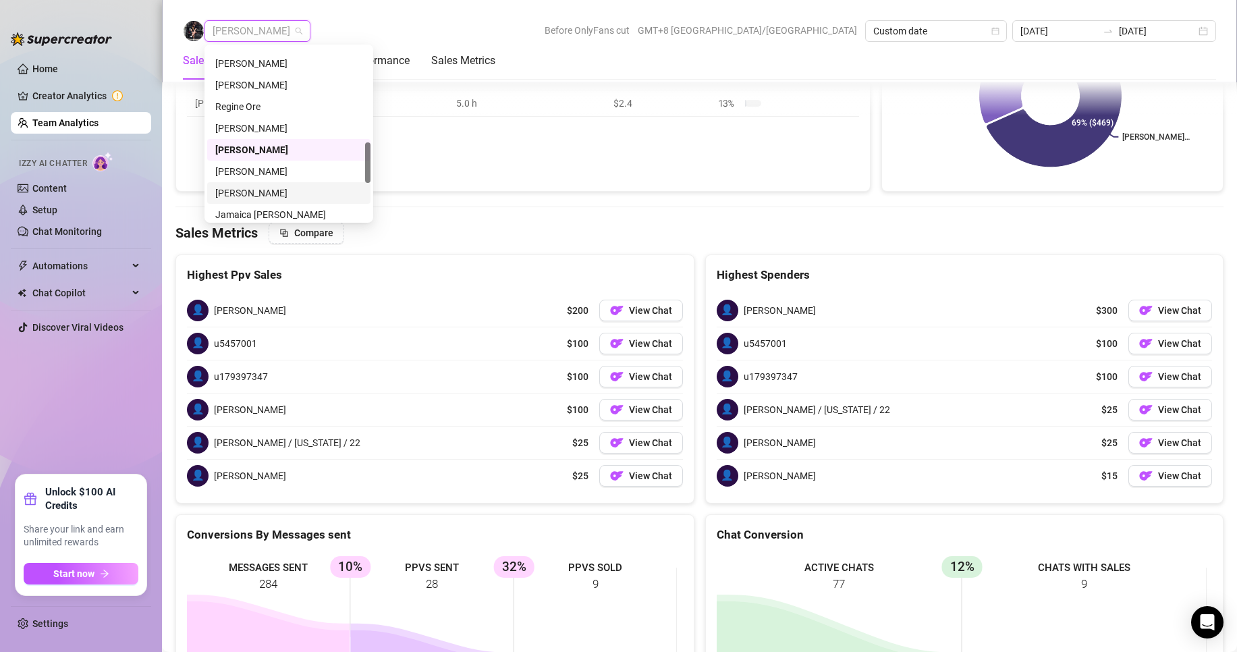
click at [244, 191] on div "Janela Dela Pena" at bounding box center [288, 193] width 147 height 15
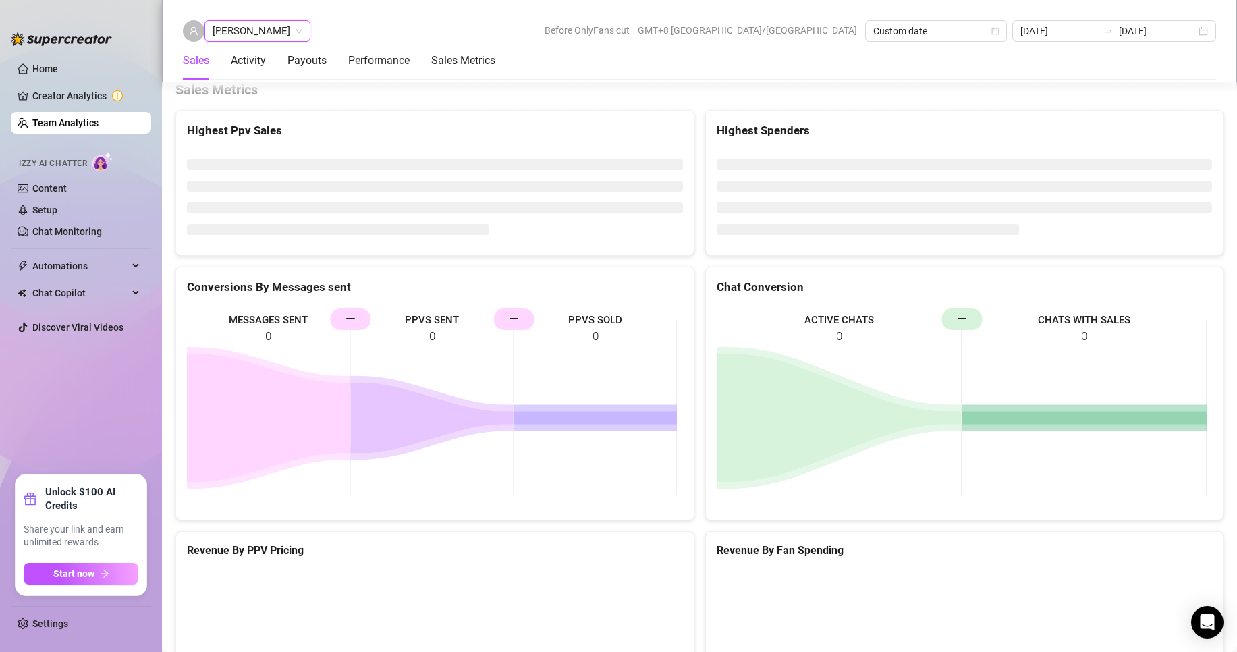
scroll to position [1807, 0]
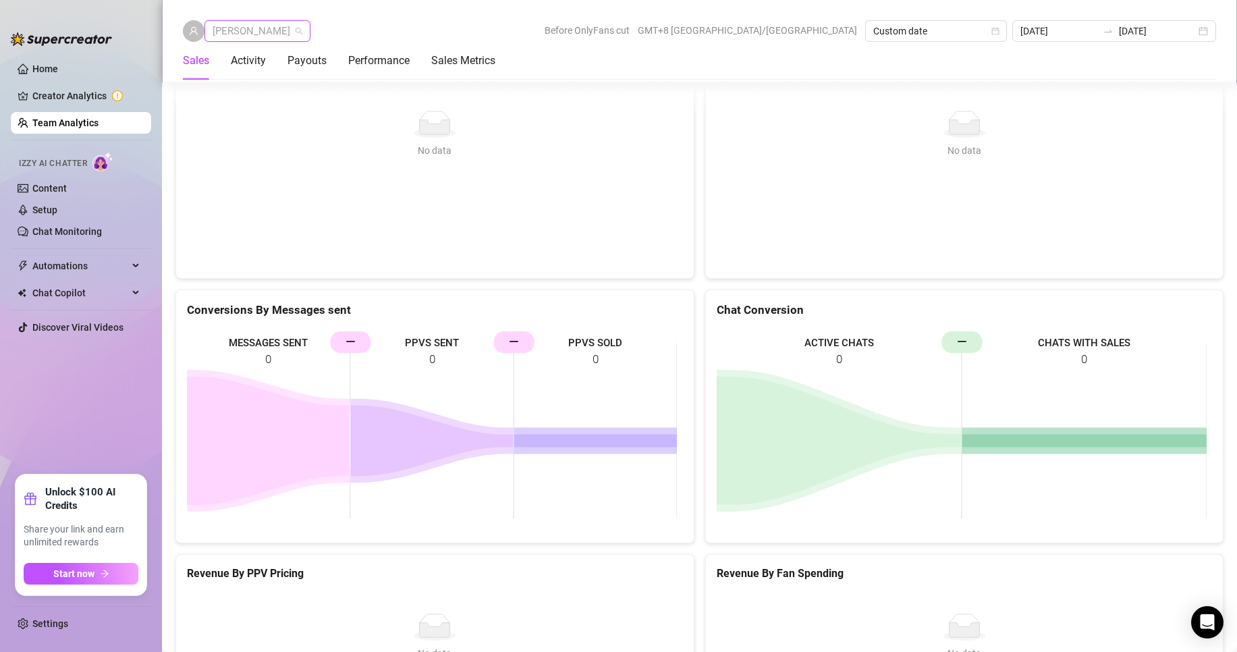
click at [226, 36] on span "Janela Dela Pena" at bounding box center [258, 31] width 90 height 20
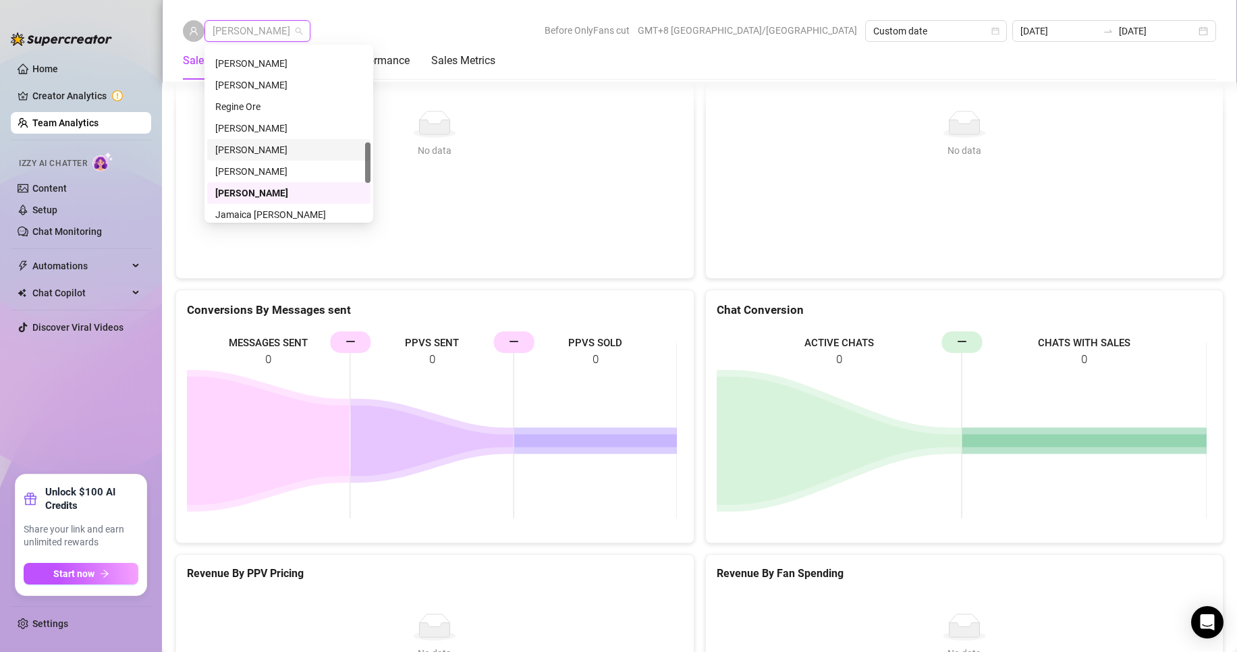
scroll to position [472, 0]
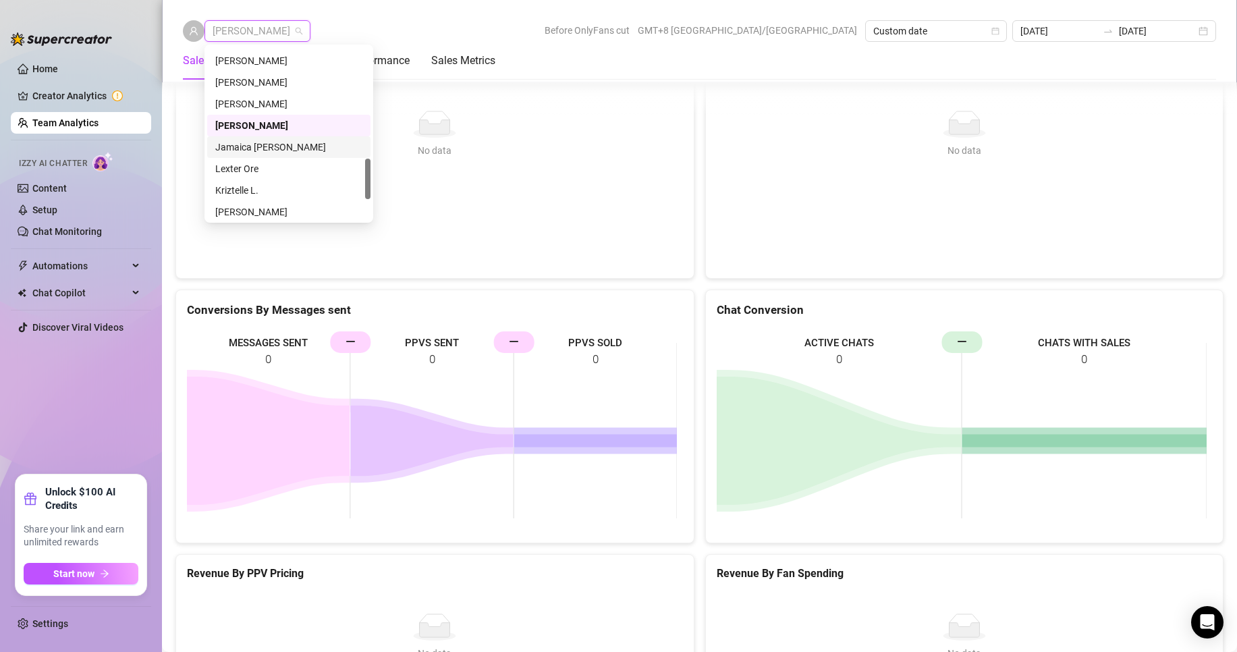
click at [251, 144] on div "Jamaica Hurtado" at bounding box center [288, 147] width 147 height 15
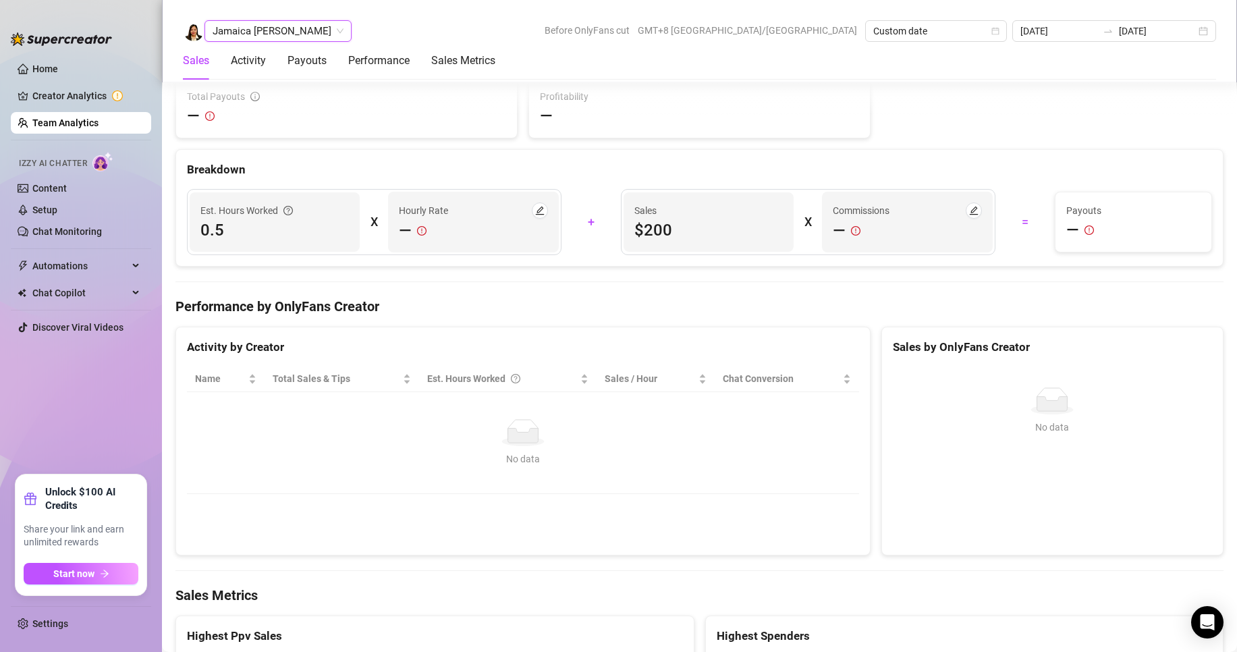
scroll to position [2106, 0]
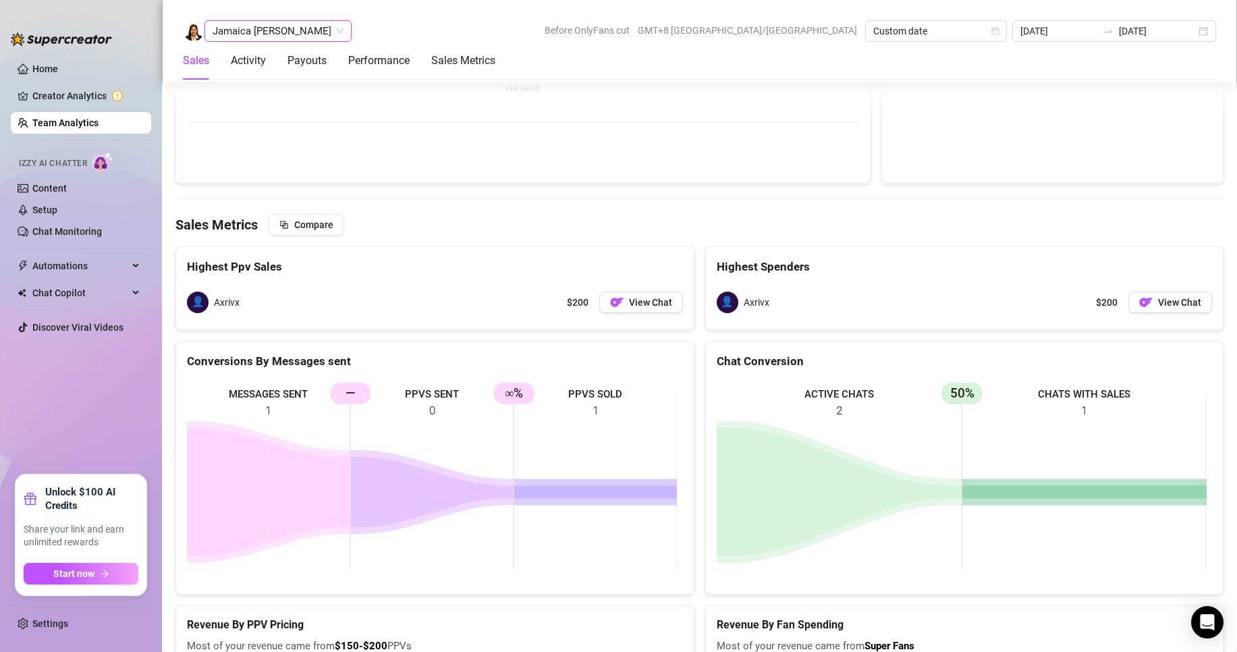
click at [279, 40] on span "Jamaica Hurtado" at bounding box center [278, 31] width 131 height 20
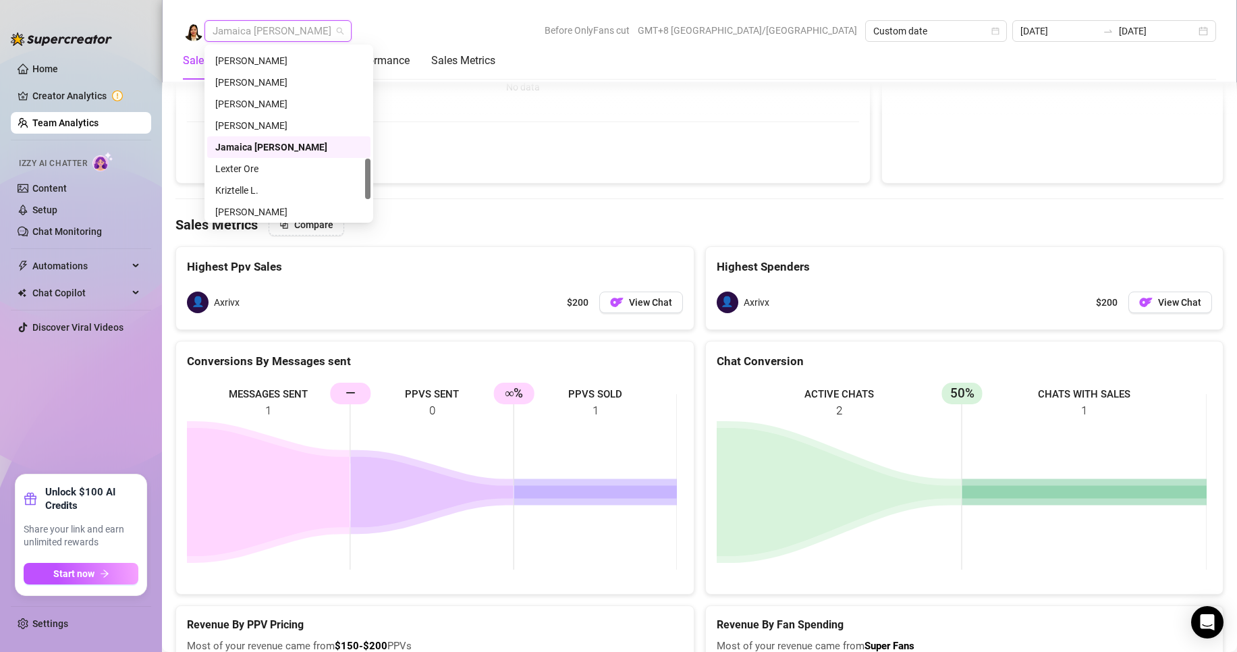
scroll to position [540, 0]
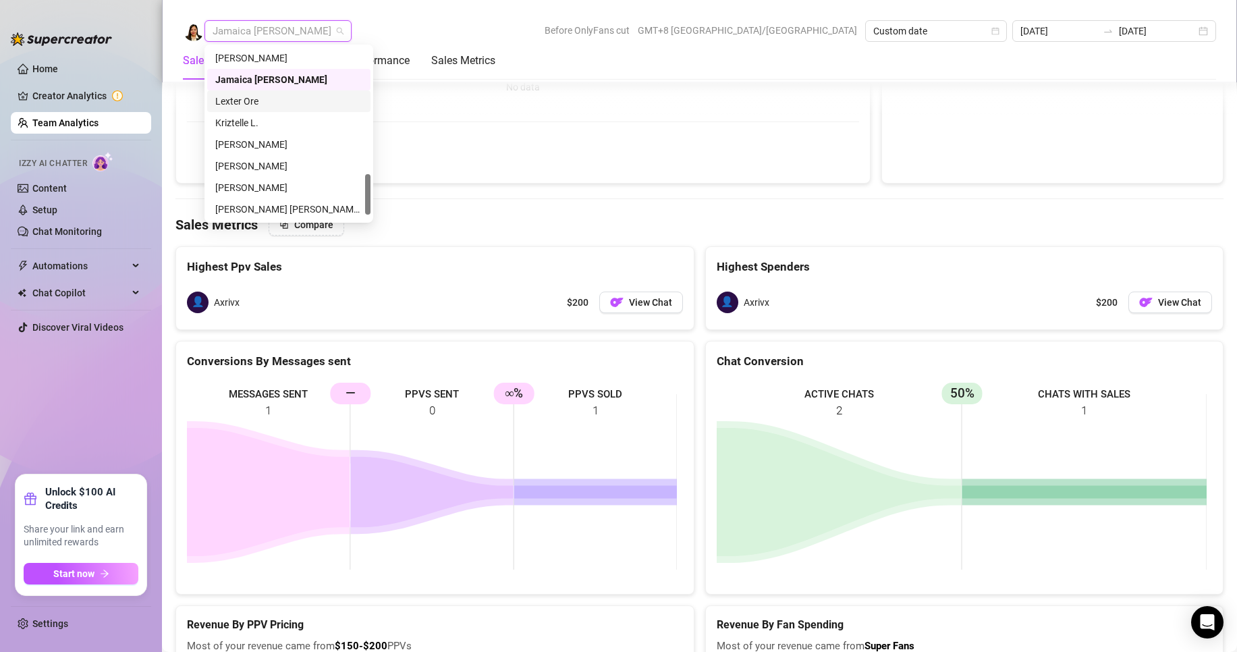
click at [245, 103] on div "Lexter Ore" at bounding box center [288, 101] width 147 height 15
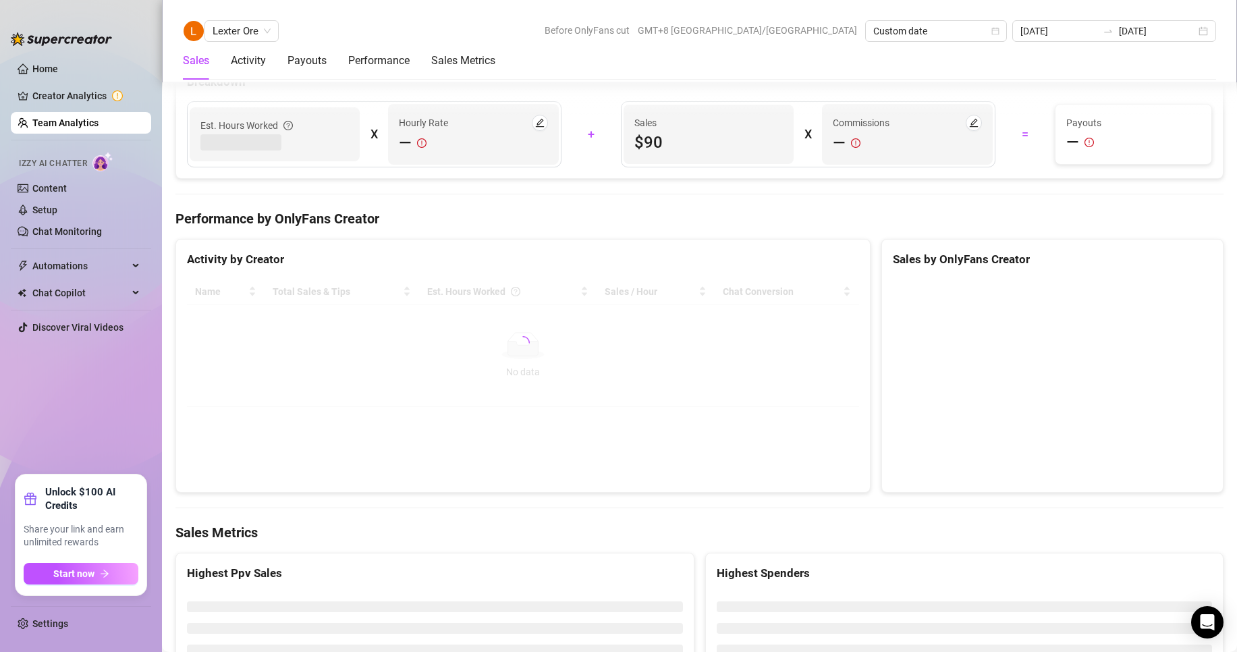
scroll to position [2122, 0]
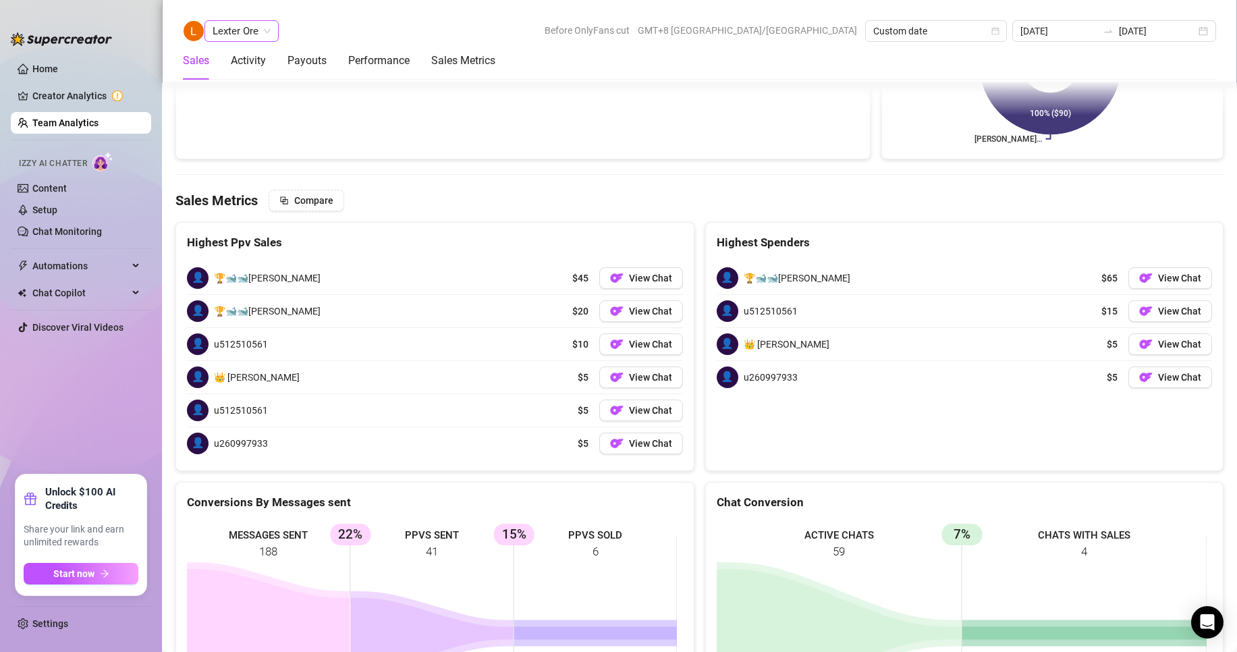
click at [260, 22] on span "Lexter Ore" at bounding box center [242, 31] width 58 height 20
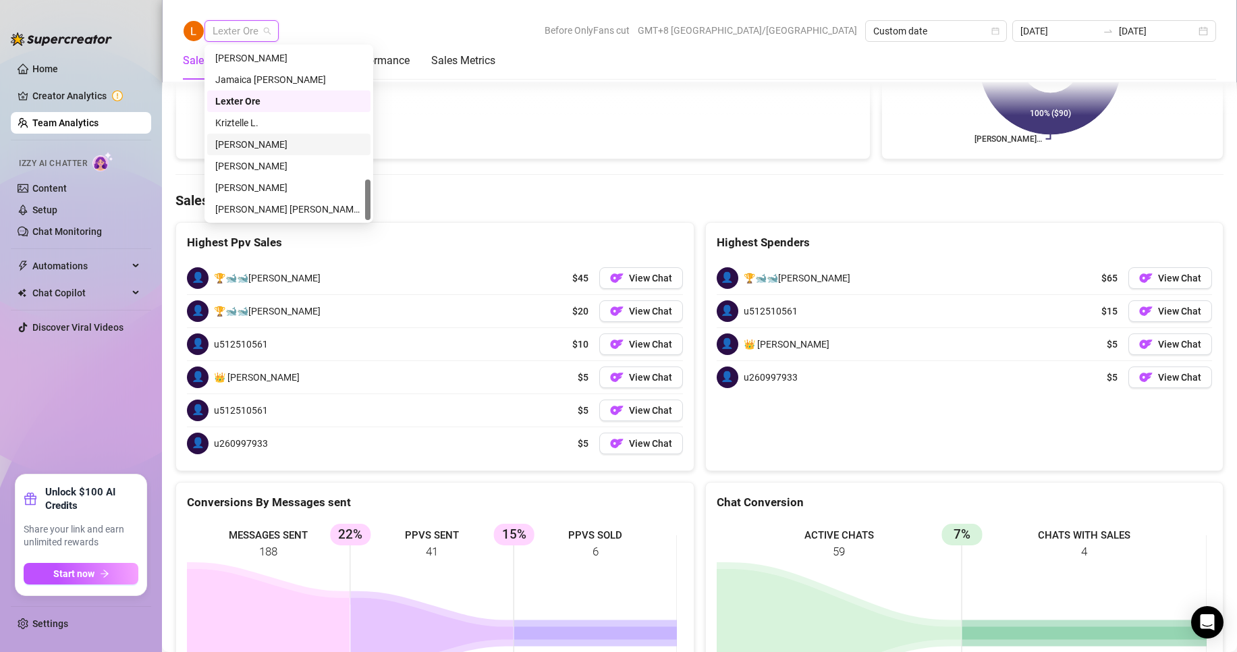
scroll to position [561, 0]
click at [233, 101] on div "Kriztelle L." at bounding box center [288, 101] width 147 height 15
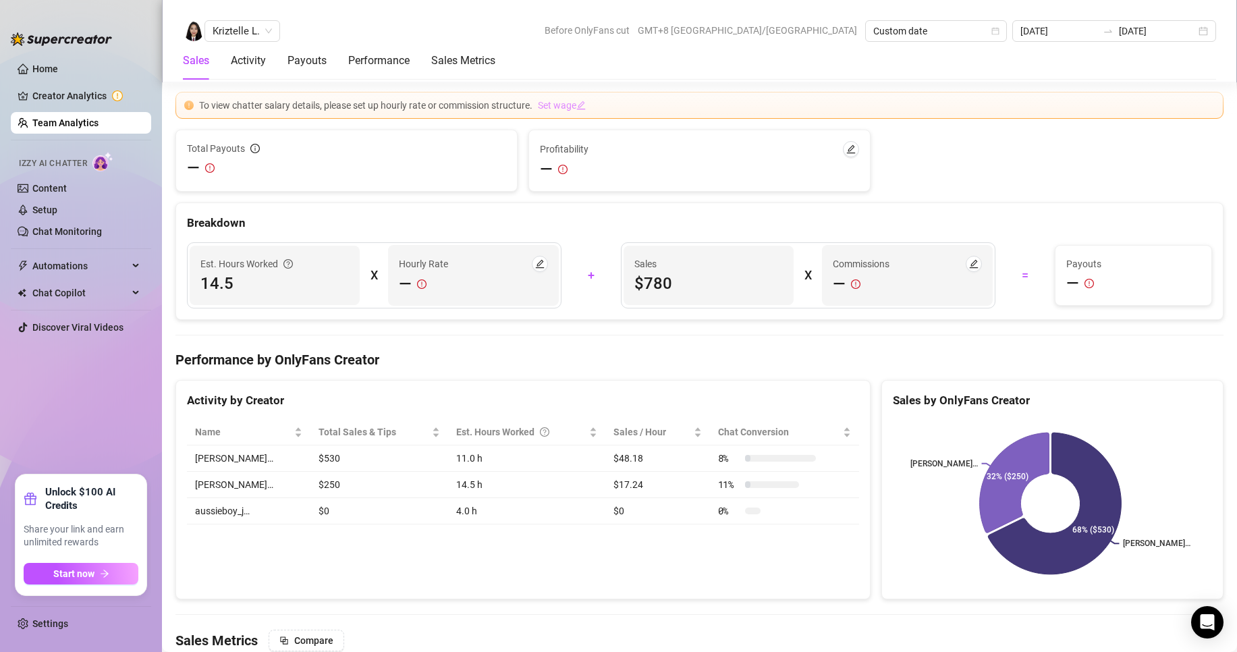
scroll to position [2114, 0]
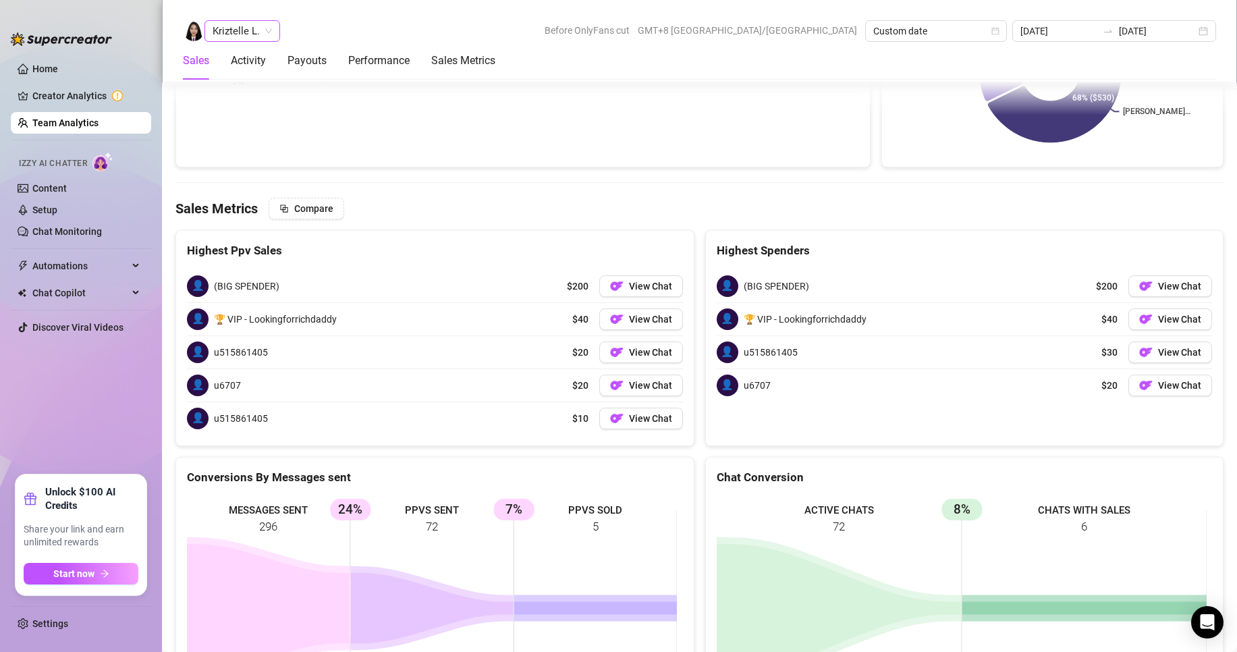
click at [245, 26] on span "Kriztelle L." at bounding box center [242, 31] width 59 height 20
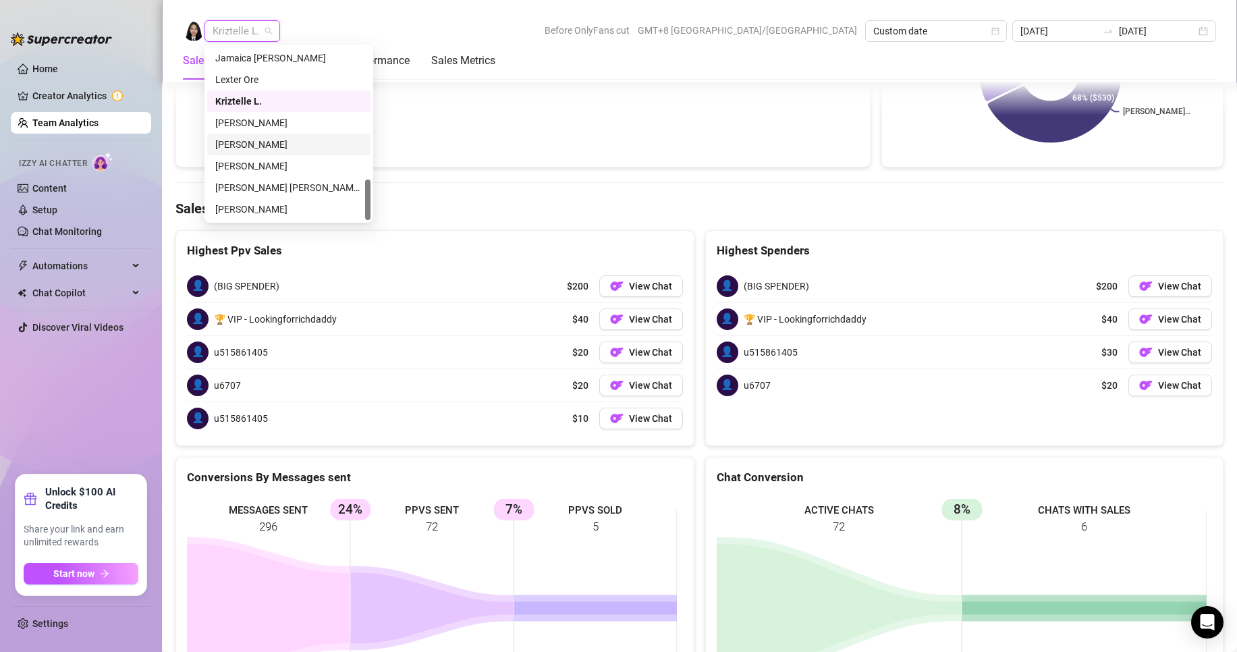
click at [252, 142] on div "Mariane Subia" at bounding box center [288, 144] width 147 height 15
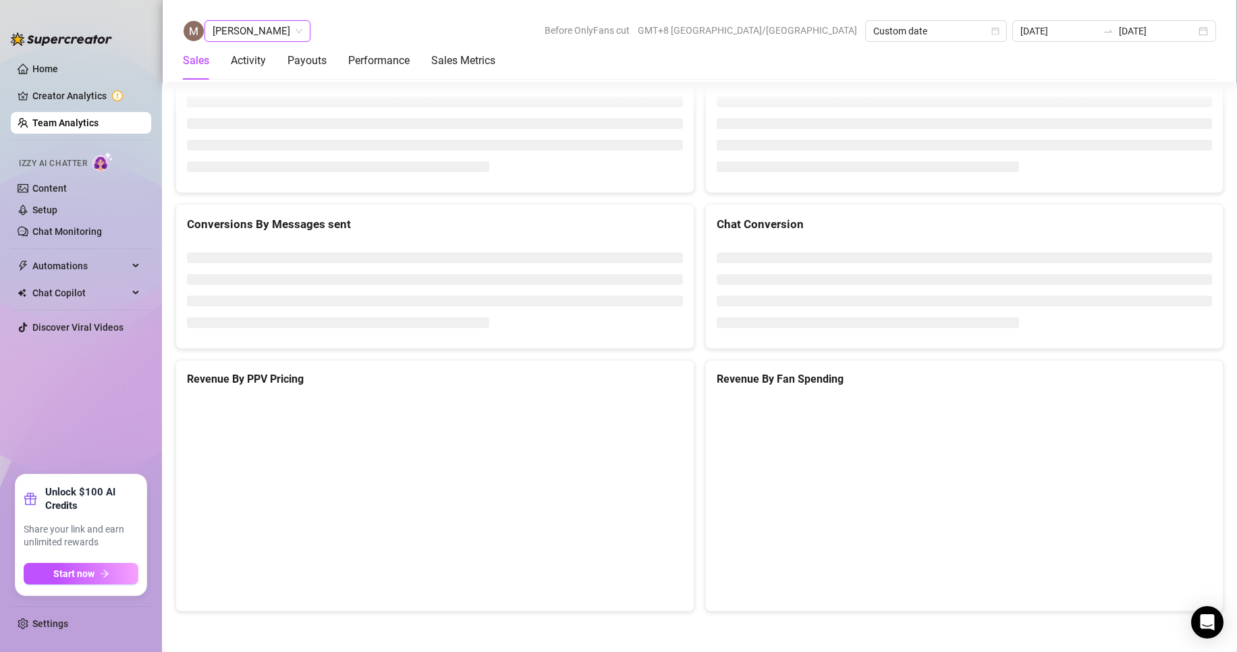
scroll to position [1799, 0]
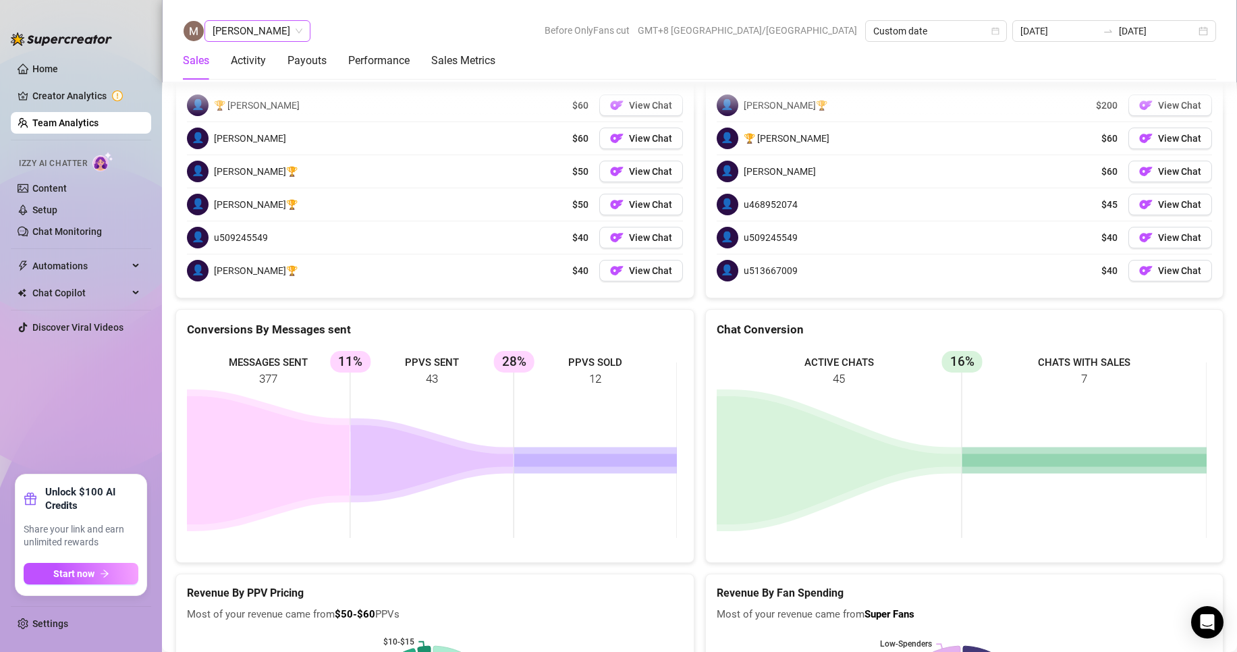
click at [292, 32] on div "Mariane Subia" at bounding box center [257, 31] width 106 height 22
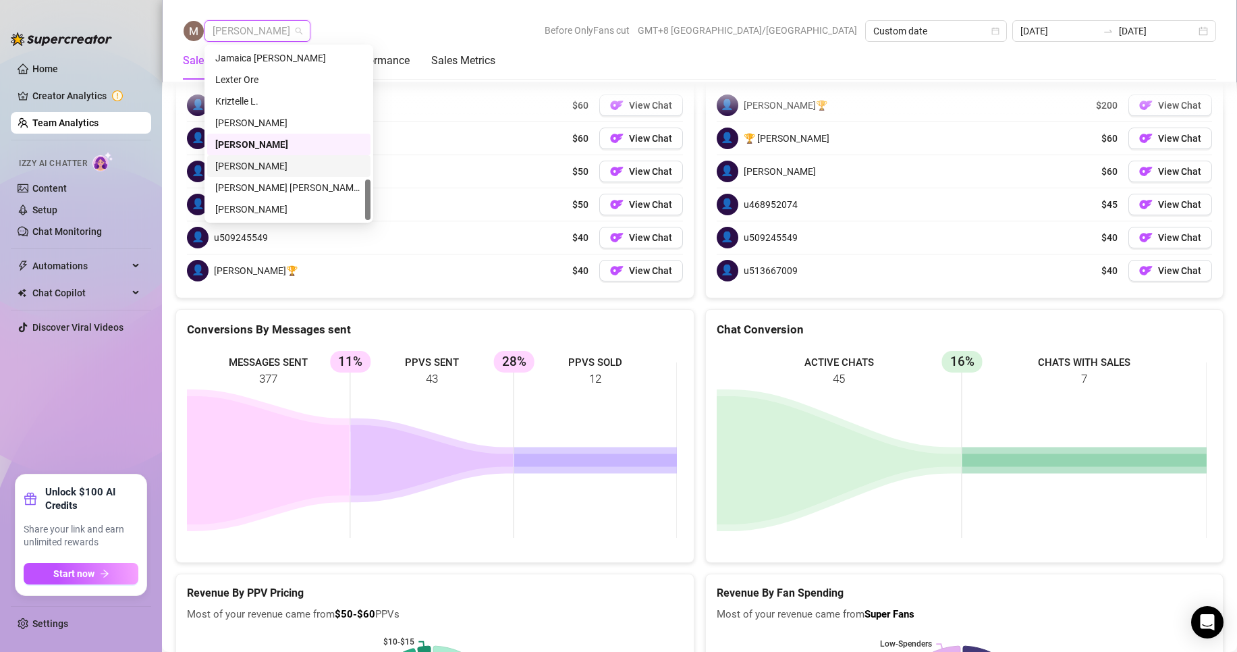
click at [244, 163] on div "Anjo Ty" at bounding box center [288, 166] width 147 height 15
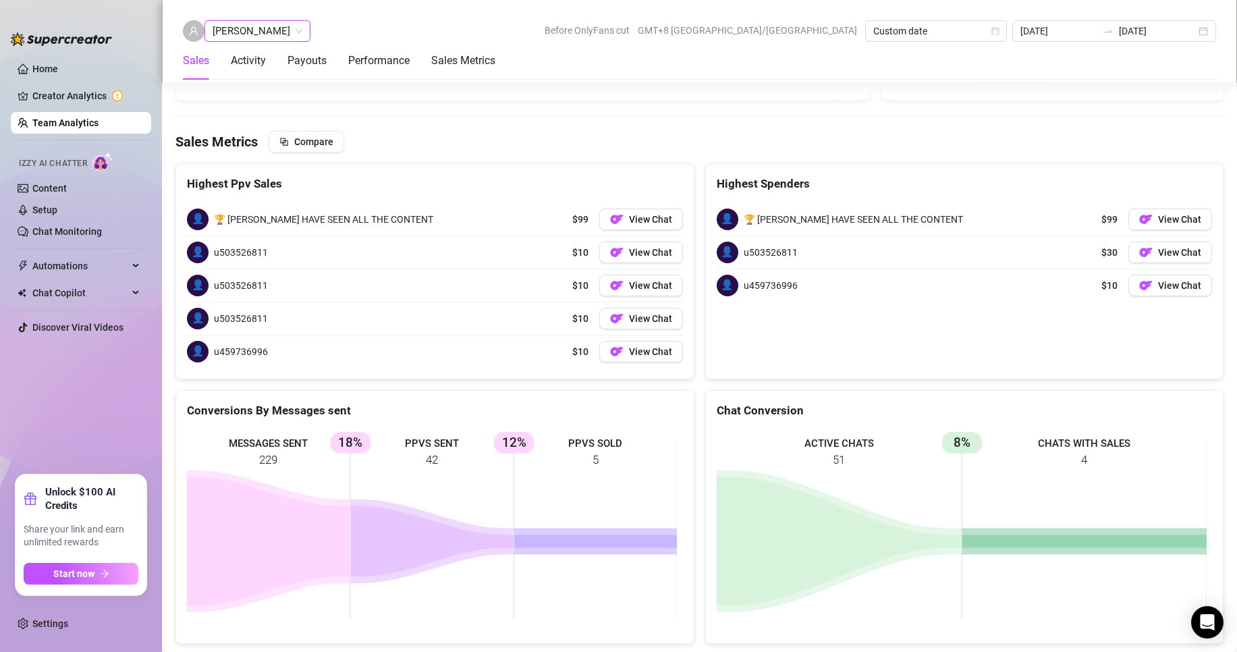
scroll to position [1895, 0]
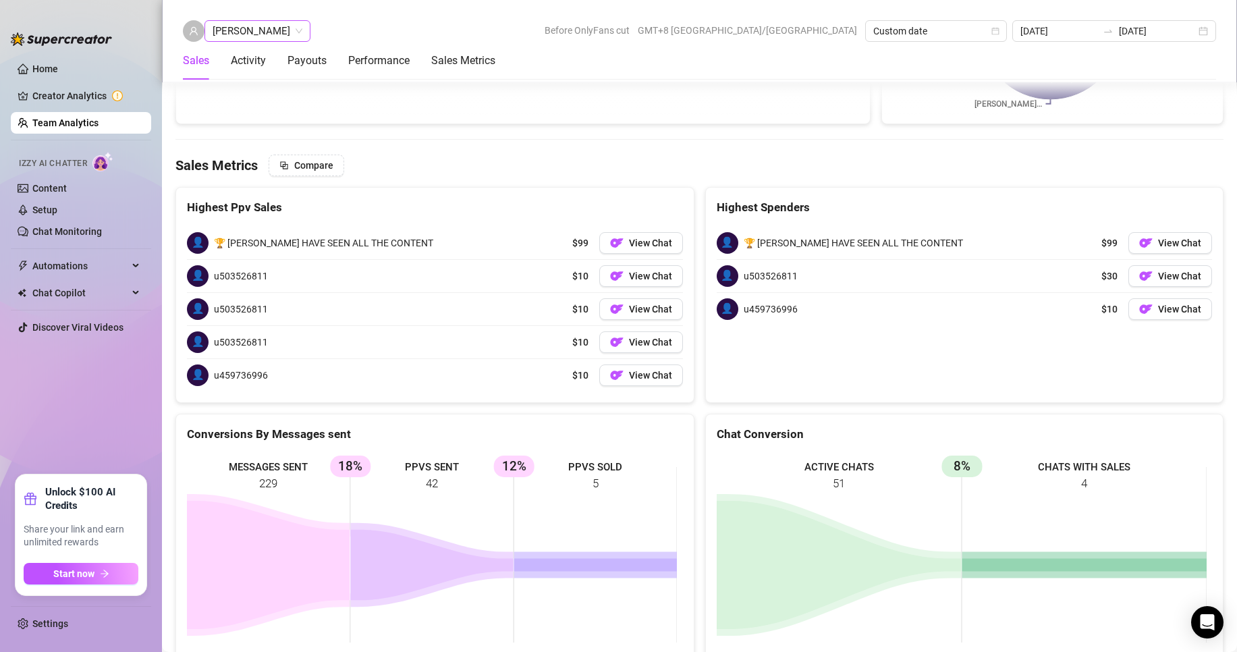
click at [240, 30] on span "Anjo Ty" at bounding box center [258, 31] width 90 height 20
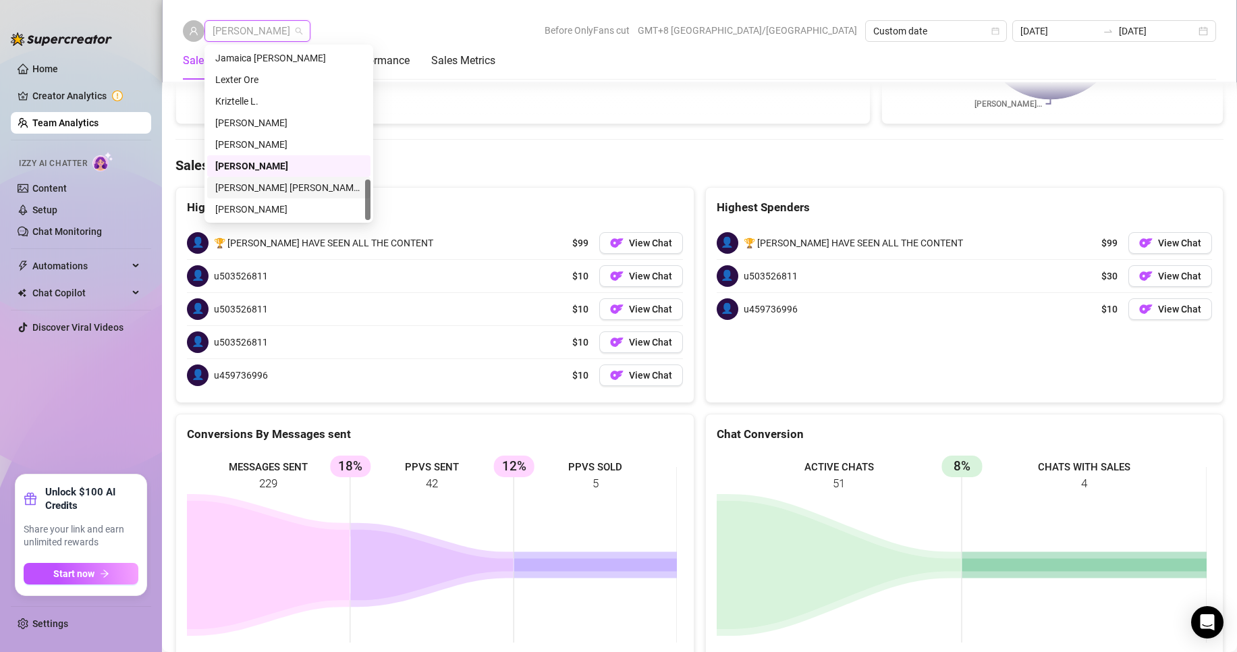
click at [260, 184] on div "Ric John Derell Tayre" at bounding box center [288, 187] width 147 height 15
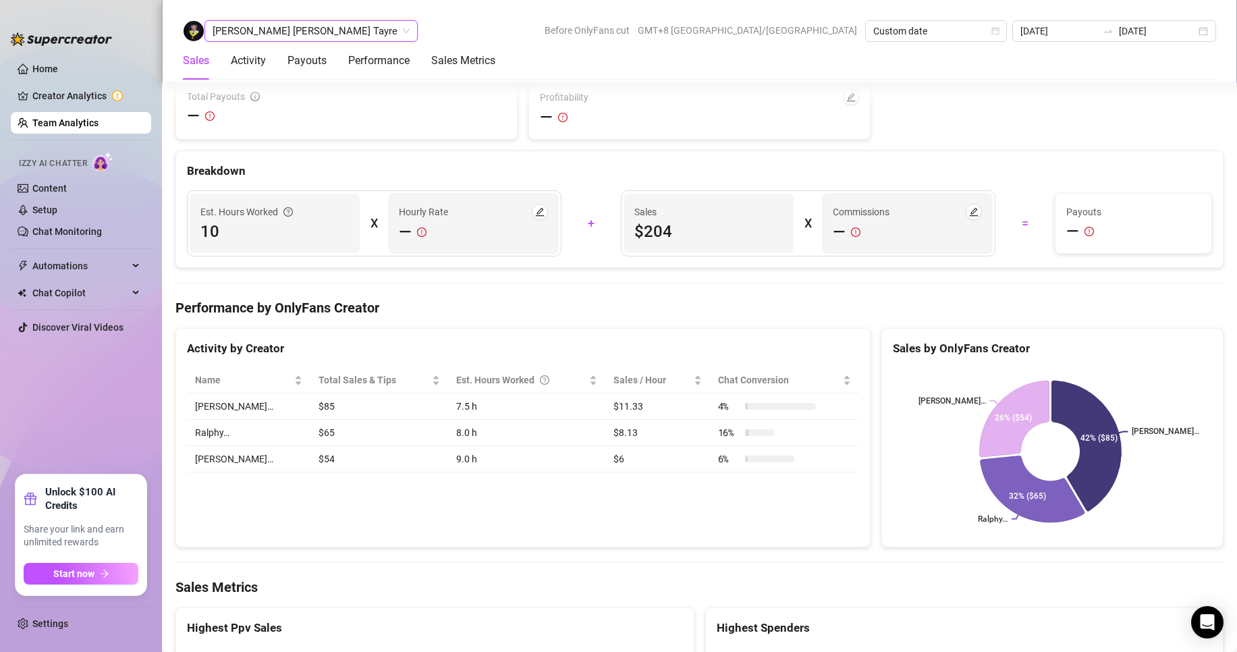
scroll to position [2176, 0]
